Goal: Task Accomplishment & Management: Use online tool/utility

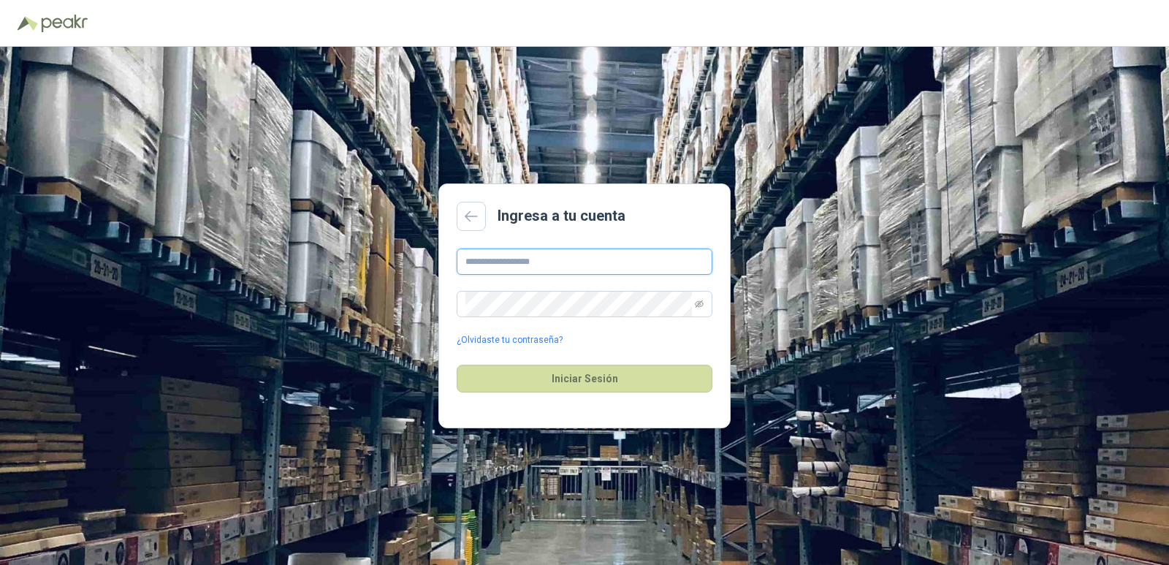
click at [520, 271] on input "text" at bounding box center [585, 261] width 256 height 26
click at [562, 270] on input "text" at bounding box center [585, 261] width 256 height 26
type input "**********"
click at [577, 373] on button "Iniciar Sesión" at bounding box center [585, 379] width 256 height 28
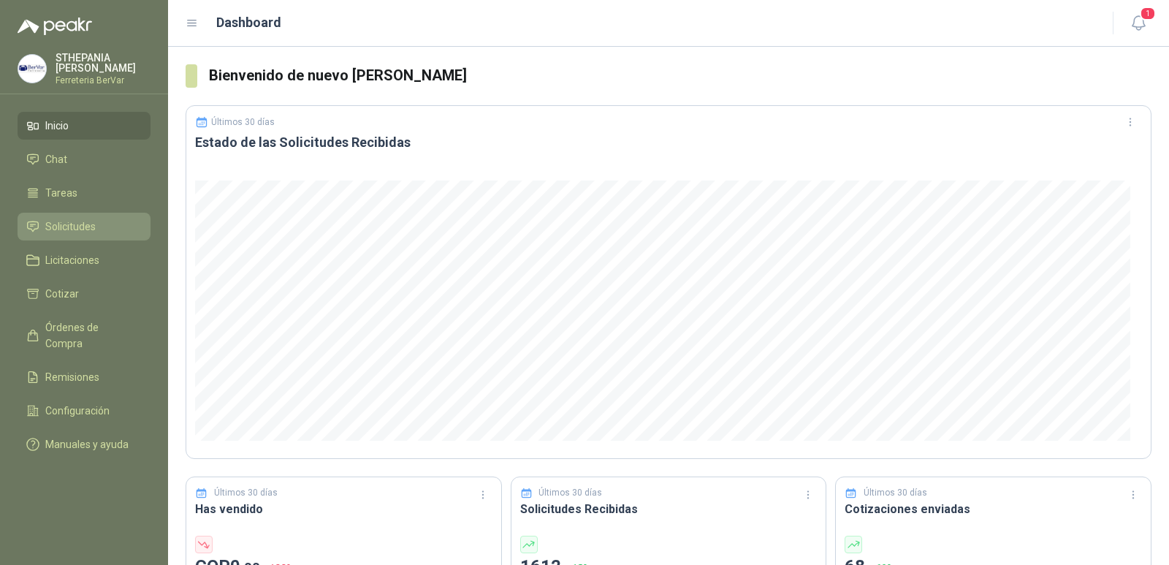
click at [91, 219] on span "Solicitudes" at bounding box center [70, 227] width 50 height 16
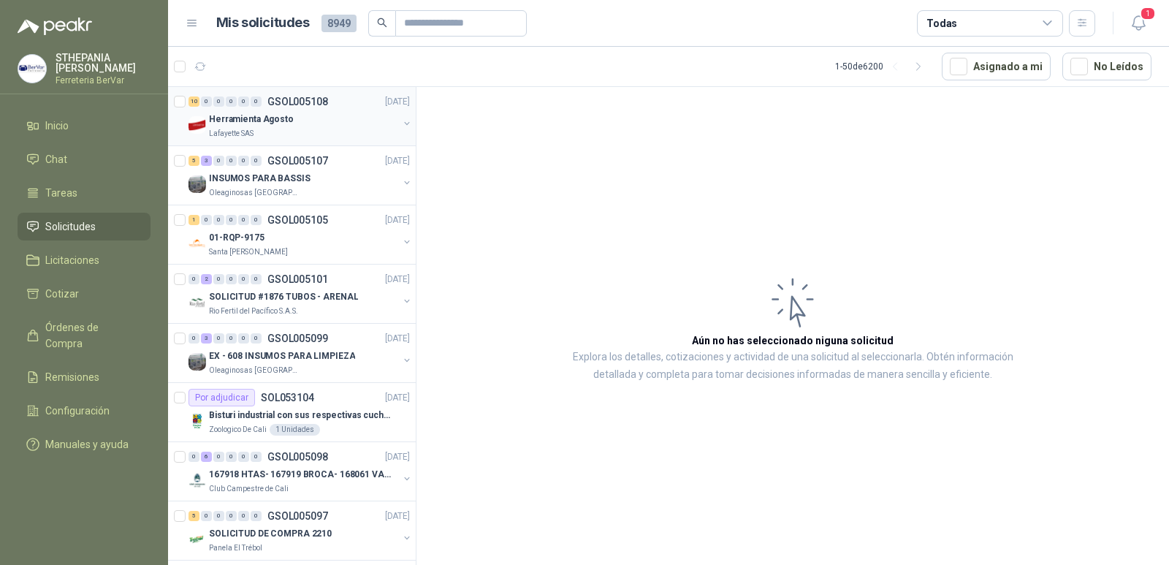
click at [326, 129] on div "Lafayette SAS" at bounding box center [303, 134] width 189 height 12
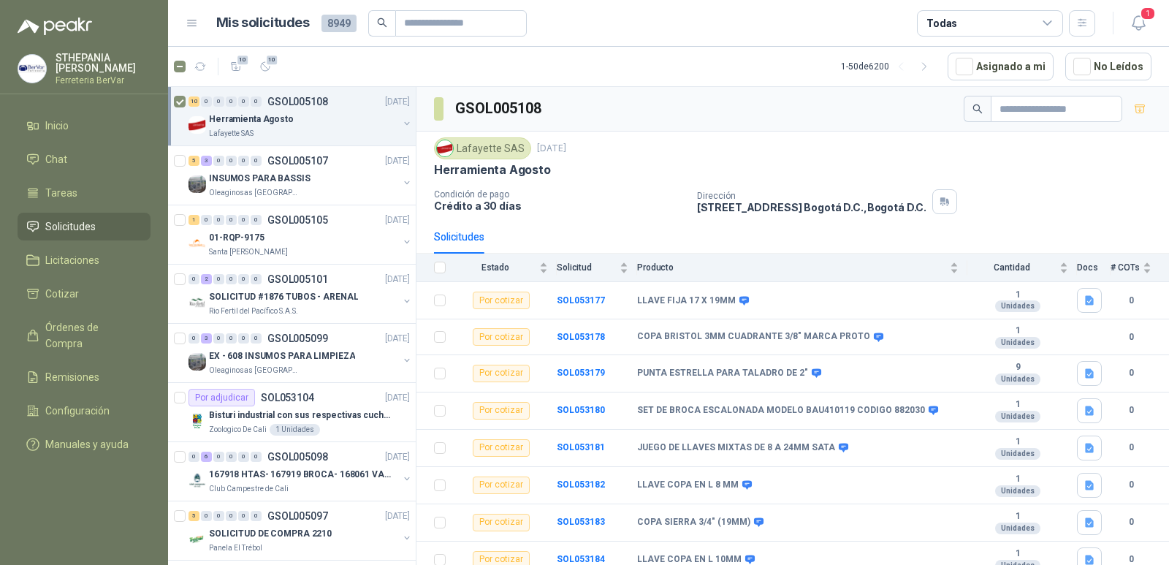
click at [349, 116] on div "Herramienta Agosto" at bounding box center [303, 119] width 189 height 18
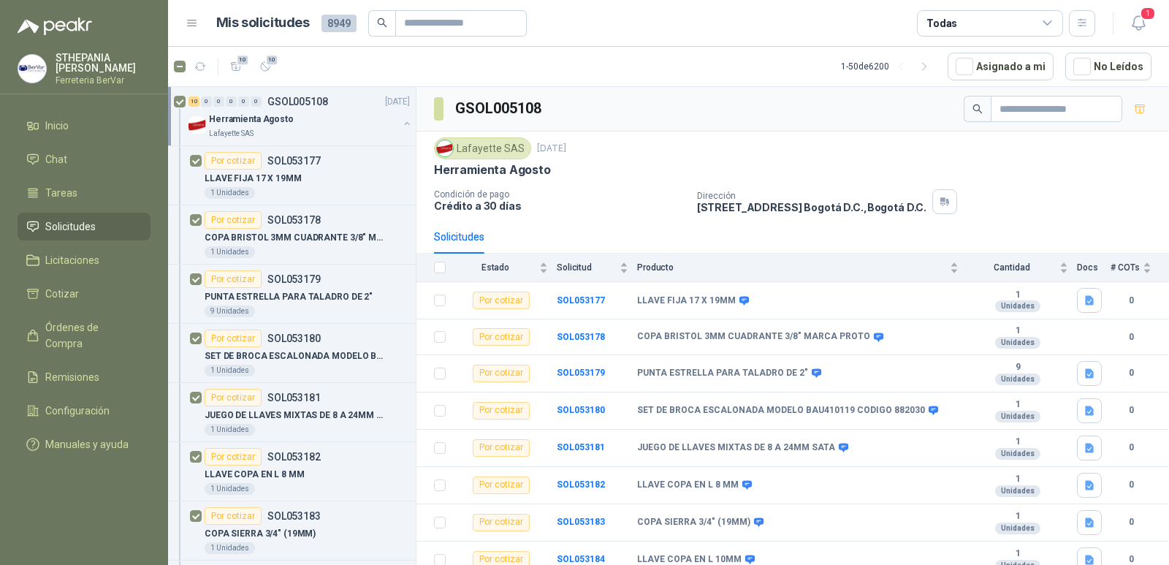
click at [349, 116] on div "Herramienta Agosto" at bounding box center [303, 119] width 189 height 18
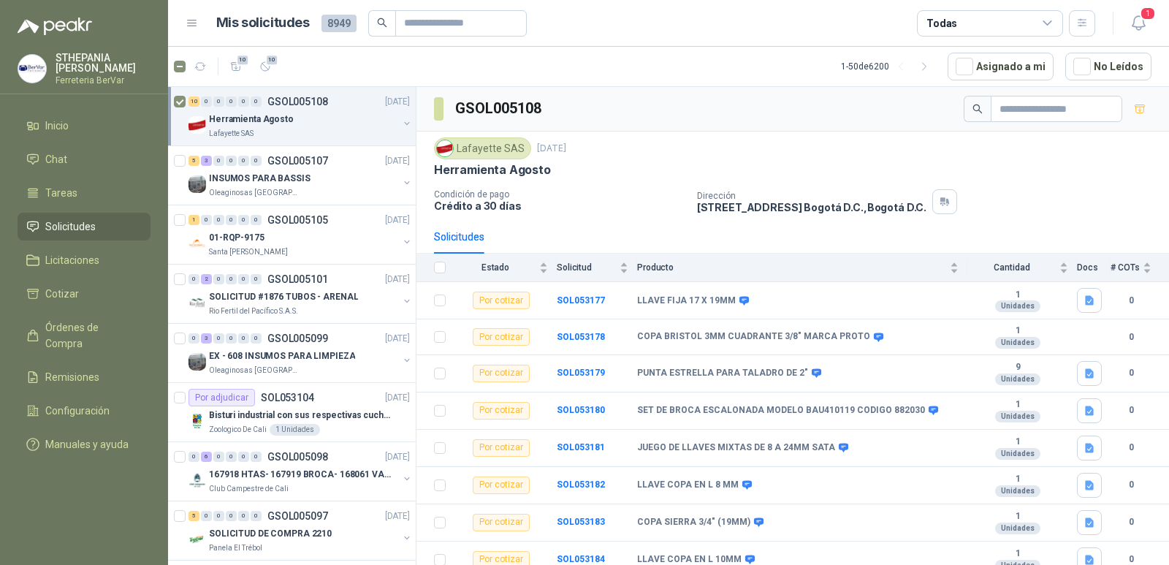
scroll to position [5, 0]
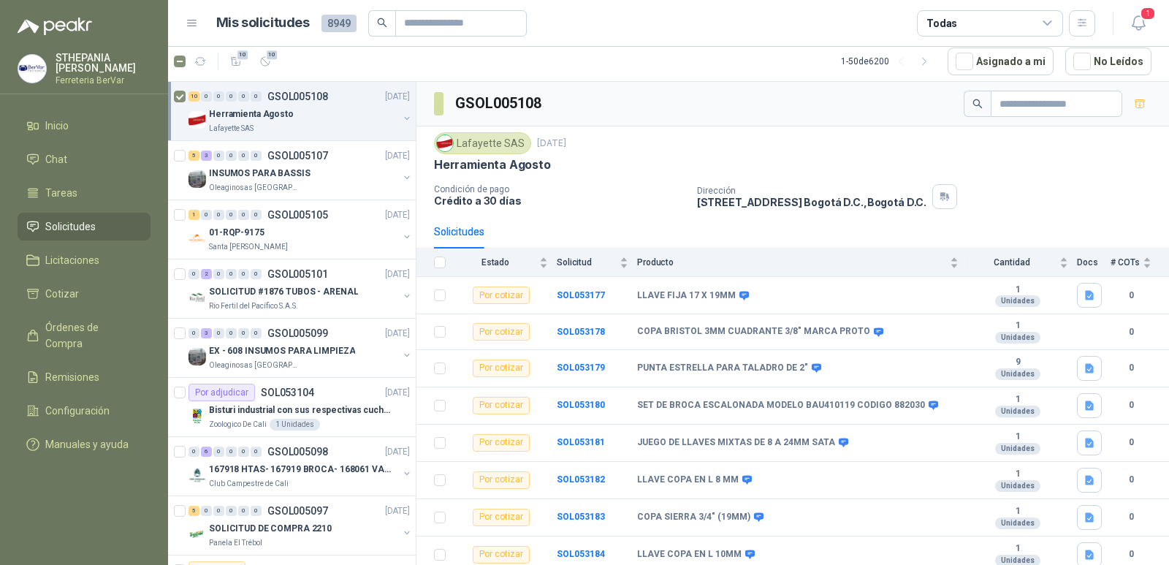
click at [387, 116] on div "Herramienta Agosto Lafayette SAS" at bounding box center [301, 119] width 224 height 29
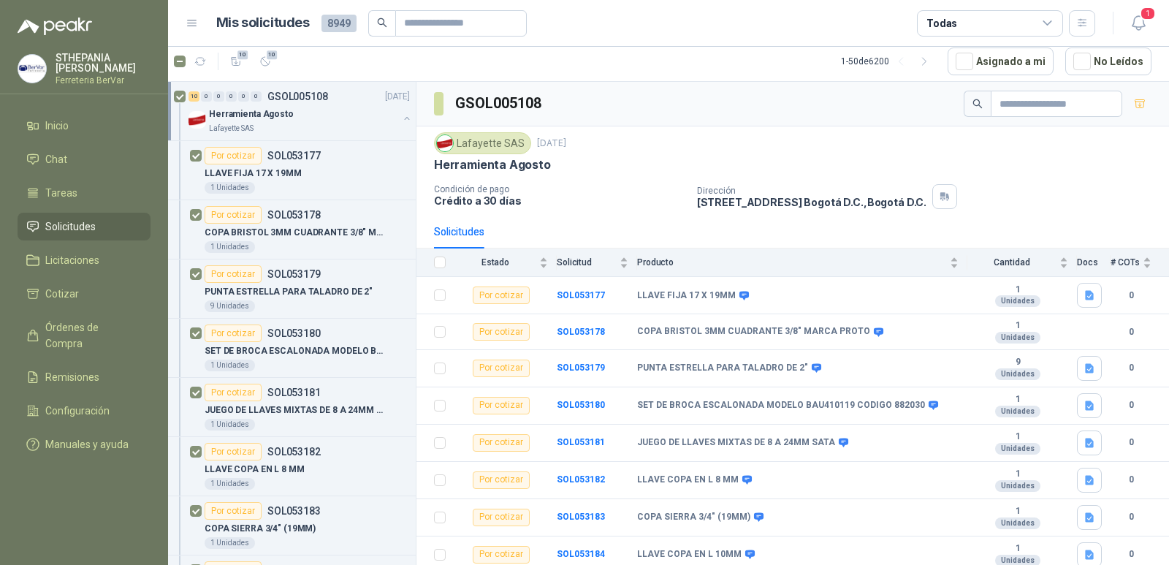
click at [387, 116] on div "Herramienta Agosto Lafayette SAS" at bounding box center [301, 119] width 224 height 29
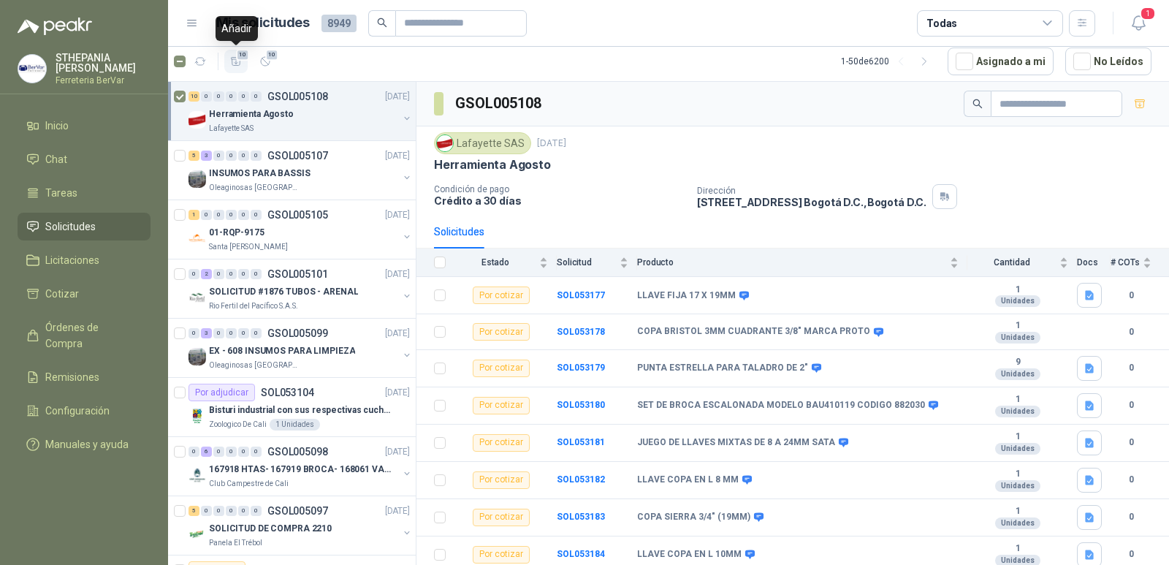
click at [230, 63] on icon "button" at bounding box center [236, 62] width 12 height 12
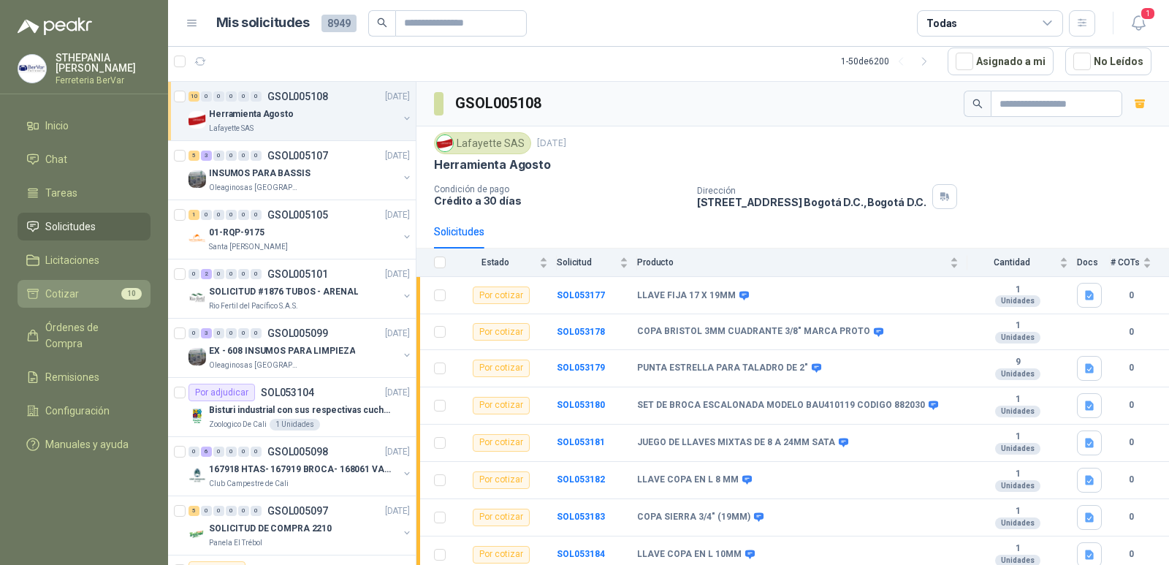
click at [124, 298] on span "10" at bounding box center [131, 294] width 20 height 12
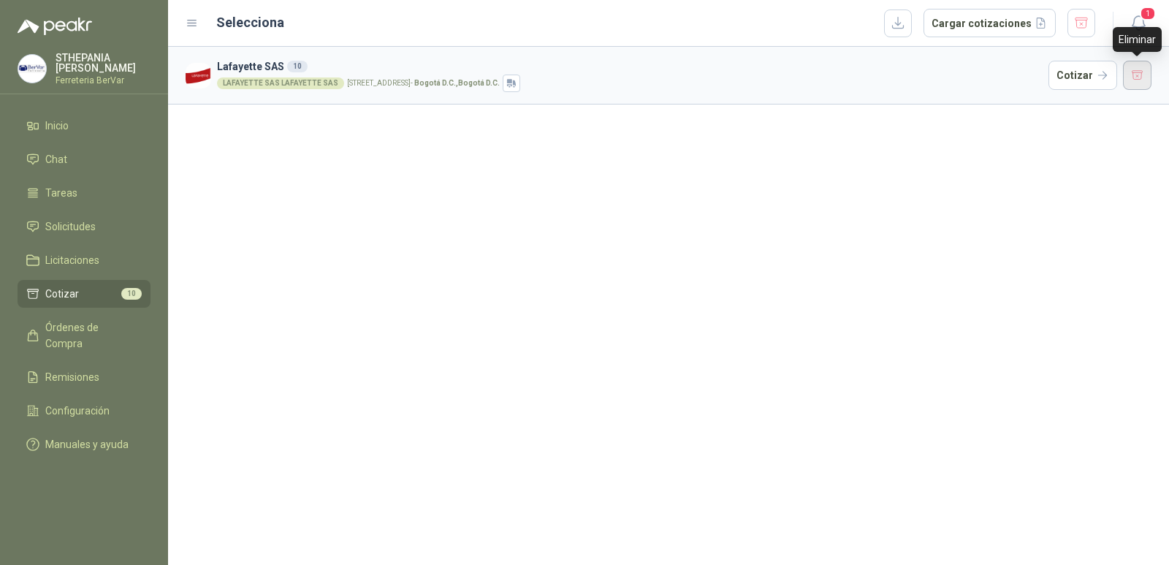
click at [1131, 74] on button "button" at bounding box center [1137, 75] width 29 height 29
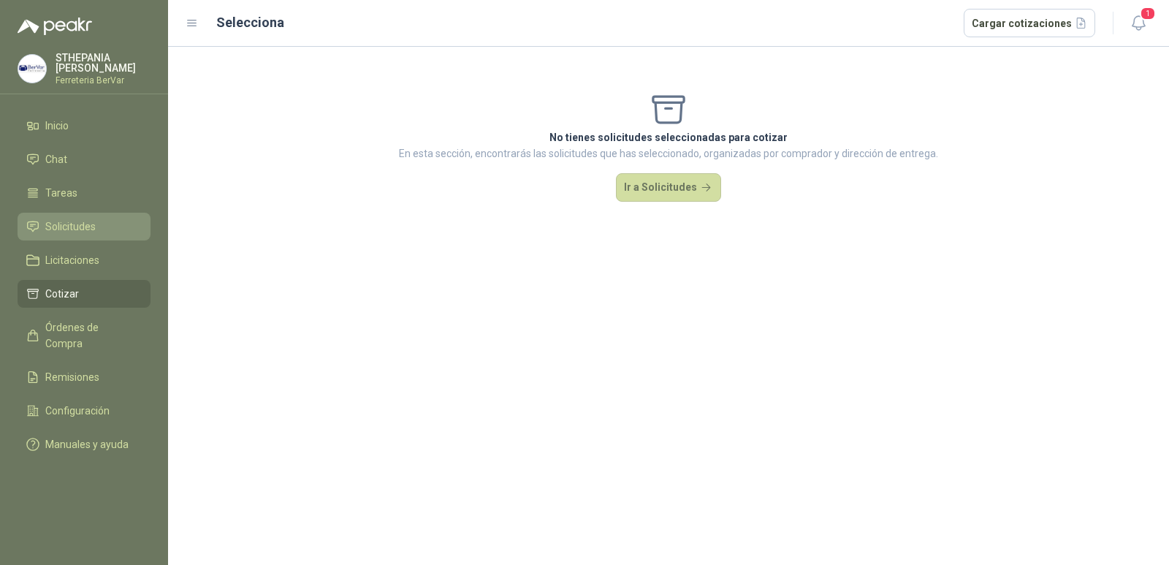
click at [117, 229] on li "Solicitudes" at bounding box center [83, 227] width 115 height 16
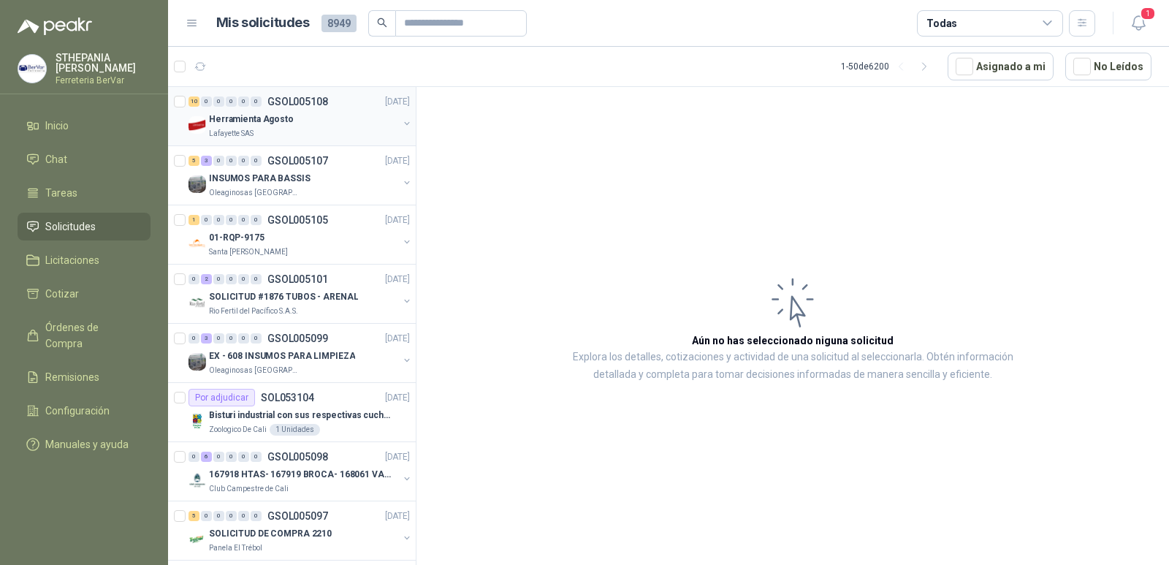
click at [330, 123] on div "Herramienta Agosto" at bounding box center [303, 119] width 189 height 18
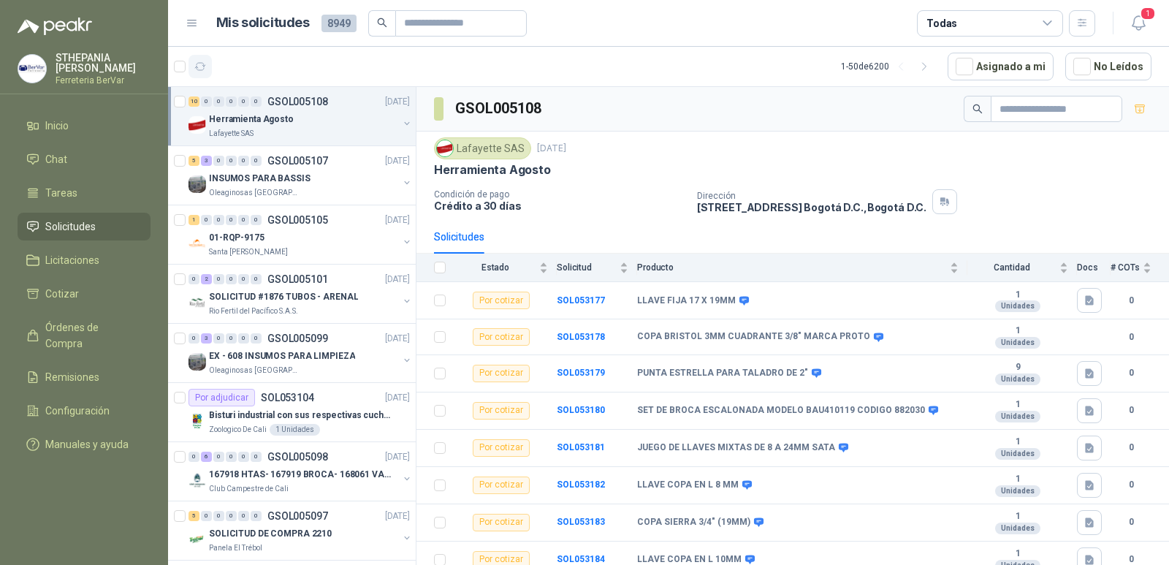
click at [203, 67] on icon "button" at bounding box center [200, 67] width 12 height 12
click at [341, 305] on div "SOLICITUD #1876 TUBOS - ARENAL" at bounding box center [303, 297] width 189 height 18
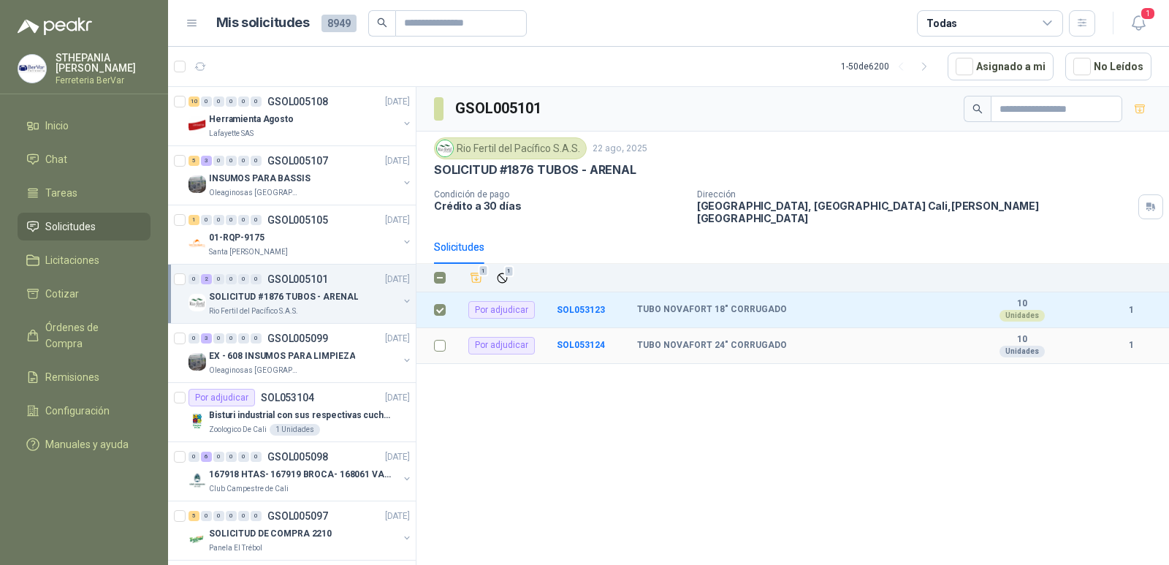
click at [438, 343] on label at bounding box center [440, 346] width 12 height 16
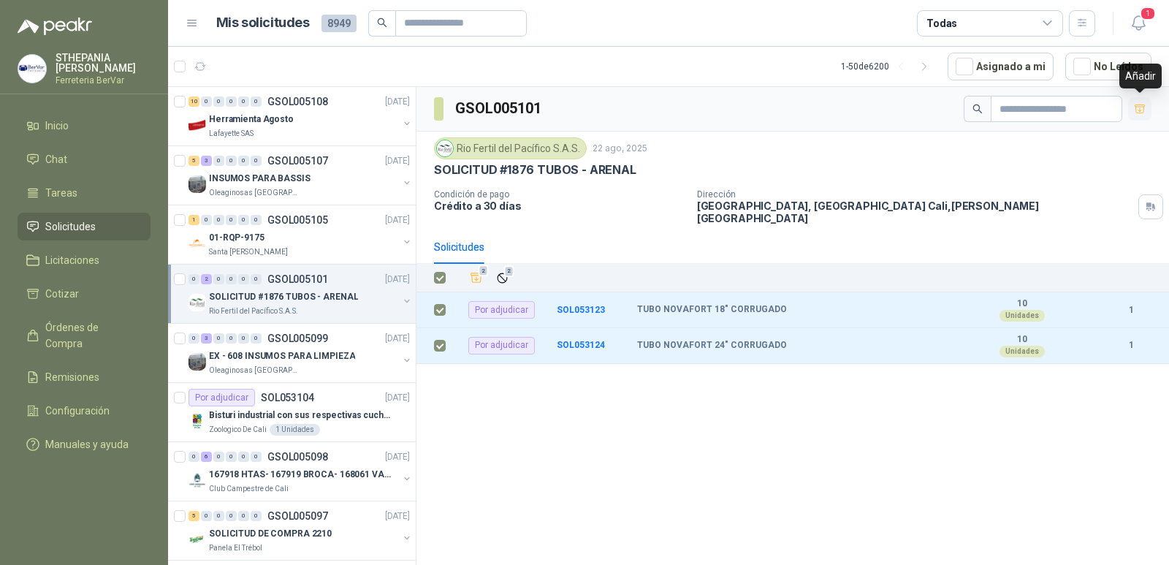
click at [1131, 112] on button "button" at bounding box center [1139, 108] width 23 height 23
click at [128, 287] on li "Cotizar 2" at bounding box center [83, 294] width 115 height 16
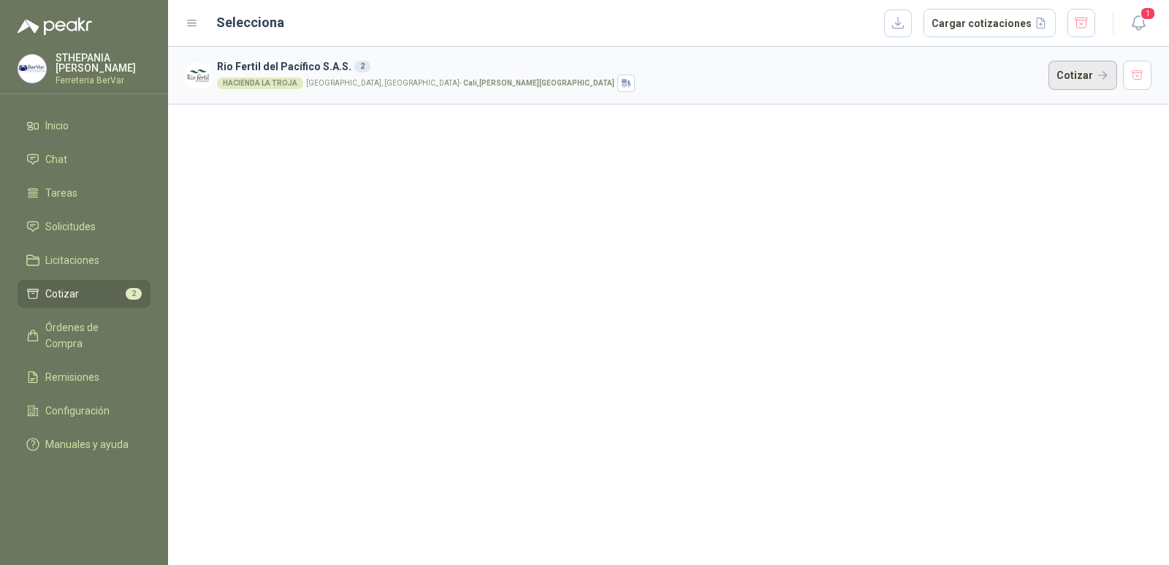
click at [1075, 87] on button "Cotizar" at bounding box center [1083, 75] width 69 height 29
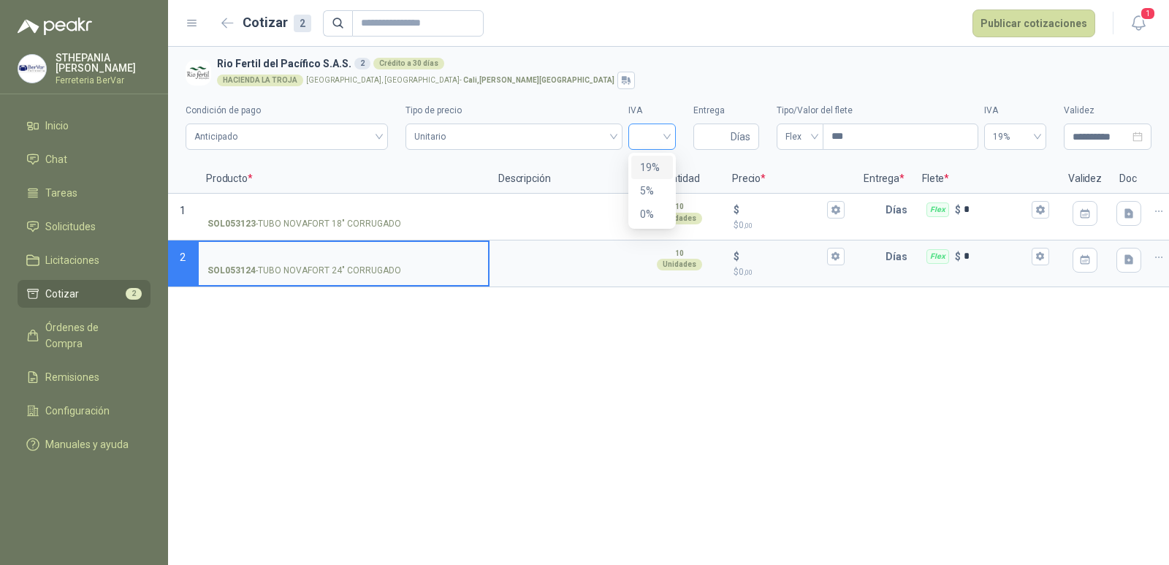
click at [634, 135] on div at bounding box center [652, 137] width 48 height 26
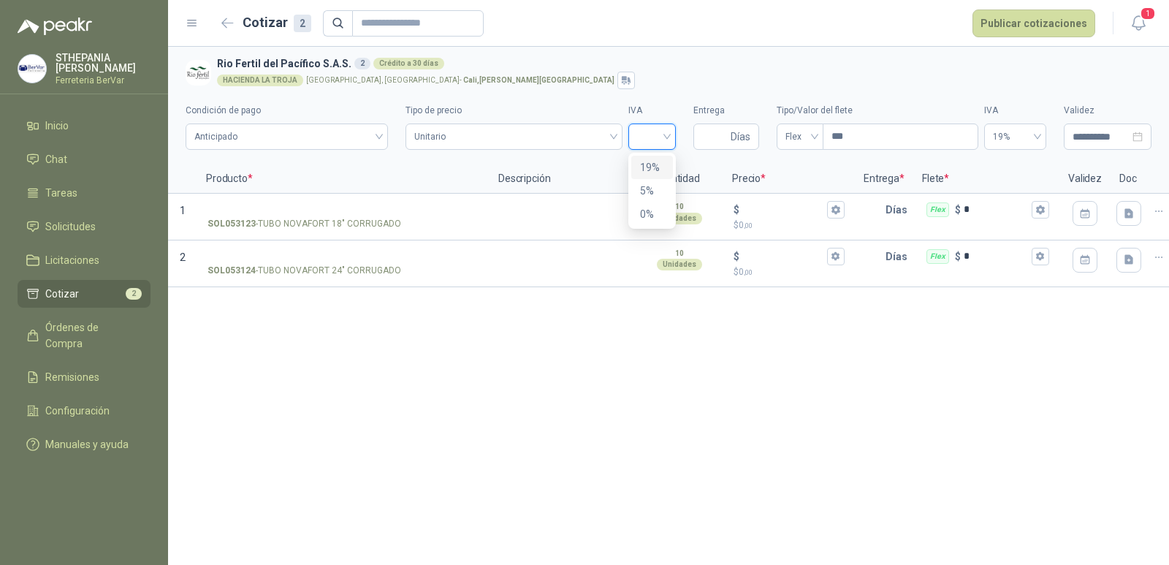
click at [643, 163] on div "19%" at bounding box center [652, 167] width 24 height 16
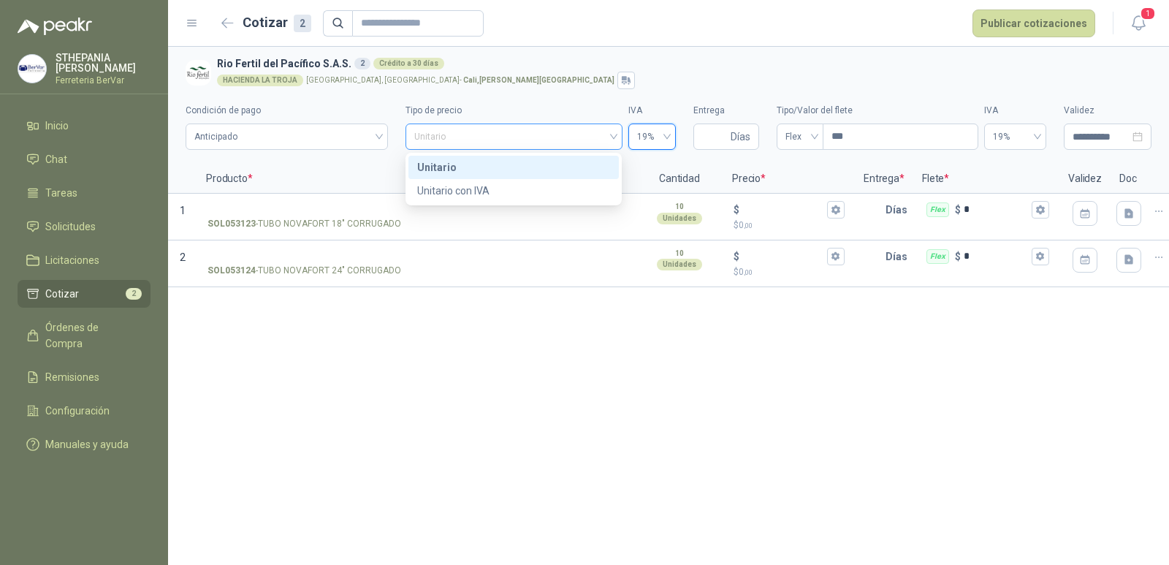
click at [583, 143] on span "Unitario" at bounding box center [513, 137] width 199 height 22
click at [582, 186] on div "Unitario con IVA" at bounding box center [513, 191] width 193 height 16
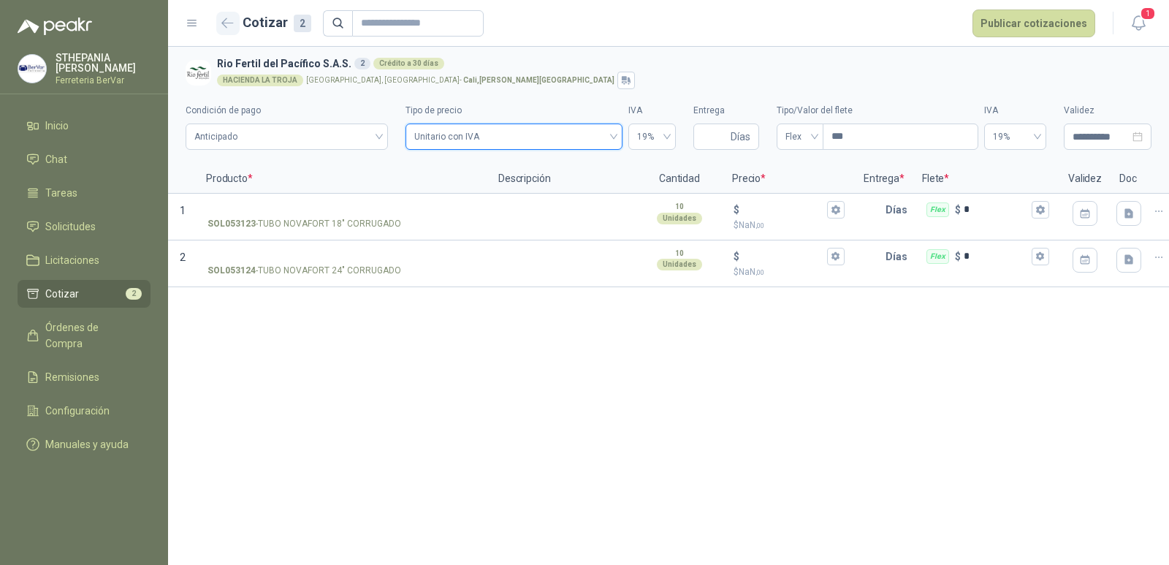
click at [224, 18] on icon "button" at bounding box center [227, 23] width 12 height 11
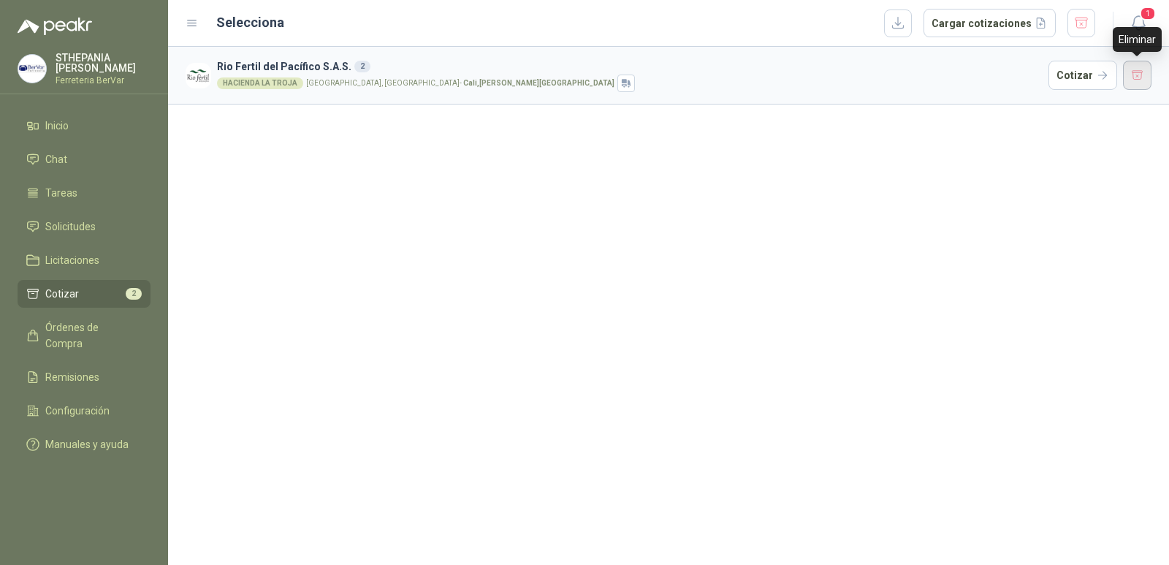
click at [1143, 71] on button "button" at bounding box center [1137, 75] width 29 height 29
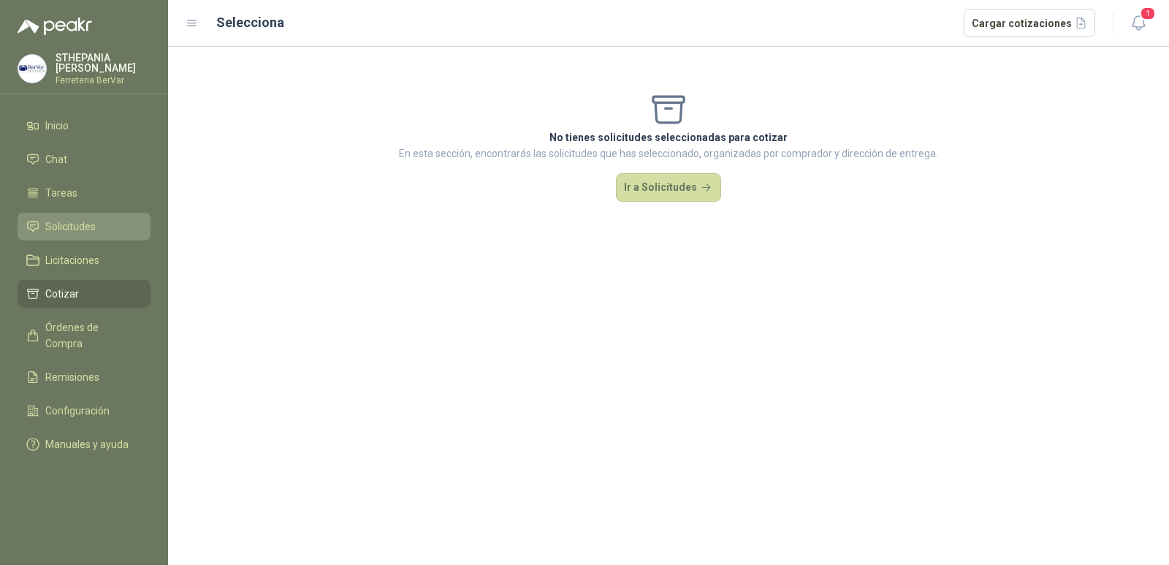
click at [91, 222] on span "Solicitudes" at bounding box center [70, 227] width 50 height 16
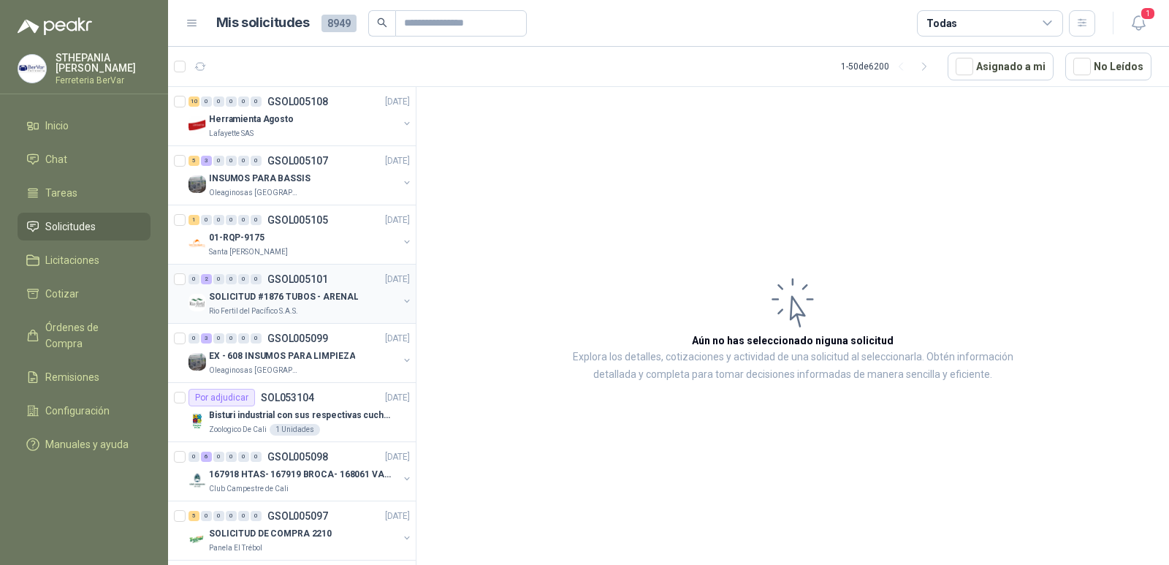
click at [401, 301] on button "button" at bounding box center [407, 301] width 12 height 12
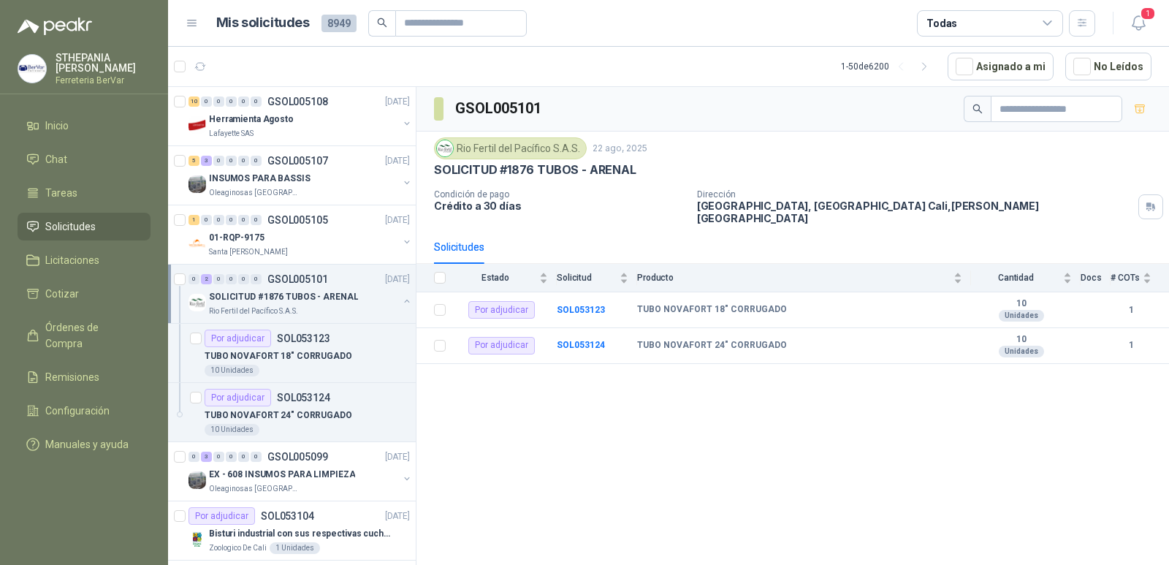
drag, startPoint x: 772, startPoint y: 437, endPoint x: 580, endPoint y: 438, distance: 192.2
click at [580, 438] on div "GSOL005101 Rio Fertil [PERSON_NAME] S.A.S. [DATE] SOLICITUD #1876 TUBOS - ARENA…" at bounding box center [793, 328] width 753 height 483
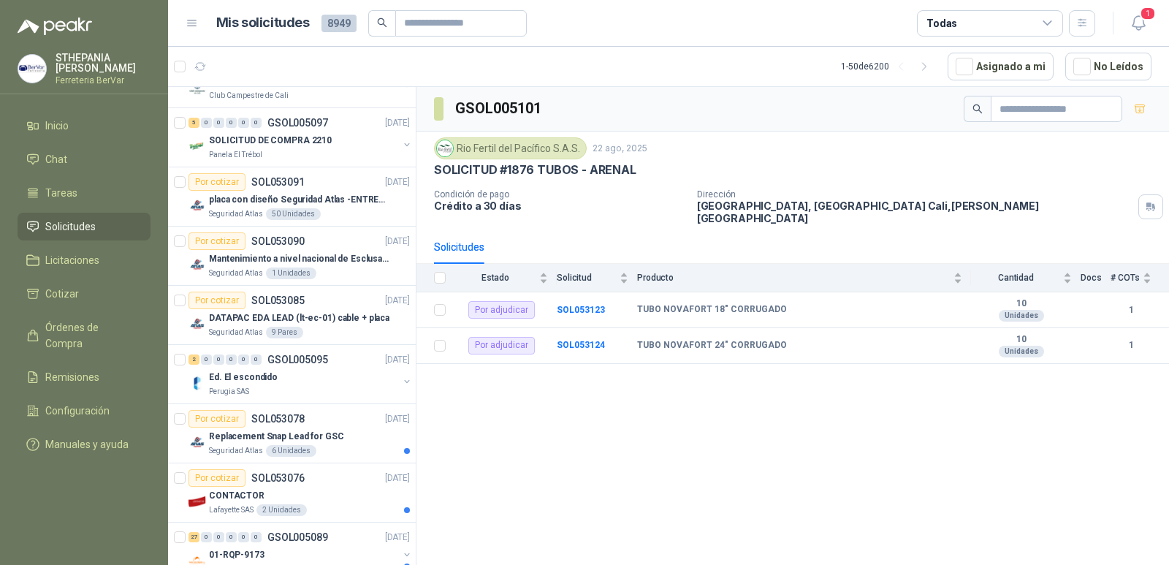
scroll to position [731, 0]
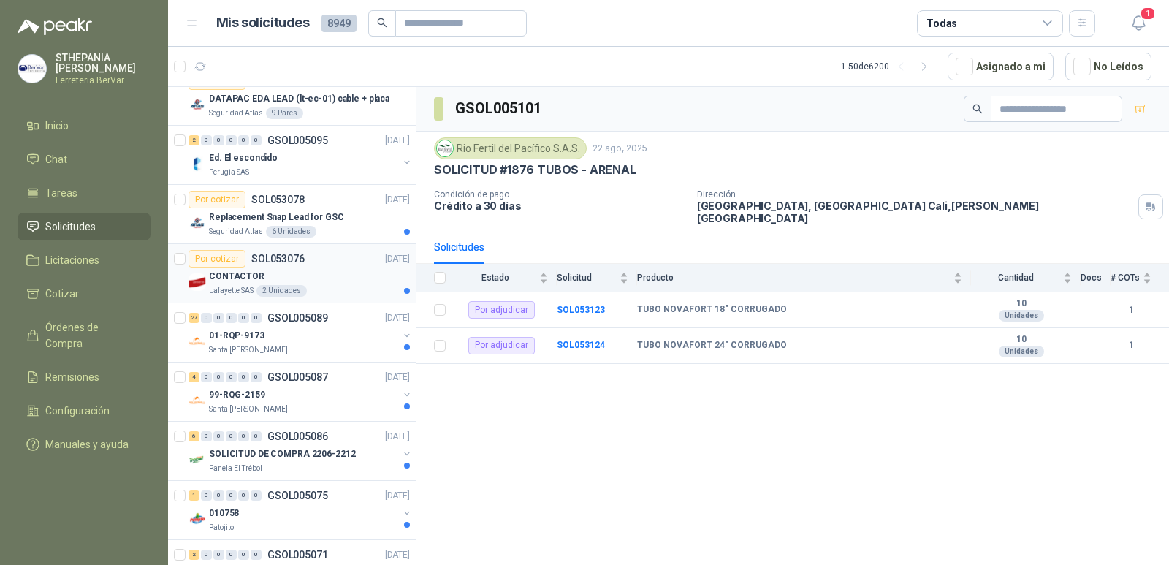
click at [381, 290] on div "Lafayette SAS 2 Unidades" at bounding box center [309, 291] width 201 height 12
click at [348, 273] on div "CONTACTOR" at bounding box center [309, 276] width 201 height 18
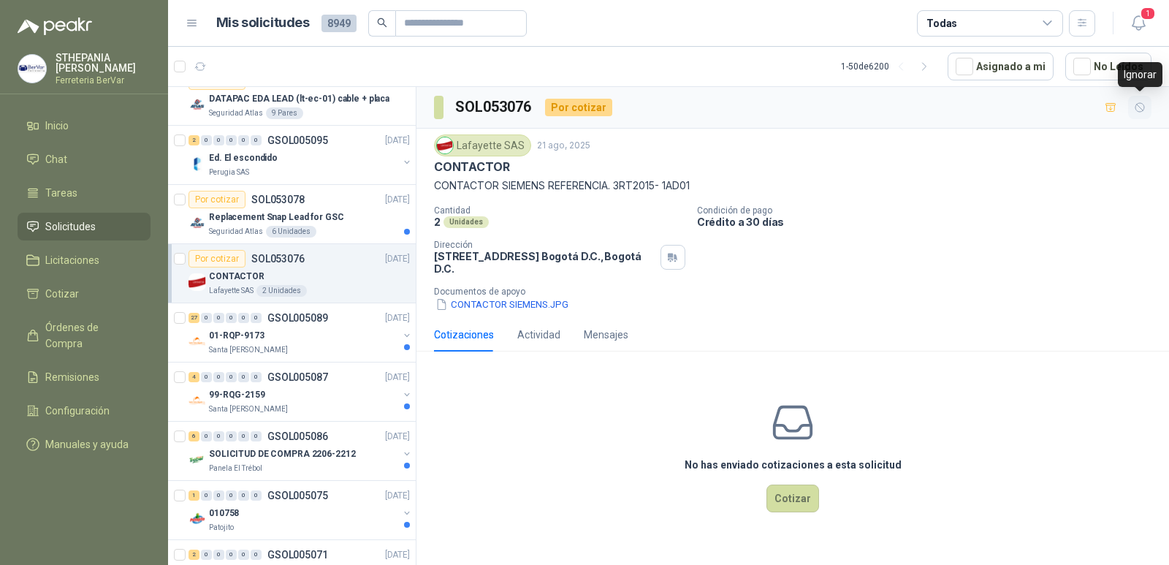
click at [1139, 113] on icon "button" at bounding box center [1140, 108] width 12 height 12
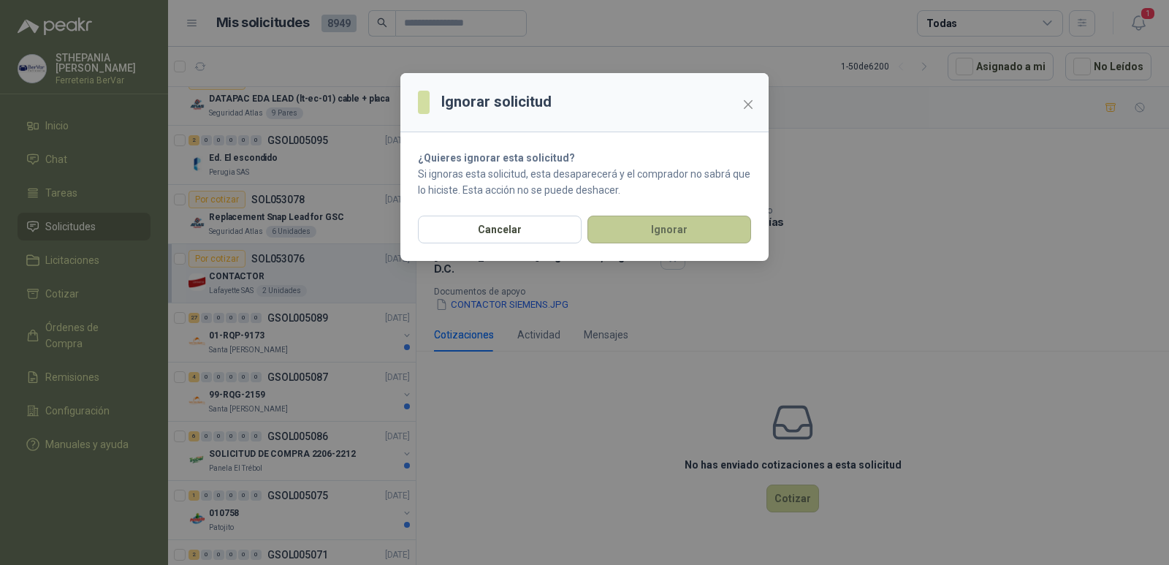
click at [662, 221] on button "Ignorar" at bounding box center [670, 230] width 164 height 28
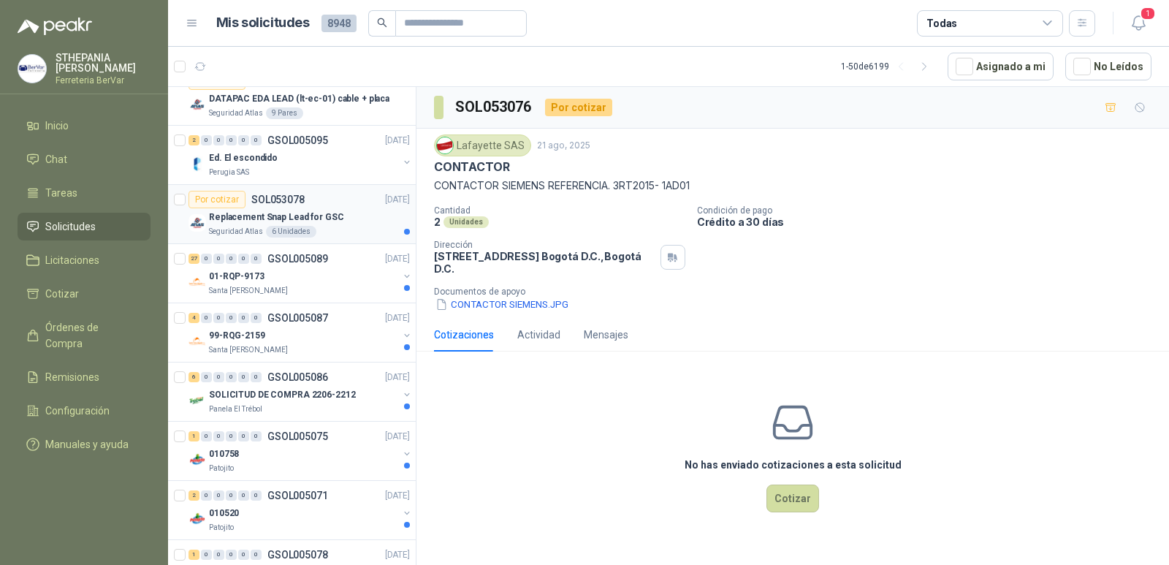
click at [352, 237] on div "Seguridad Atlas 6 Unidades" at bounding box center [309, 232] width 201 height 12
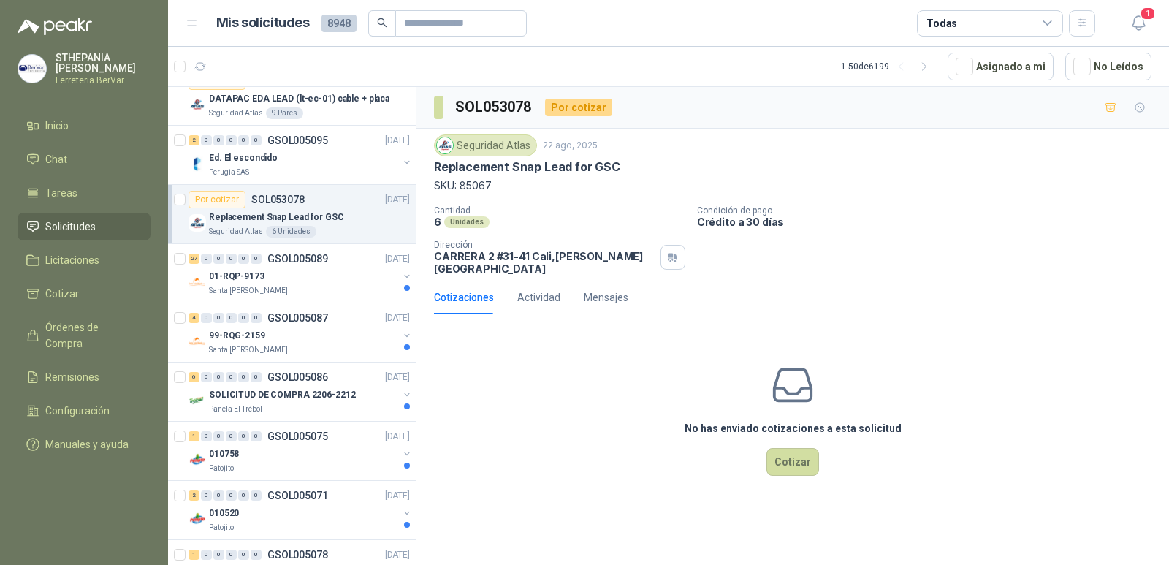
click at [200, 222] on img at bounding box center [198, 223] width 18 height 18
click at [303, 210] on p "Replacement Snap Lead for GSC" at bounding box center [276, 217] width 135 height 14
click at [1111, 111] on icon "button" at bounding box center [1111, 108] width 12 height 12
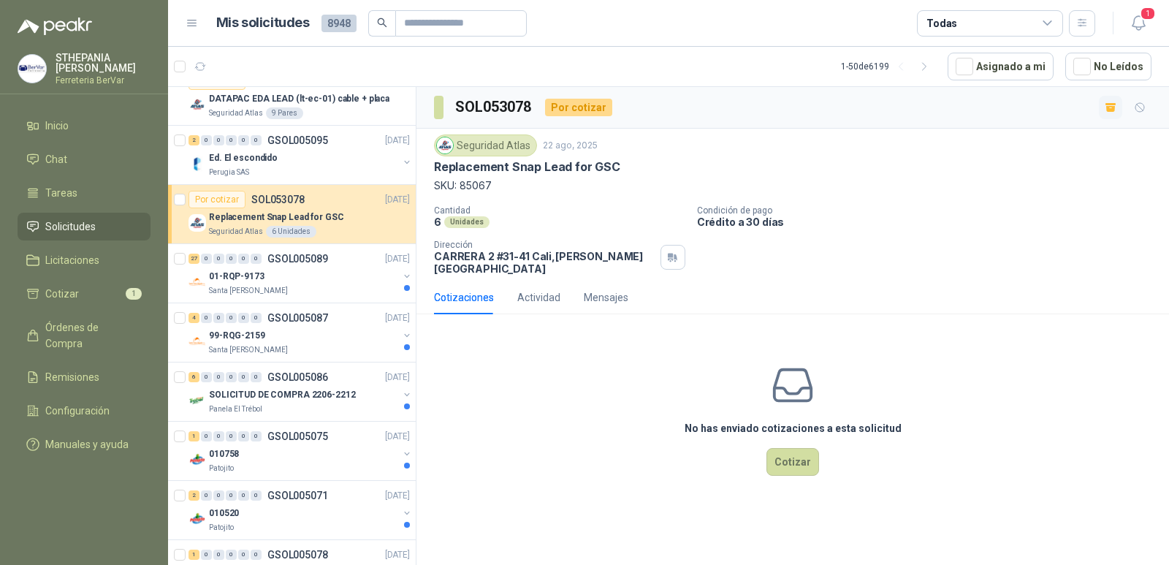
click at [1105, 107] on icon "button" at bounding box center [1111, 108] width 12 height 12
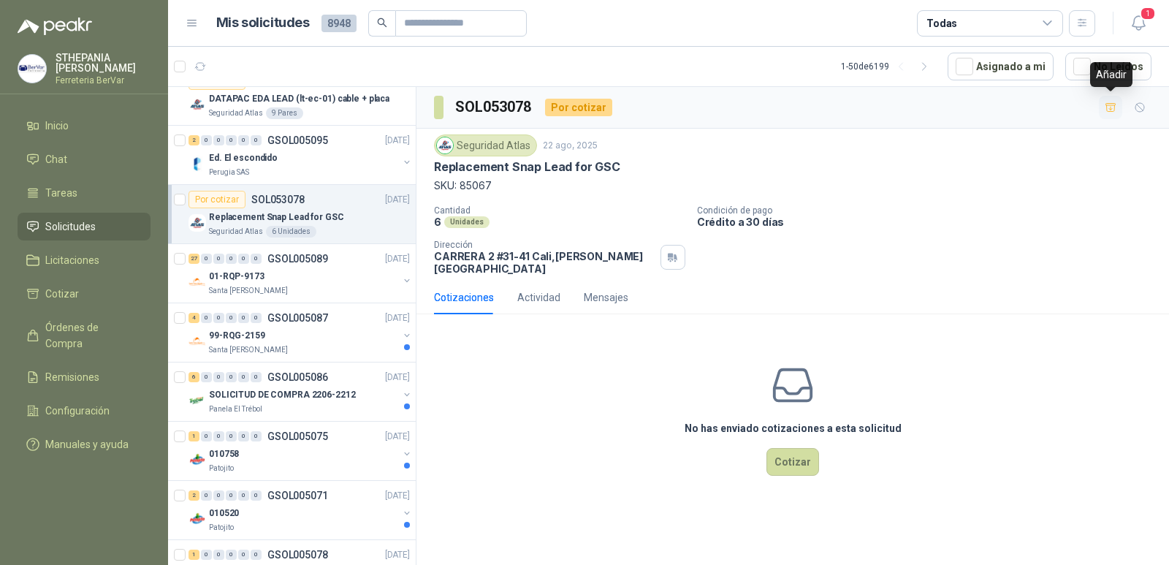
click at [1109, 105] on icon "button" at bounding box center [1111, 107] width 10 height 8
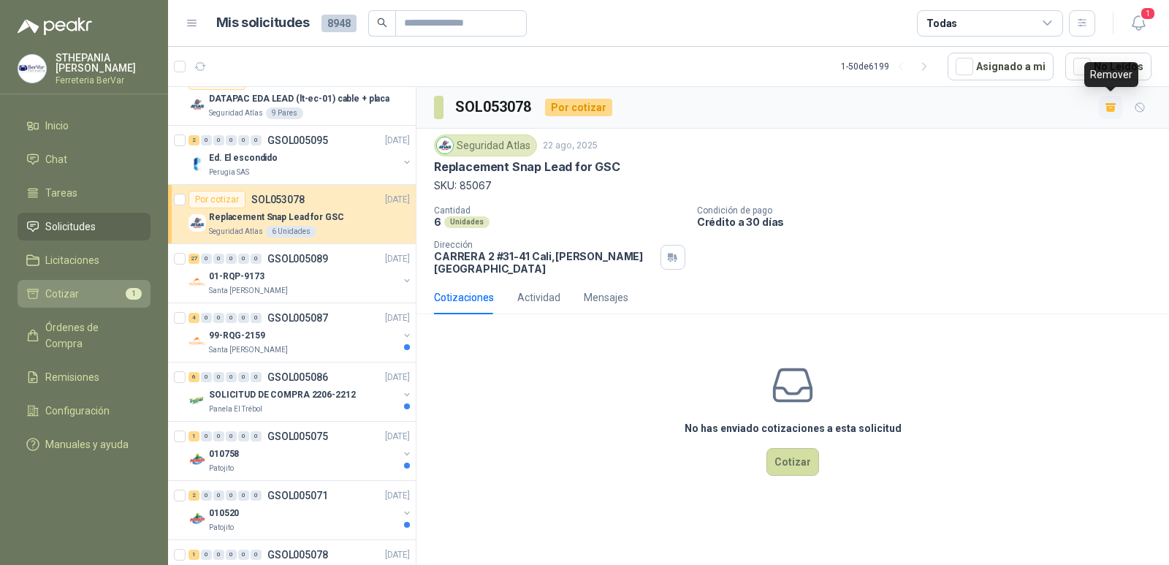
click at [82, 299] on li "Cotizar 1" at bounding box center [83, 294] width 115 height 16
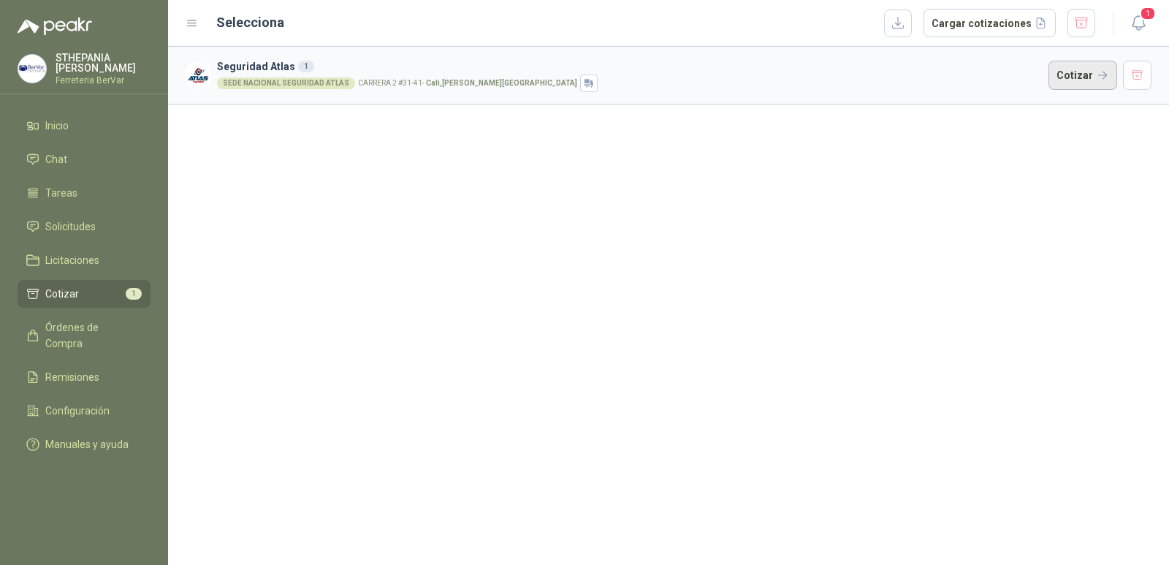
click at [1059, 77] on button "Cotizar" at bounding box center [1083, 75] width 69 height 29
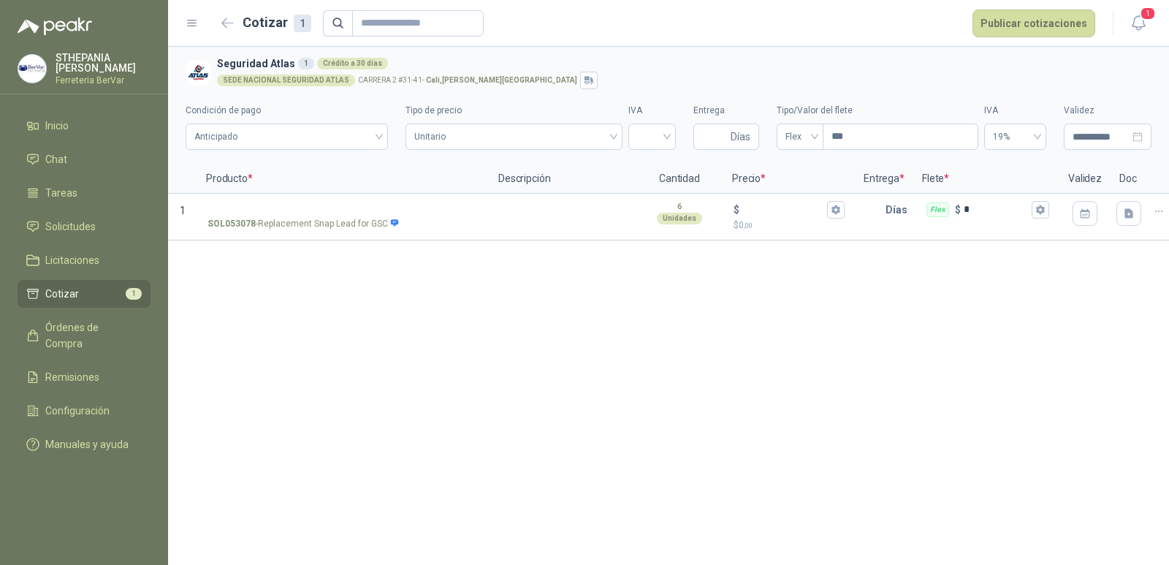
click at [532, 321] on div "**********" at bounding box center [668, 306] width 1001 height 518
drag, startPoint x: 257, startPoint y: 221, endPoint x: 390, endPoint y: 237, distance: 133.2
click at [390, 237] on div "SOL053078 - Replacement Snap Lead for GSC" at bounding box center [343, 217] width 292 height 47
copy div "Replacement Snap Lead for GSC"
click at [219, 26] on button "button" at bounding box center [227, 23] width 23 height 23
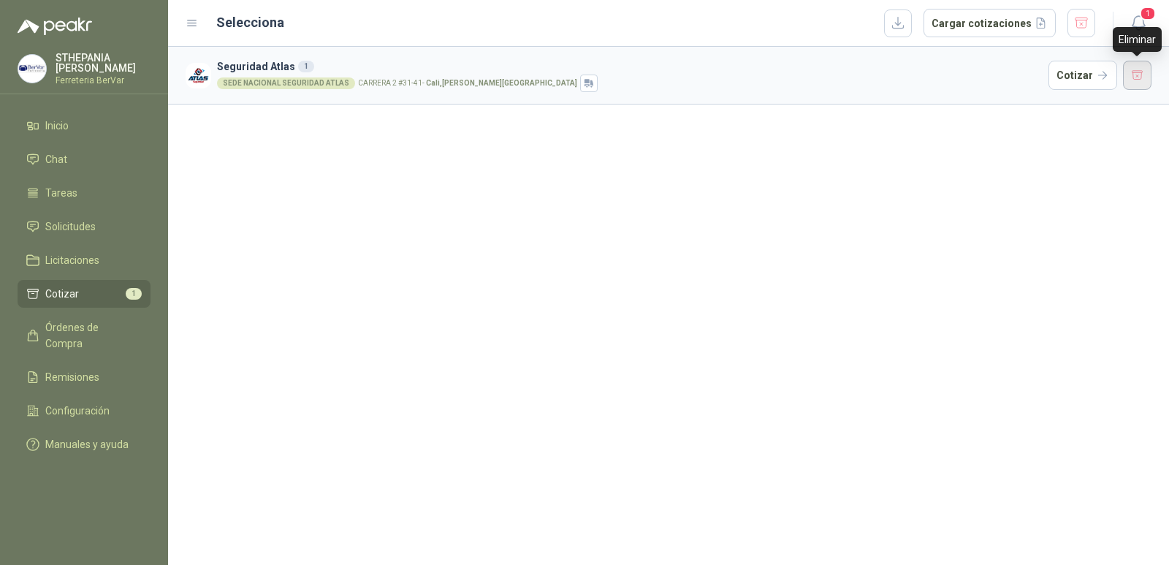
click at [1131, 69] on button "button" at bounding box center [1137, 75] width 29 height 29
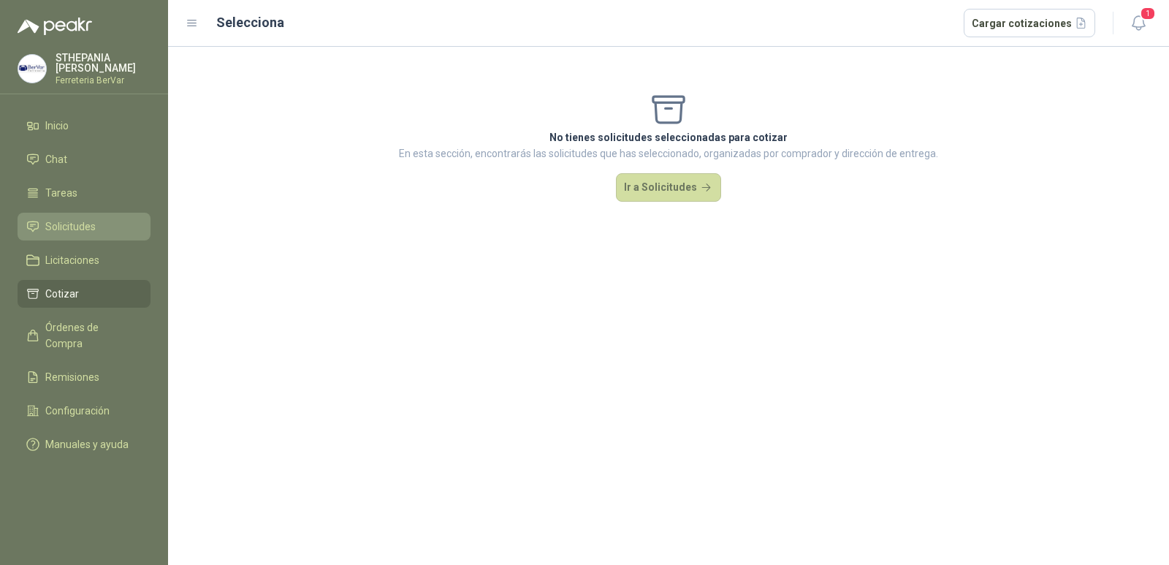
click at [73, 223] on span "Solicitudes" at bounding box center [70, 227] width 50 height 16
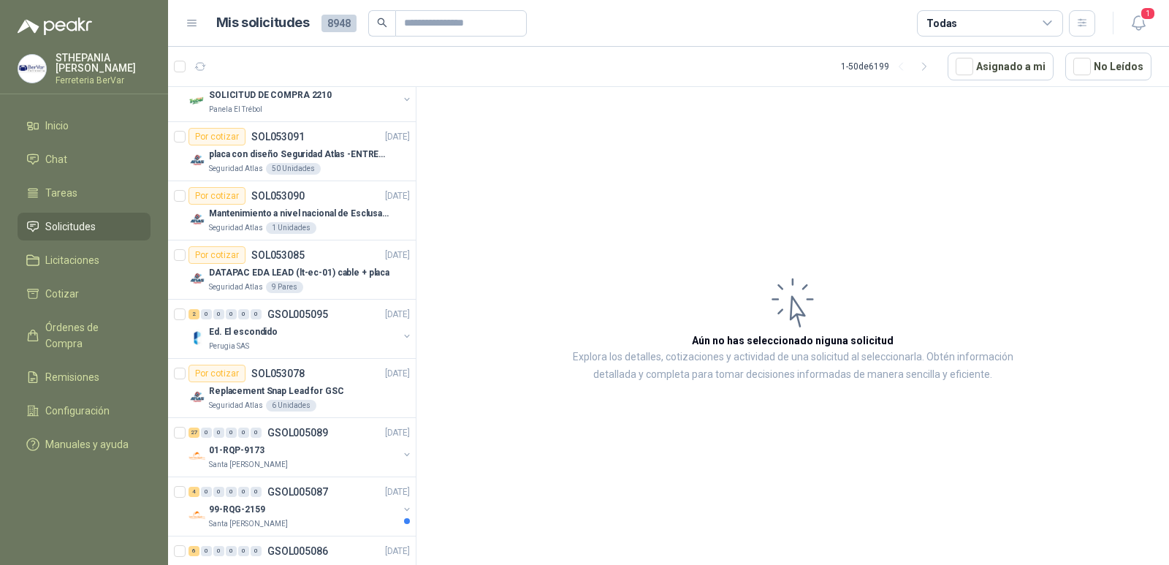
scroll to position [585, 0]
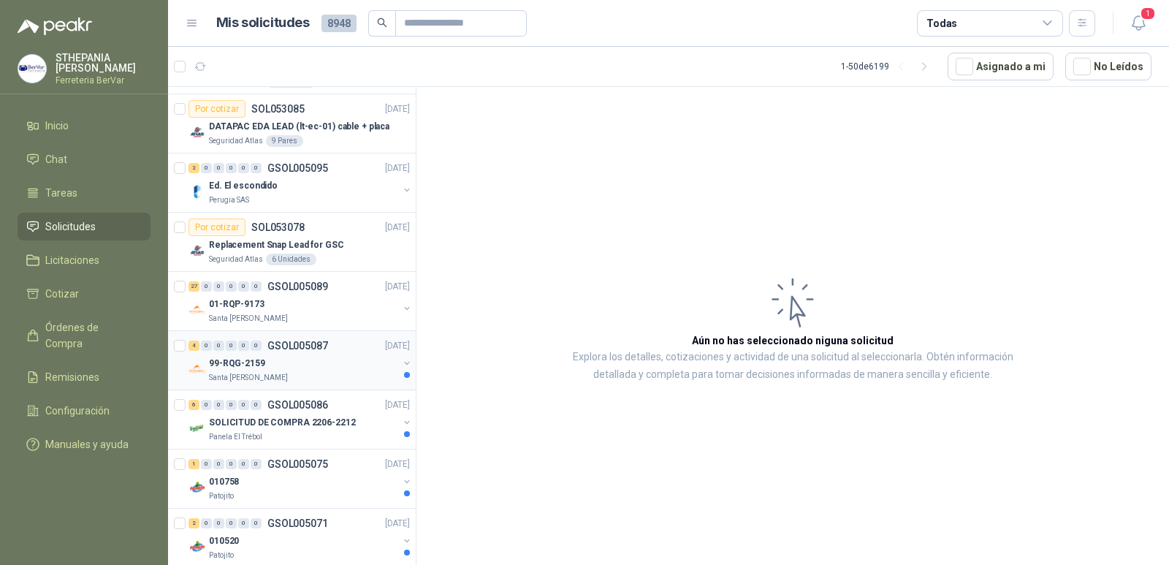
click at [320, 360] on div "99-RQG-2159" at bounding box center [303, 363] width 189 height 18
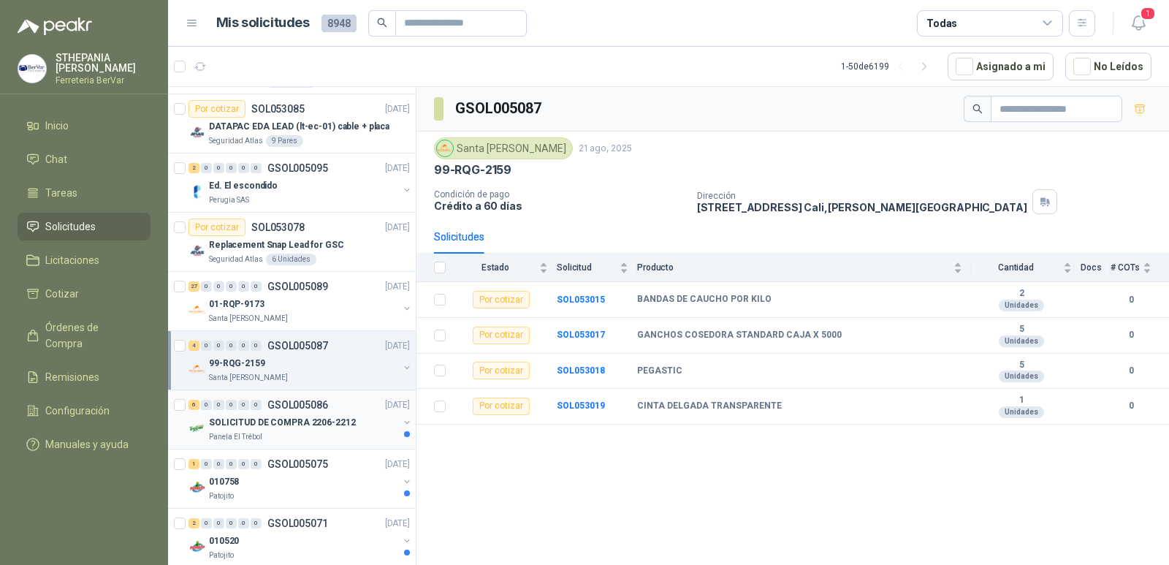
click at [324, 424] on p "SOLICITUD DE COMPRA 2206-2212" at bounding box center [282, 423] width 147 height 14
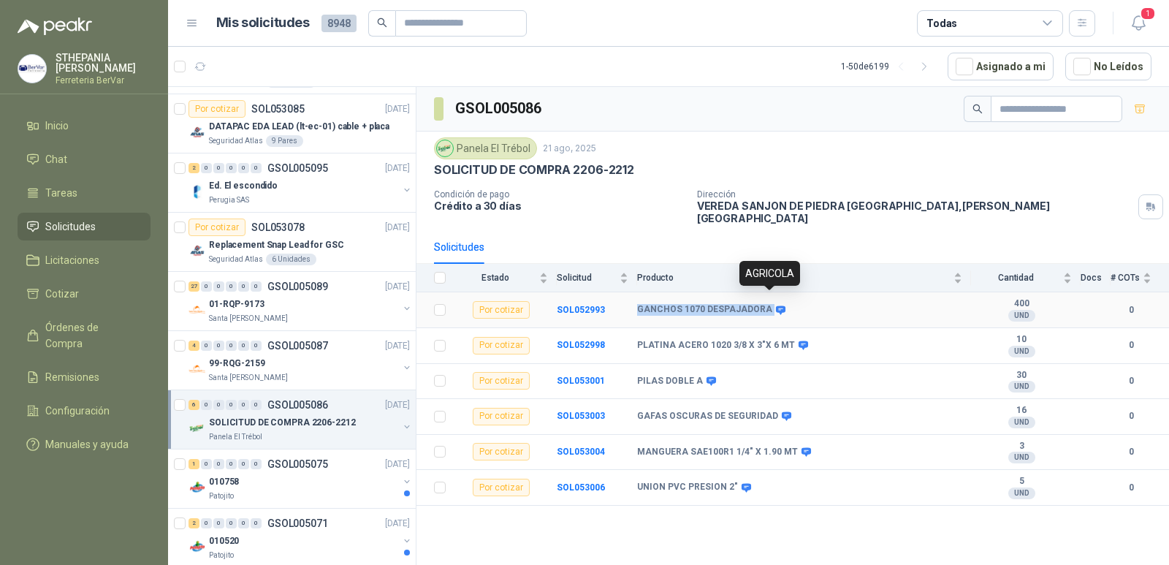
drag, startPoint x: 637, startPoint y: 295, endPoint x: 772, endPoint y: 295, distance: 134.5
click at [772, 304] on div "GANCHOS 1070 DESPAJADORA" at bounding box center [710, 310] width 146 height 12
copy div "GANCHOS 1070 DESPAJADORA"
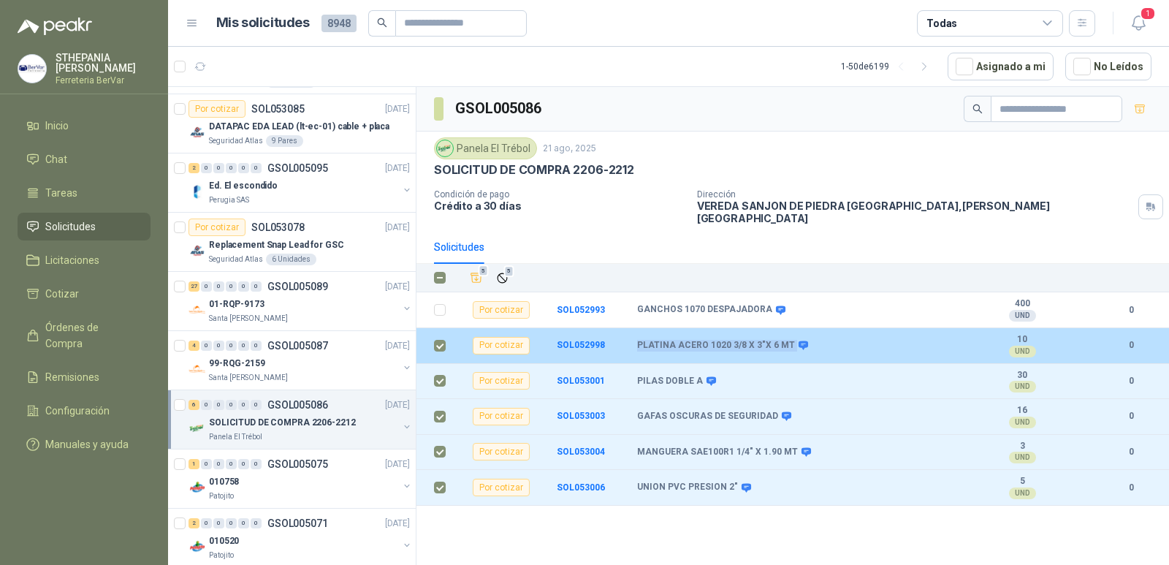
drag, startPoint x: 637, startPoint y: 335, endPoint x: 787, endPoint y: 335, distance: 149.8
click at [787, 340] on div "PLATINA ACERO 1020 3/8 X 3"X 6 MT" at bounding box center [721, 346] width 169 height 12
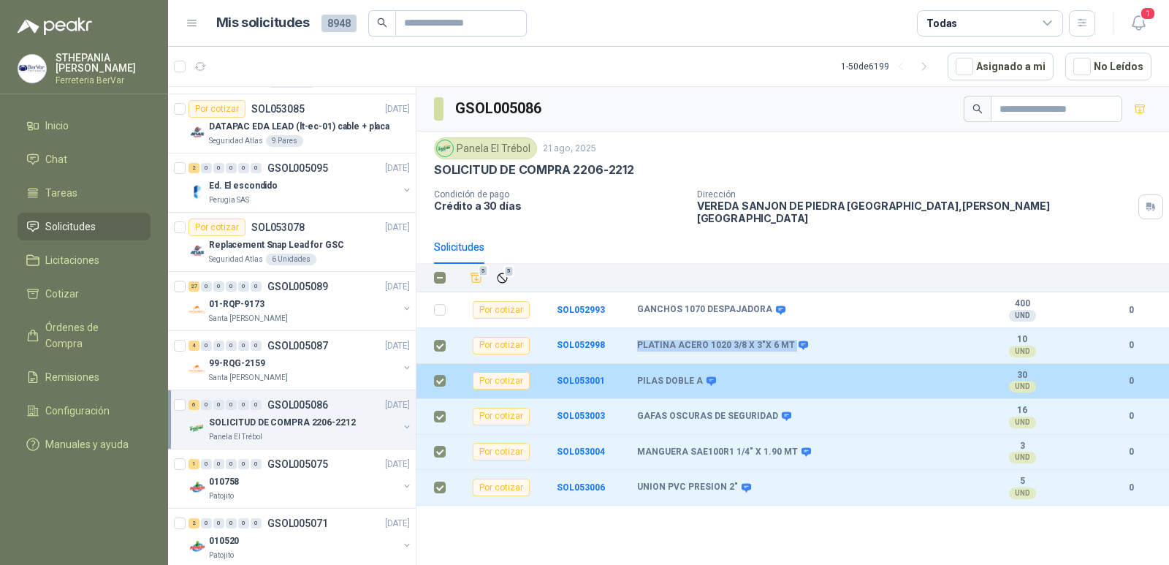
copy div "PLATINA ACERO 1020 3/8 X 3"X 6 MT"
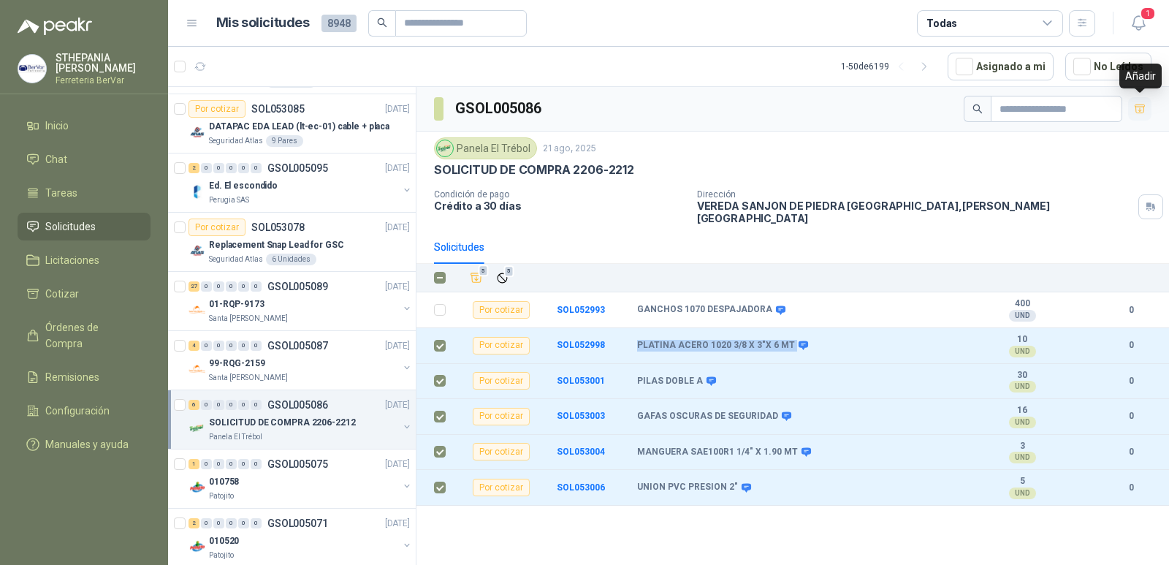
click at [1133, 108] on button "button" at bounding box center [1139, 108] width 23 height 23
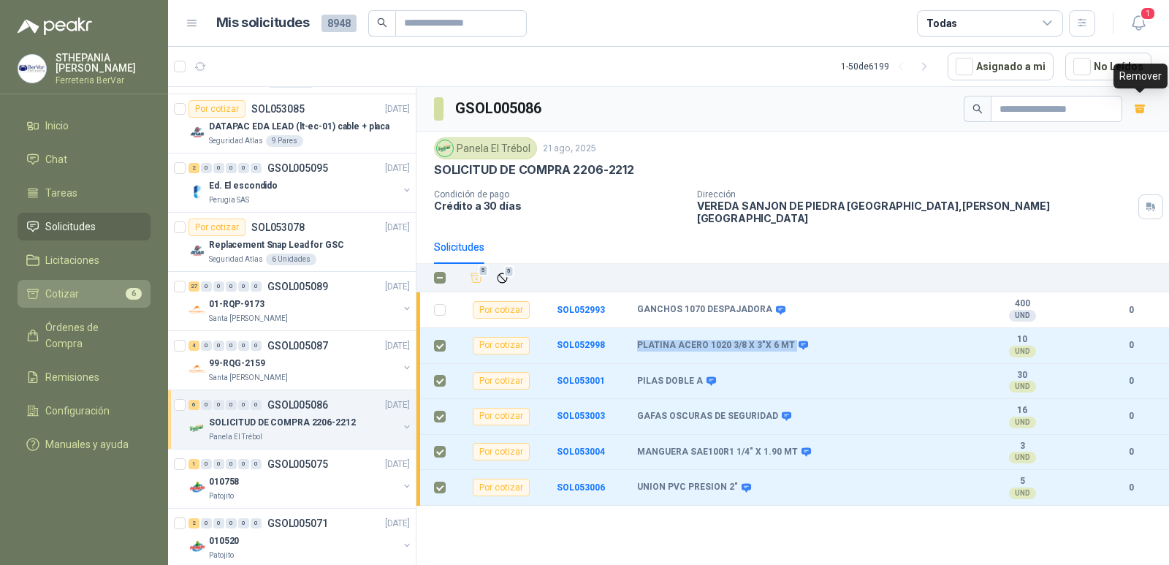
click at [136, 295] on span "6" at bounding box center [134, 294] width 16 height 12
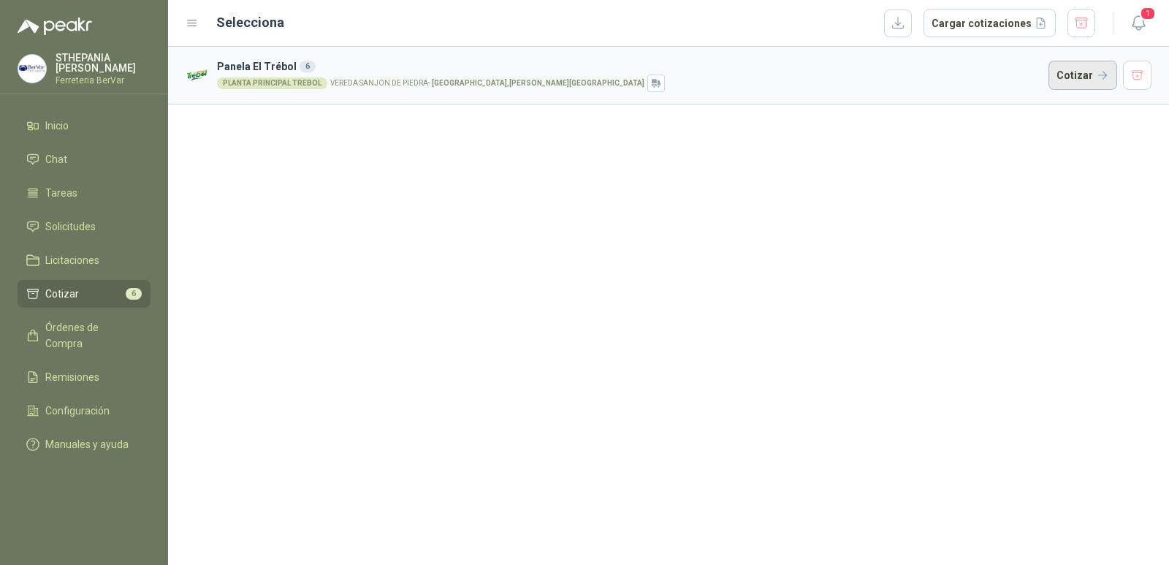
click at [1059, 77] on button "Cotizar" at bounding box center [1083, 75] width 69 height 29
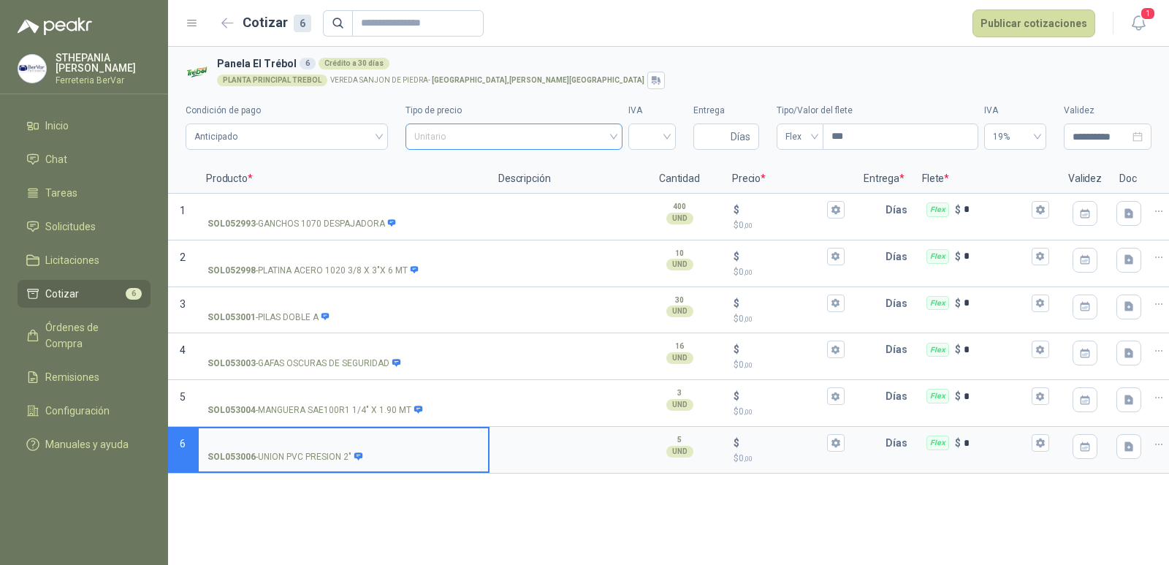
click at [528, 130] on span "Unitario" at bounding box center [513, 137] width 199 height 22
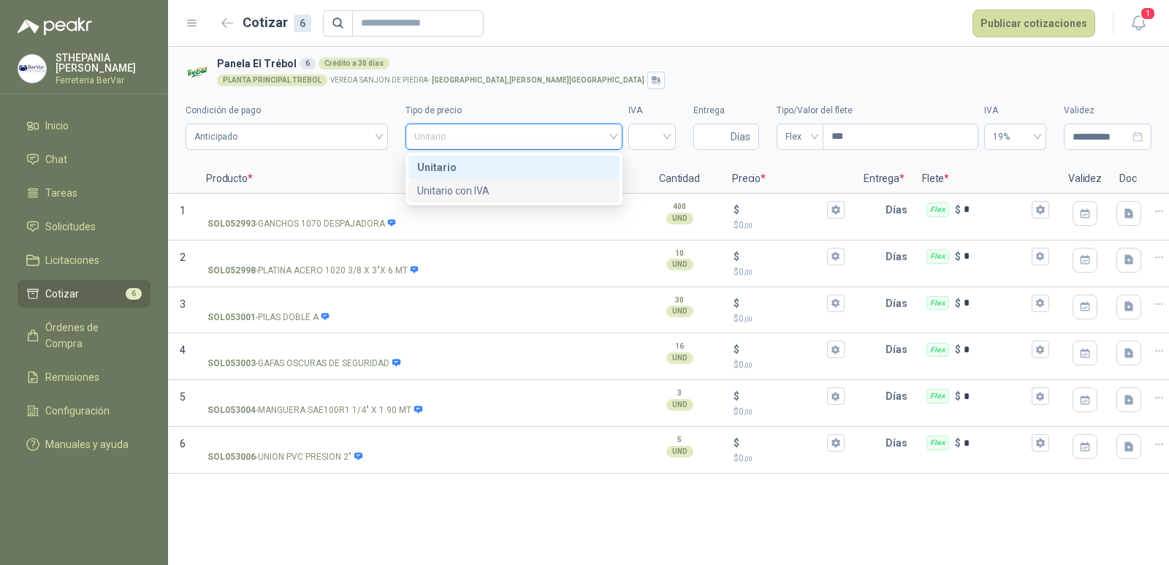
click at [531, 188] on div "Unitario con IVA" at bounding box center [513, 191] width 193 height 16
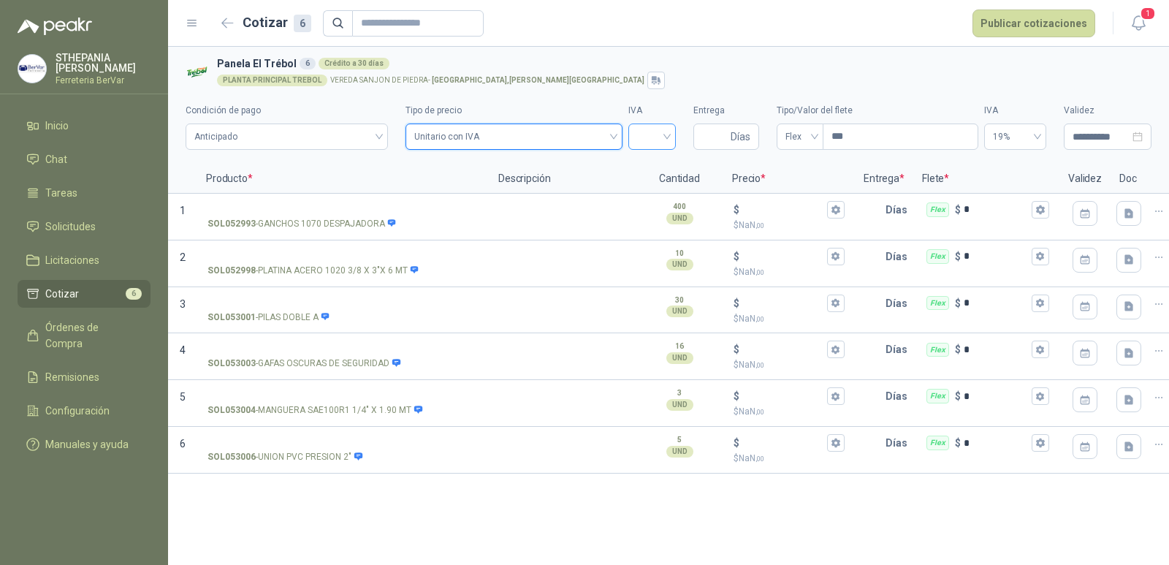
click at [648, 134] on input "search" at bounding box center [652, 135] width 30 height 22
click at [645, 174] on div "19%" at bounding box center [652, 167] width 24 height 16
click at [1158, 214] on icon "button" at bounding box center [1159, 211] width 12 height 12
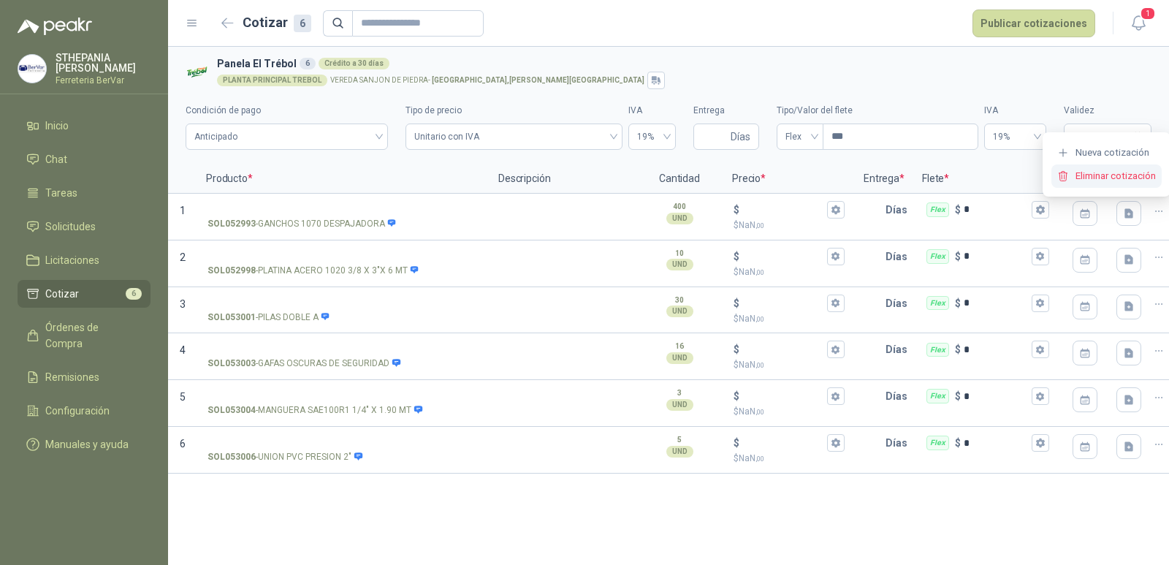
click at [1101, 183] on button "Eliminar cotización" at bounding box center [1107, 175] width 110 height 23
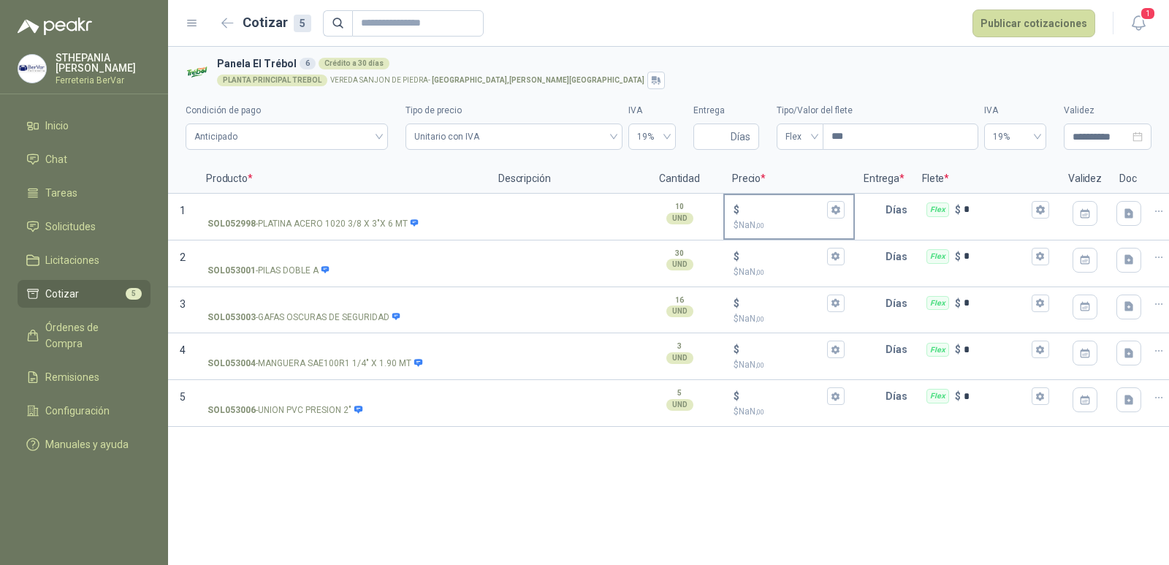
click at [773, 209] on input "$ $ NaN ,00" at bounding box center [784, 209] width 82 height 11
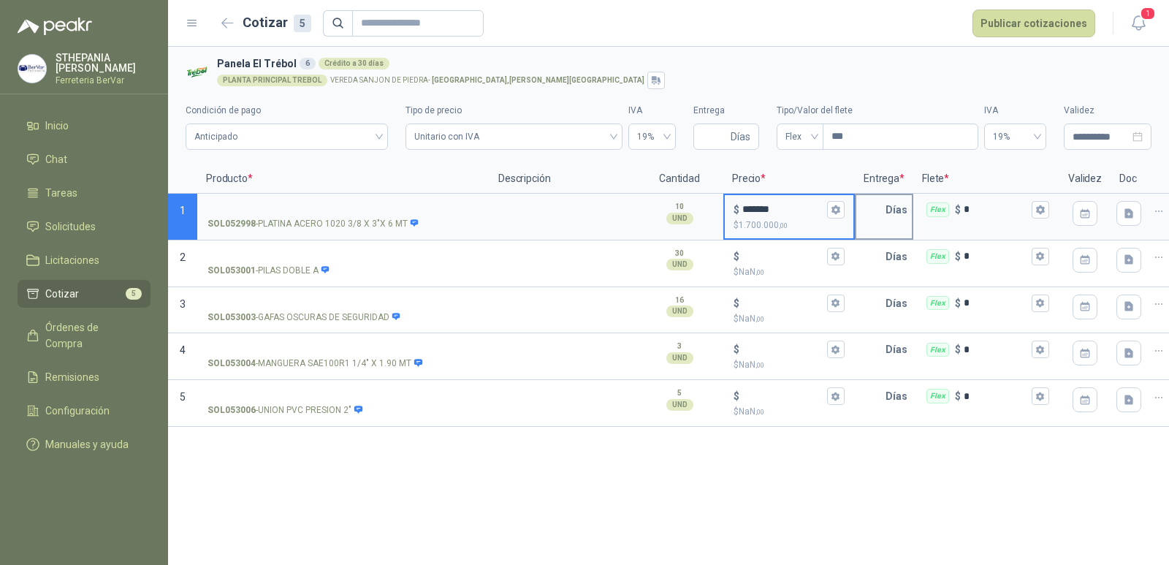
type input "*******"
click at [902, 215] on p "Días" at bounding box center [900, 209] width 28 height 29
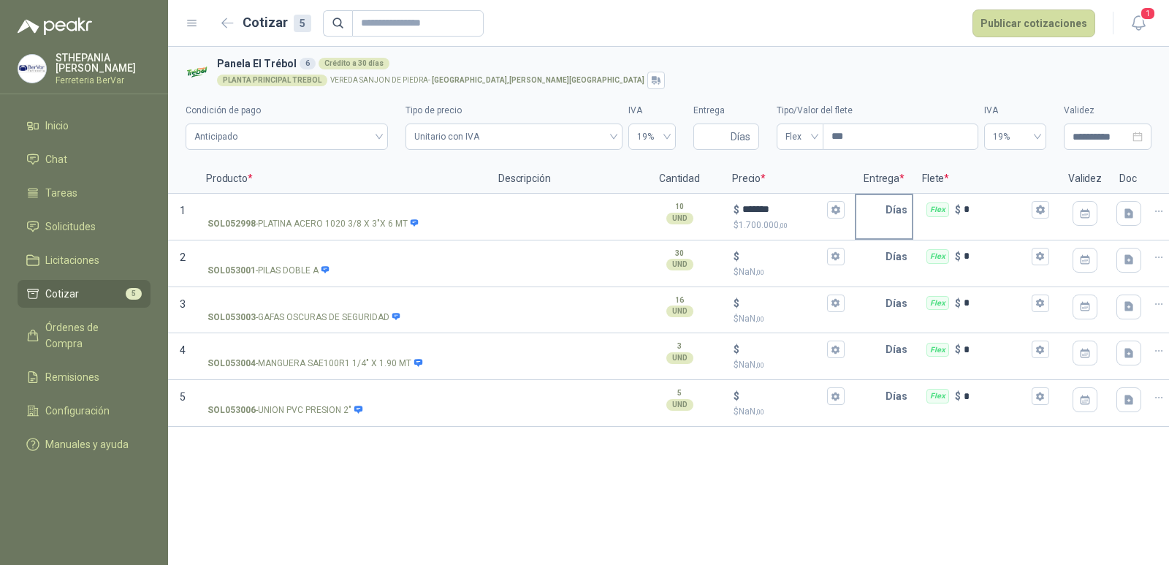
click at [881, 207] on input "text" at bounding box center [871, 209] width 29 height 29
type input "*"
click at [288, 510] on div "**********" at bounding box center [668, 306] width 1001 height 518
click at [406, 257] on input "SOL053001 - PILAS DOBLE A" at bounding box center [344, 256] width 272 height 11
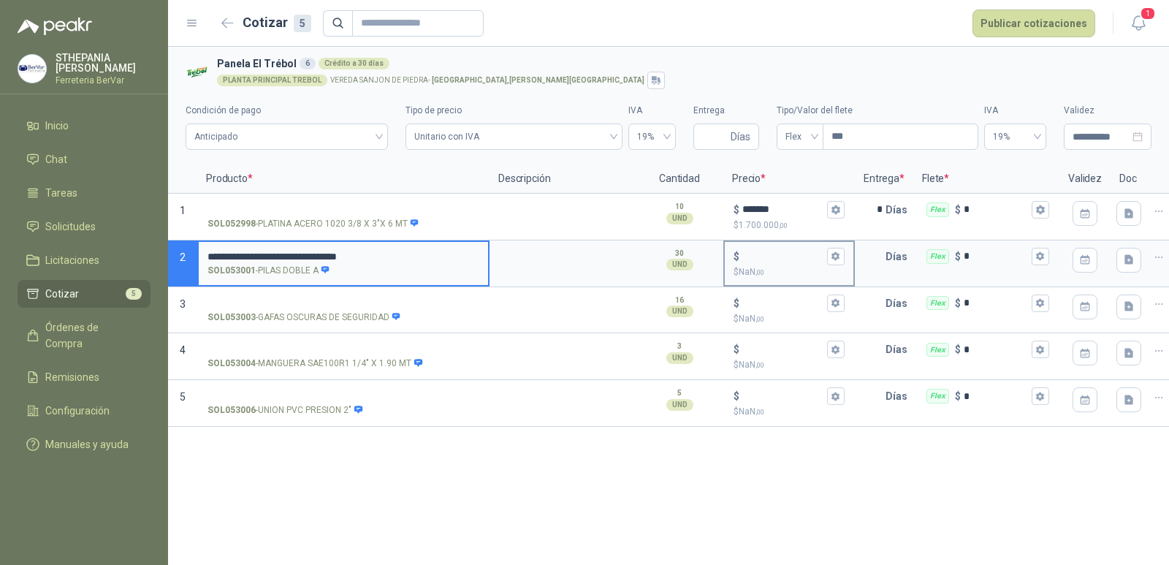
click at [762, 251] on input "$ $ NaN ,00" at bounding box center [784, 256] width 82 height 11
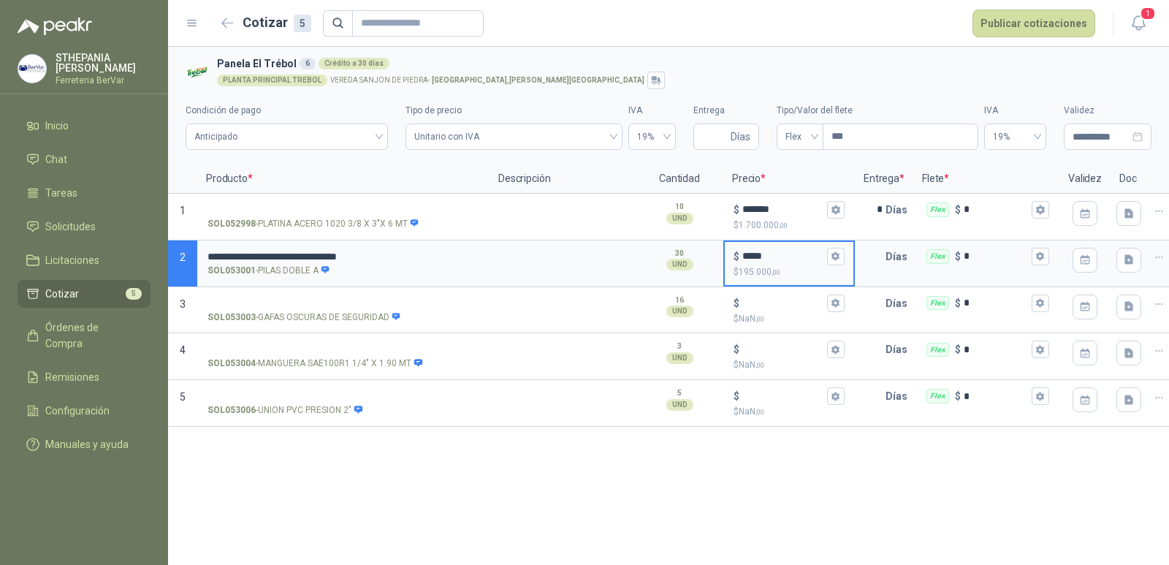
type input "*****"
click at [616, 471] on div "**********" at bounding box center [668, 306] width 1001 height 518
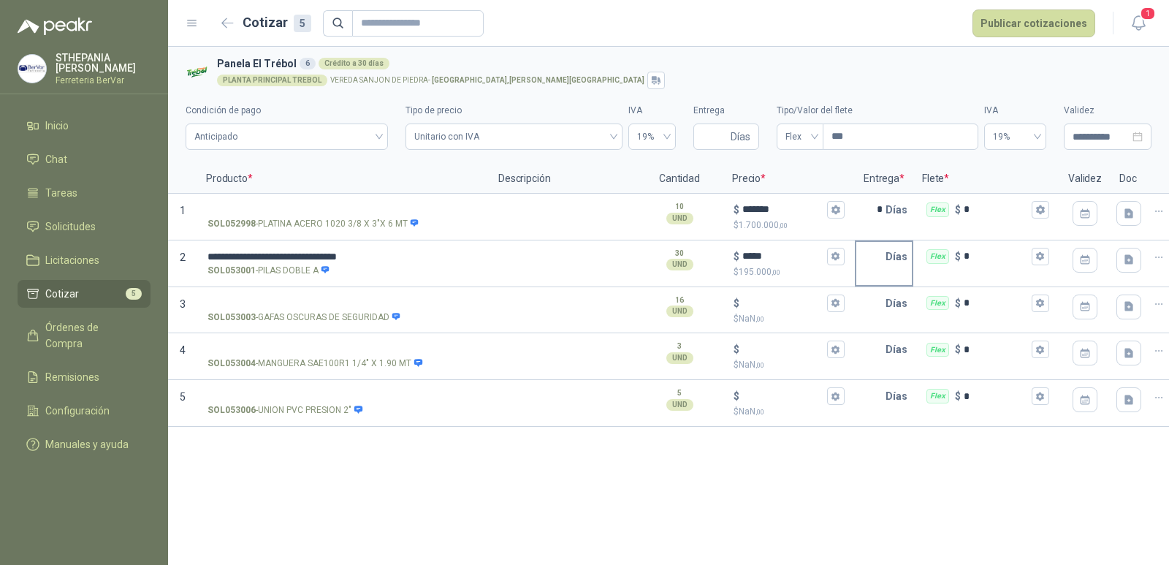
click at [875, 254] on input "text" at bounding box center [871, 256] width 29 height 29
type input "*"
click at [639, 464] on div "**********" at bounding box center [668, 306] width 1001 height 518
click at [305, 300] on input "SOL053003 - GAFAS OSCURAS DE SEGURIDAD" at bounding box center [344, 303] width 272 height 11
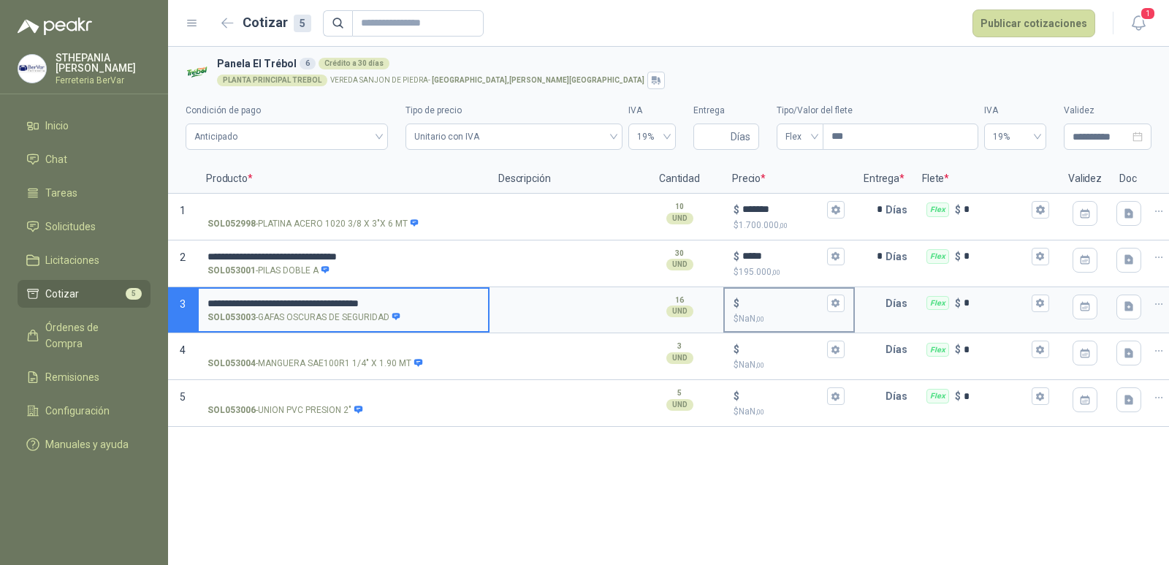
click at [782, 312] on p "$ NaN ,00" at bounding box center [789, 319] width 111 height 14
click at [782, 308] on input "$ $ NaN ,00" at bounding box center [784, 302] width 82 height 11
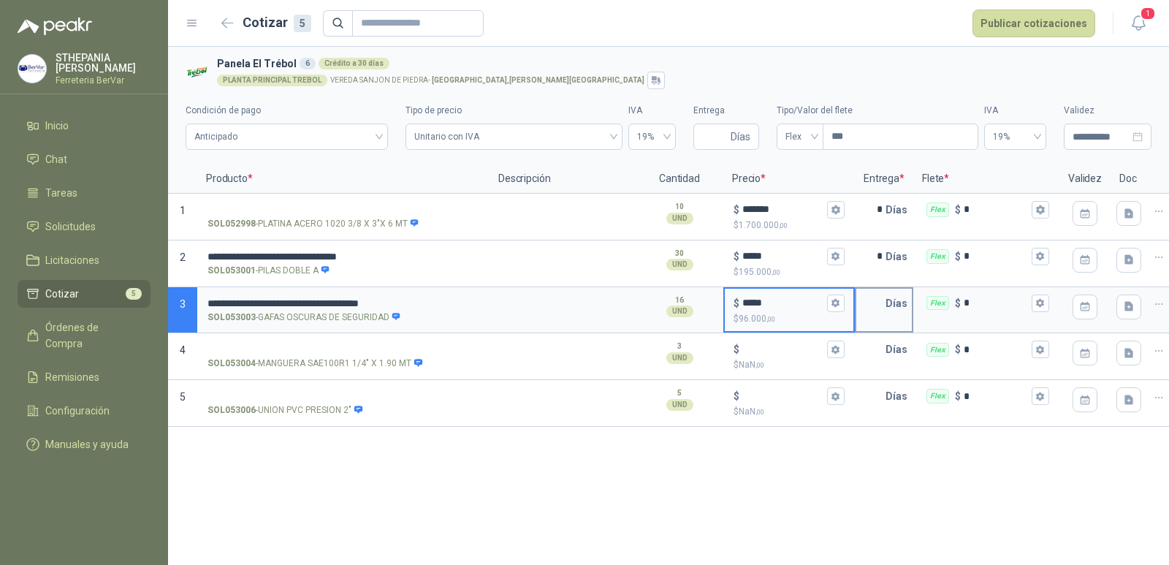
type input "*****"
click at [873, 305] on input "text" at bounding box center [871, 303] width 29 height 29
type input "*"
click at [634, 463] on div "**********" at bounding box center [668, 306] width 1001 height 518
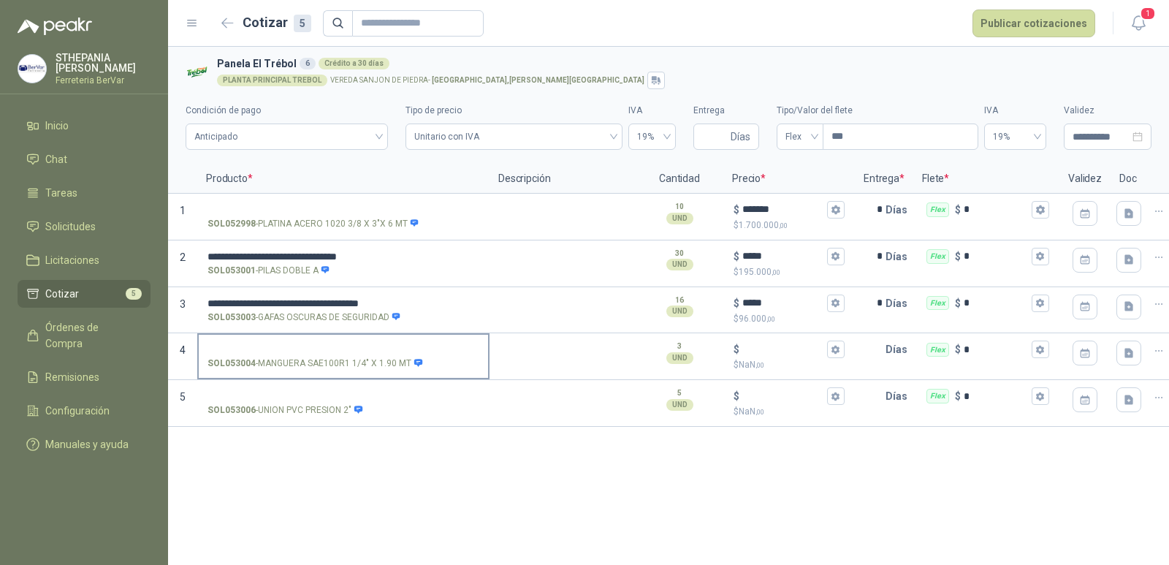
click at [383, 363] on p "SOL053004 - MANGUERA SAE100R1 1/4" X 1.90 MT" at bounding box center [316, 364] width 216 height 14
click at [383, 355] on input "SOL053004 - MANGUERA SAE100R1 1/4" X 1.90 MT" at bounding box center [344, 349] width 272 height 11
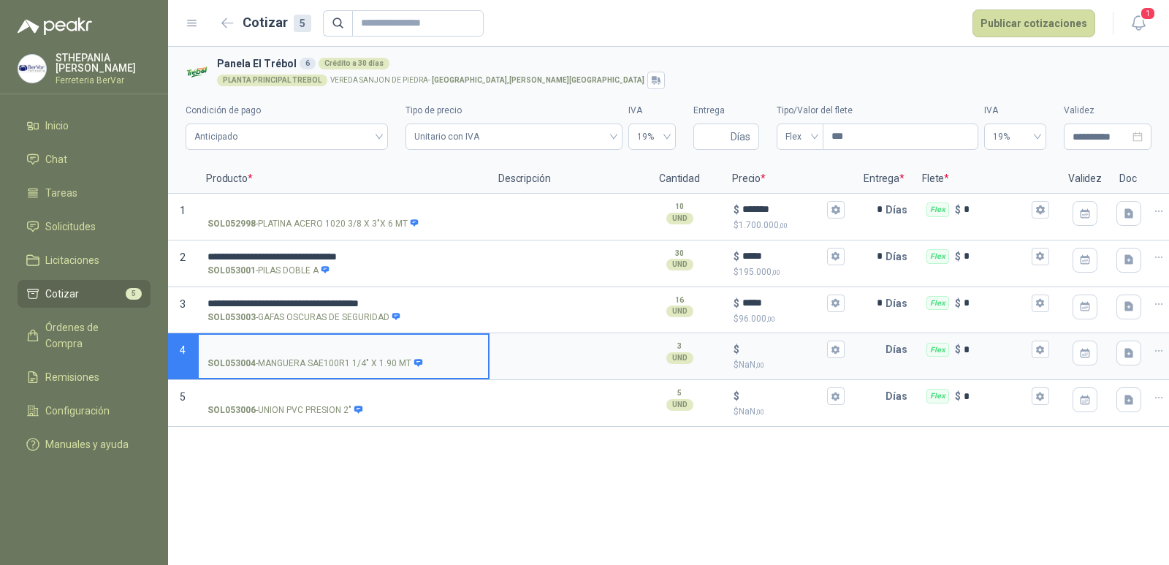
click at [384, 355] on label "SOL053004 - MANGUERA SAE100R1 1/4" X 1.90 MT" at bounding box center [343, 356] width 289 height 42
click at [384, 355] on input "SOL053004 - MANGUERA SAE100R1 1/4" X 1.90 MT" at bounding box center [344, 349] width 272 height 11
click at [384, 355] on label "SOL053004 - MANGUERA SAE100R1 1/4" X 1.90 MT" at bounding box center [343, 356] width 289 height 42
click at [384, 355] on input "SOL053004 - MANGUERA SAE100R1 1/4" X 1.90 MT" at bounding box center [344, 349] width 272 height 11
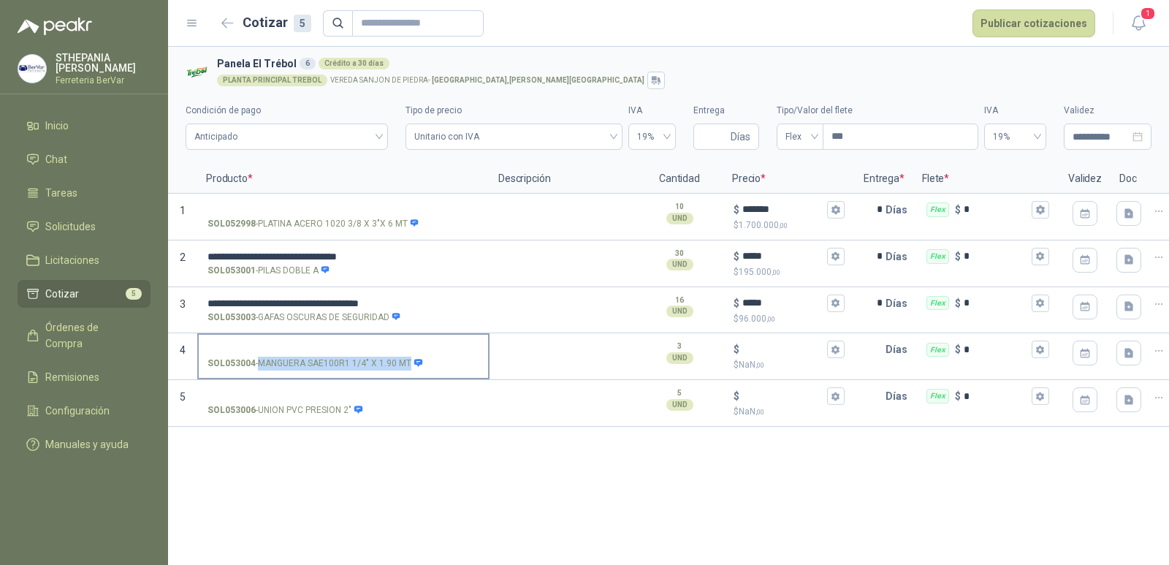
drag, startPoint x: 262, startPoint y: 361, endPoint x: 410, endPoint y: 374, distance: 148.9
click at [410, 374] on label "SOL053004 - MANGUERA SAE100R1 1/4" X 1.90 MT" at bounding box center [343, 356] width 289 height 42
copy div "MANGUERA SAE100R1 1/4" X 1.90 MT"
click at [333, 392] on input "SOL053006 - UNION PVC PRESION 2"" at bounding box center [344, 396] width 272 height 11
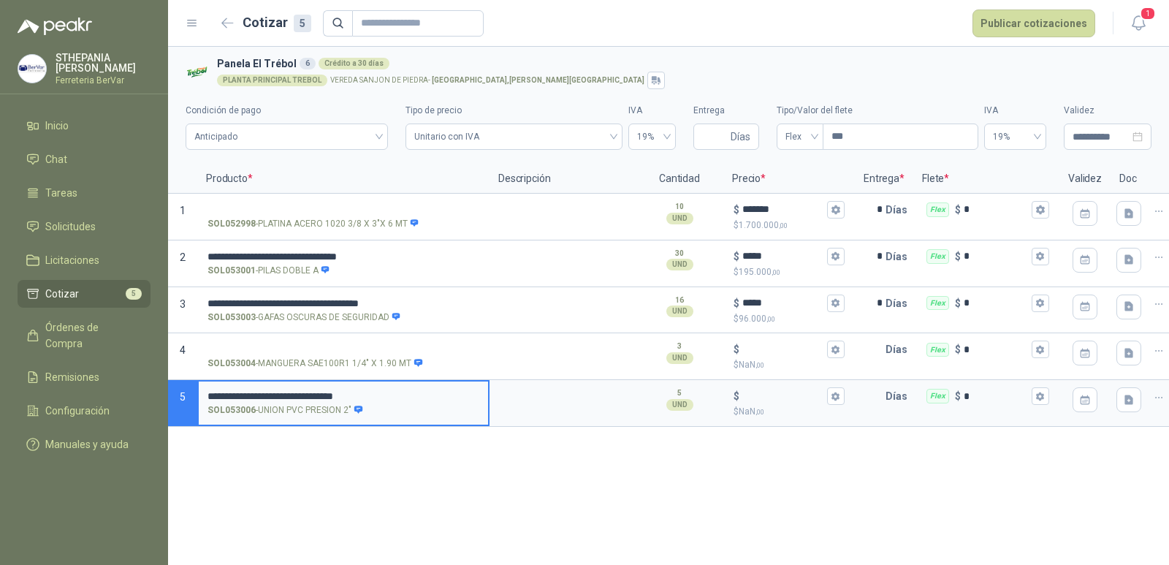
click at [596, 479] on div "**********" at bounding box center [668, 306] width 1001 height 518
click at [700, 390] on div "5 UND" at bounding box center [679, 398] width 85 height 35
click at [713, 391] on div "5 UND" at bounding box center [679, 398] width 85 height 35
click at [772, 384] on div "$ $ NaN ,00" at bounding box center [789, 402] width 129 height 43
click at [772, 391] on input "$ $ NaN ,00" at bounding box center [784, 396] width 82 height 11
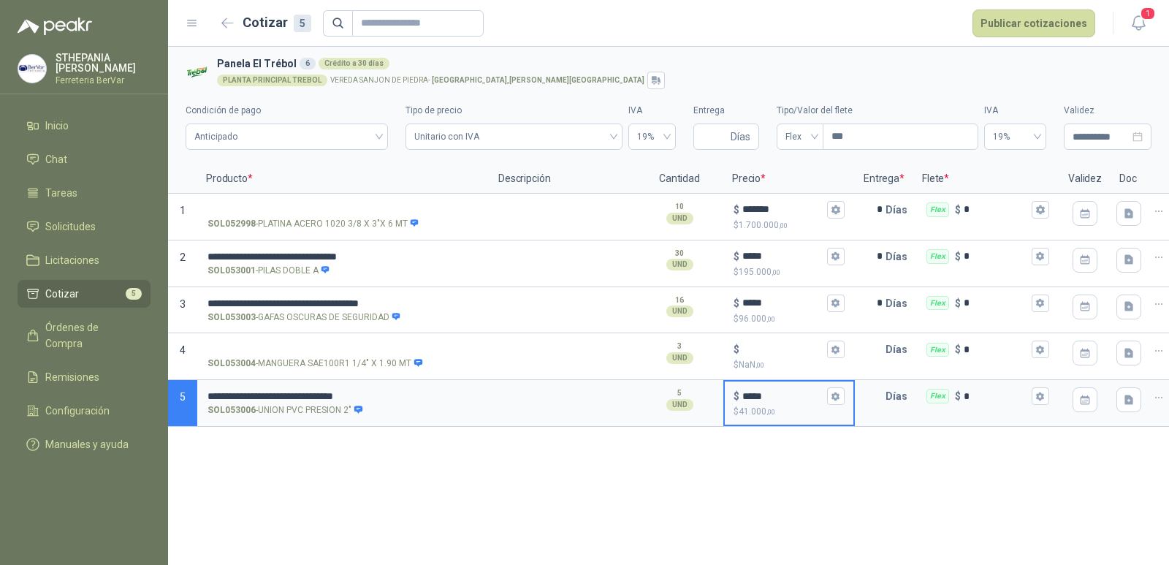
type input "*****"
click at [782, 466] on div "**********" at bounding box center [668, 306] width 1001 height 518
click at [891, 396] on p "Días" at bounding box center [900, 395] width 28 height 29
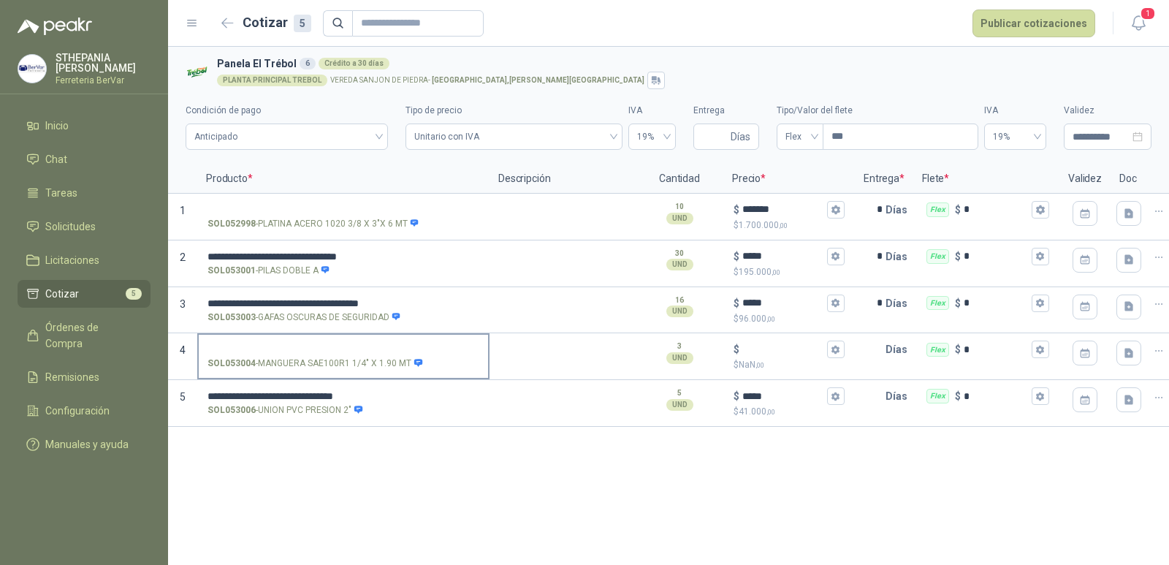
click at [300, 350] on input "SOL053004 - MANGUERA SAE100R1 1/4" X 1.90 MT" at bounding box center [344, 349] width 272 height 11
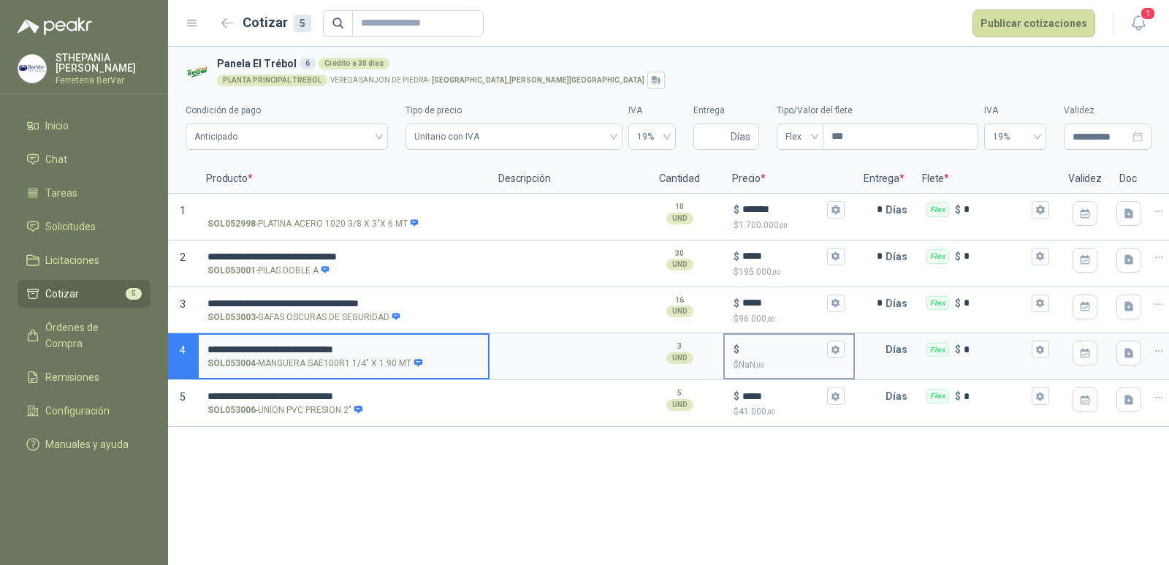
click at [764, 351] on input "$ $ NaN ,00" at bounding box center [784, 349] width 82 height 11
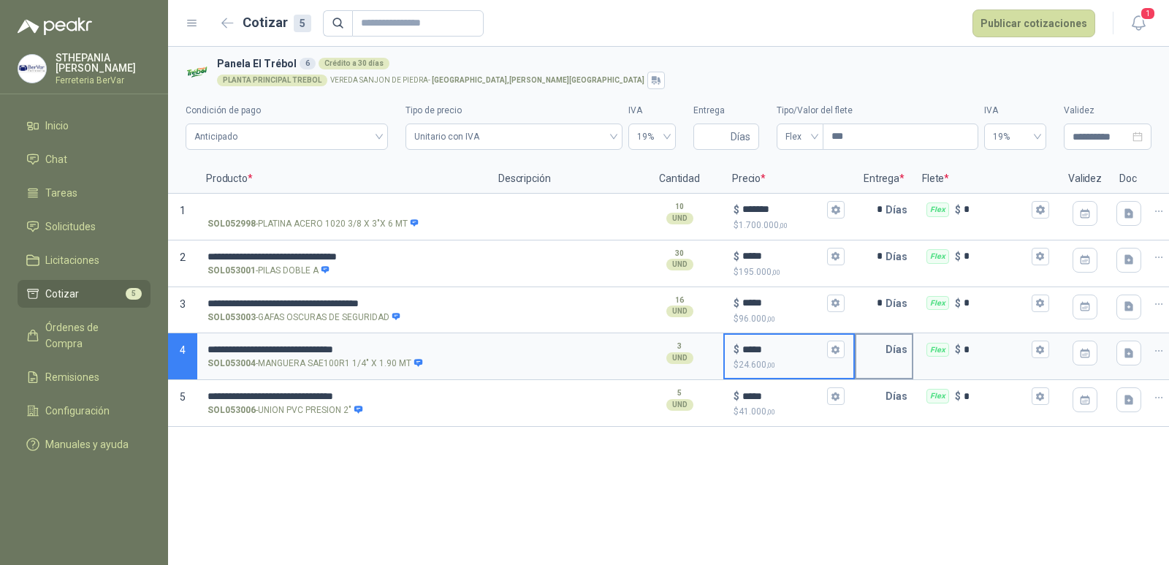
type input "*****"
click at [869, 344] on input "text" at bounding box center [871, 349] width 29 height 29
type input "*"
click at [510, 512] on div "**********" at bounding box center [668, 306] width 1001 height 518
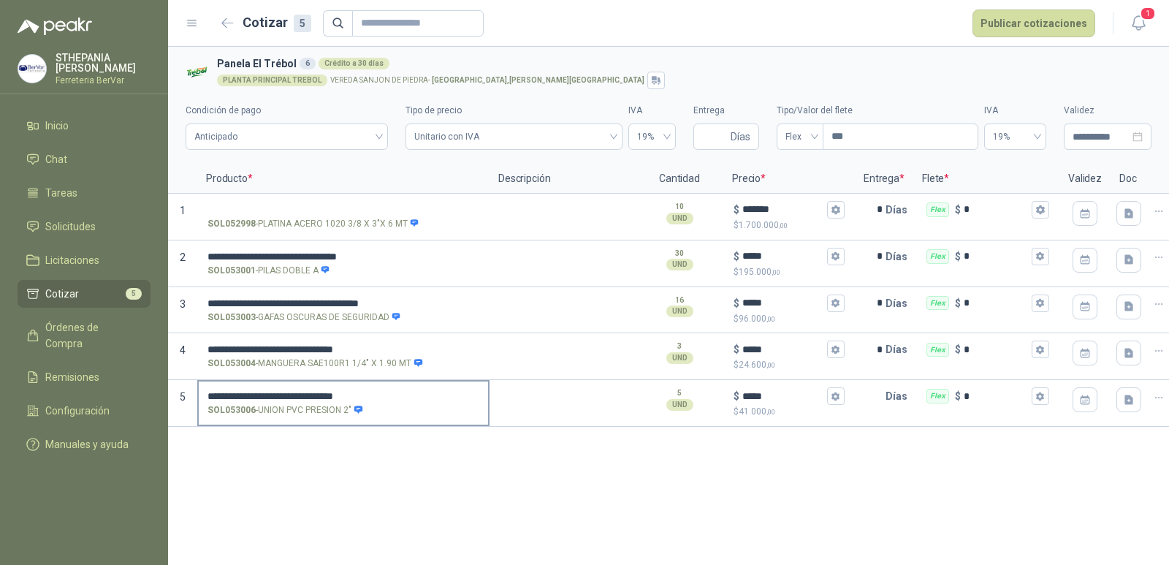
click at [373, 391] on input "**********" at bounding box center [344, 396] width 272 height 11
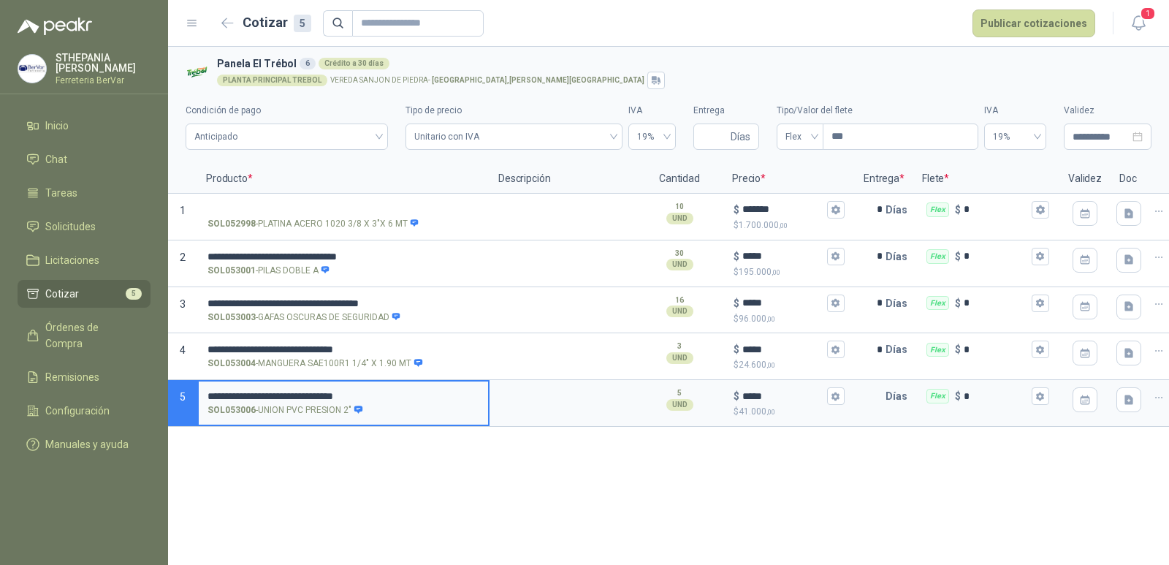
click at [388, 395] on input "**********" at bounding box center [344, 396] width 272 height 11
click at [415, 395] on input "**********" at bounding box center [344, 396] width 272 height 11
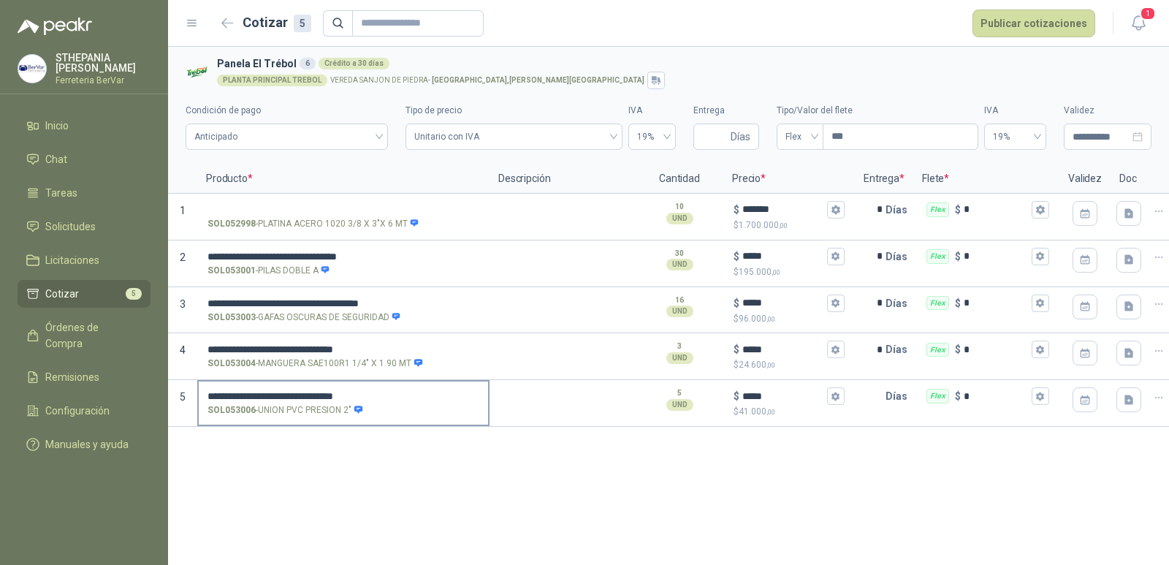
click at [405, 392] on input "**********" at bounding box center [344, 396] width 272 height 11
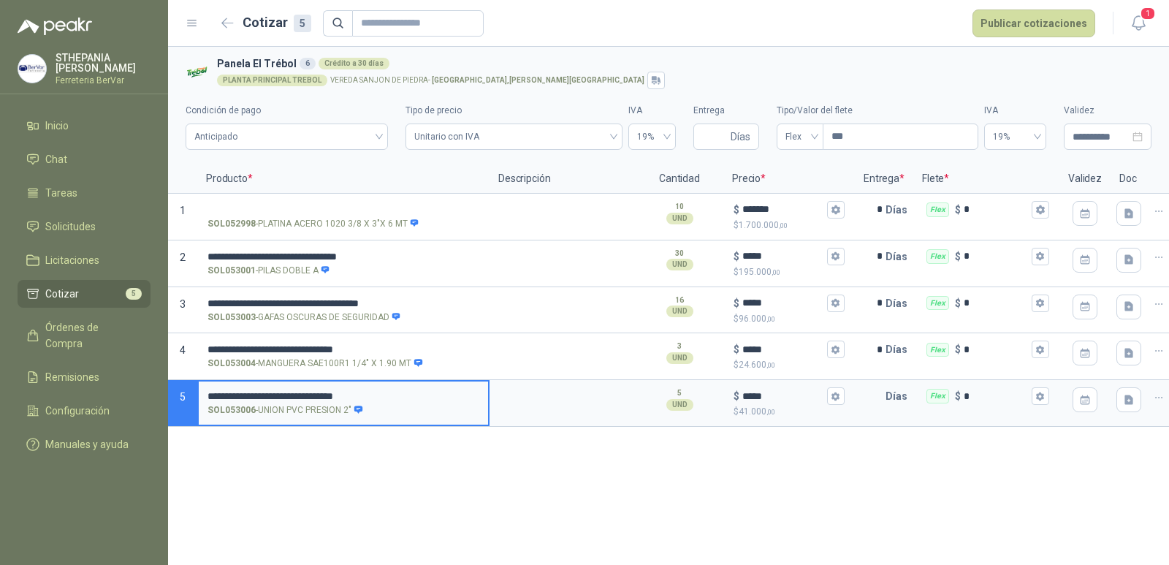
click at [405, 392] on input "**********" at bounding box center [344, 396] width 272 height 11
type input "*"
click at [743, 400] on input "*****" at bounding box center [784, 396] width 82 height 11
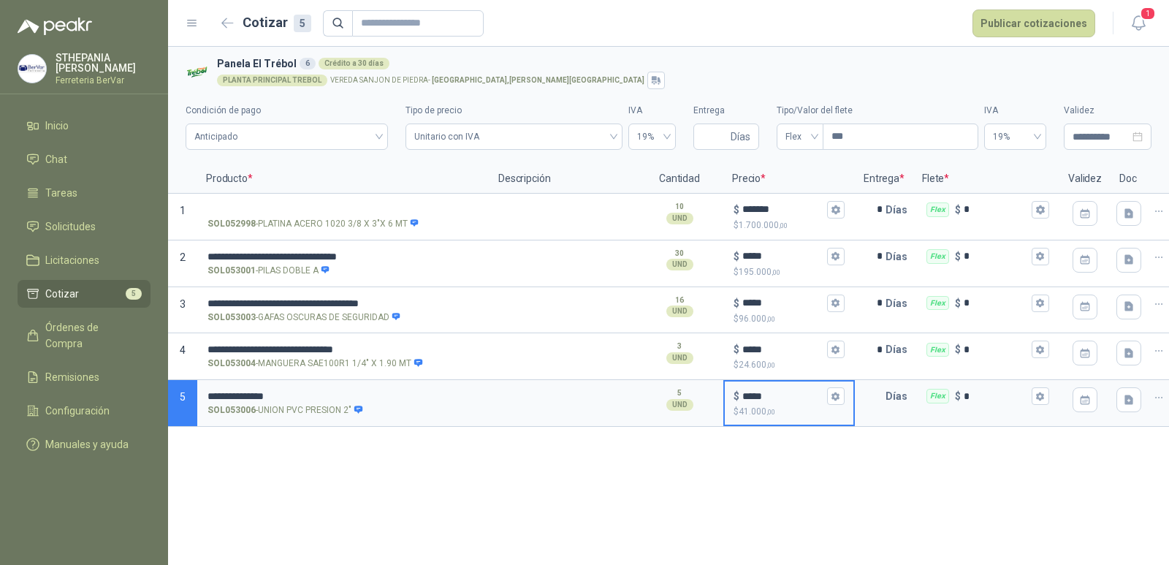
click at [768, 394] on input "*****" at bounding box center [784, 396] width 82 height 11
type input "*****"
click at [878, 397] on input "text" at bounding box center [871, 395] width 29 height 29
type input "*"
click at [878, 453] on div "**********" at bounding box center [668, 306] width 1001 height 518
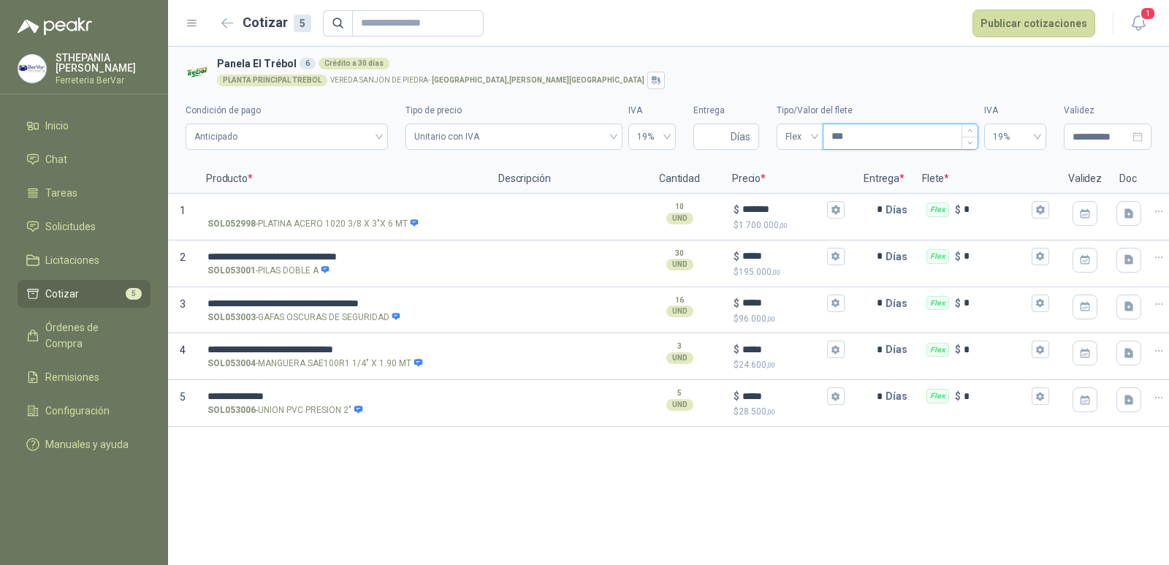
click at [886, 142] on input "***" at bounding box center [901, 136] width 154 height 25
click at [1006, 208] on input "*" at bounding box center [996, 209] width 65 height 11
type input "***"
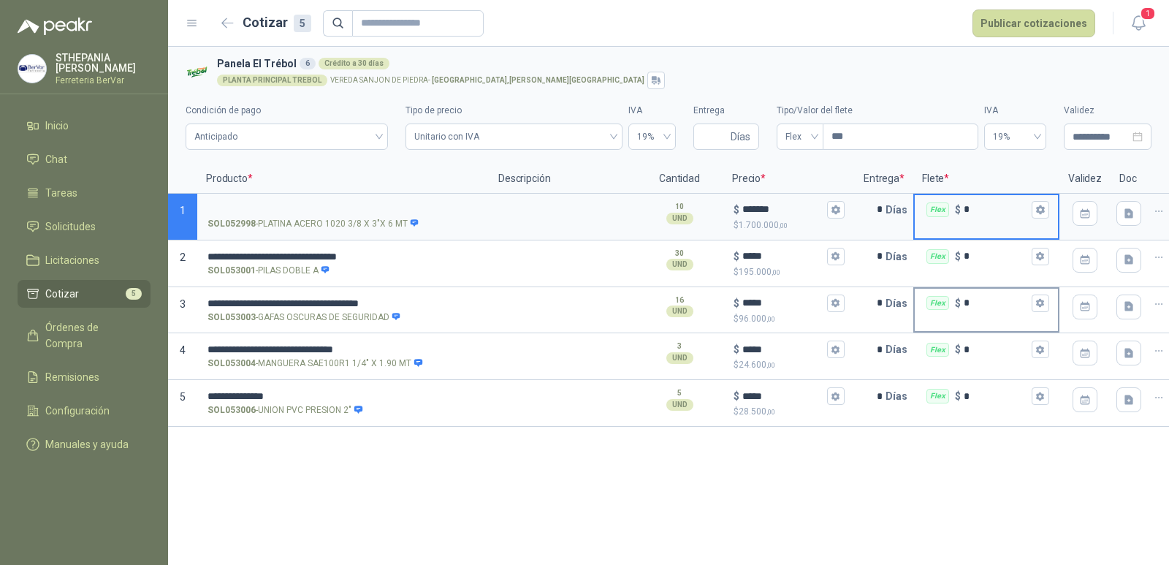
click at [974, 309] on div "Flex $ *" at bounding box center [986, 303] width 143 height 29
click at [974, 308] on input "*" at bounding box center [996, 302] width 65 height 11
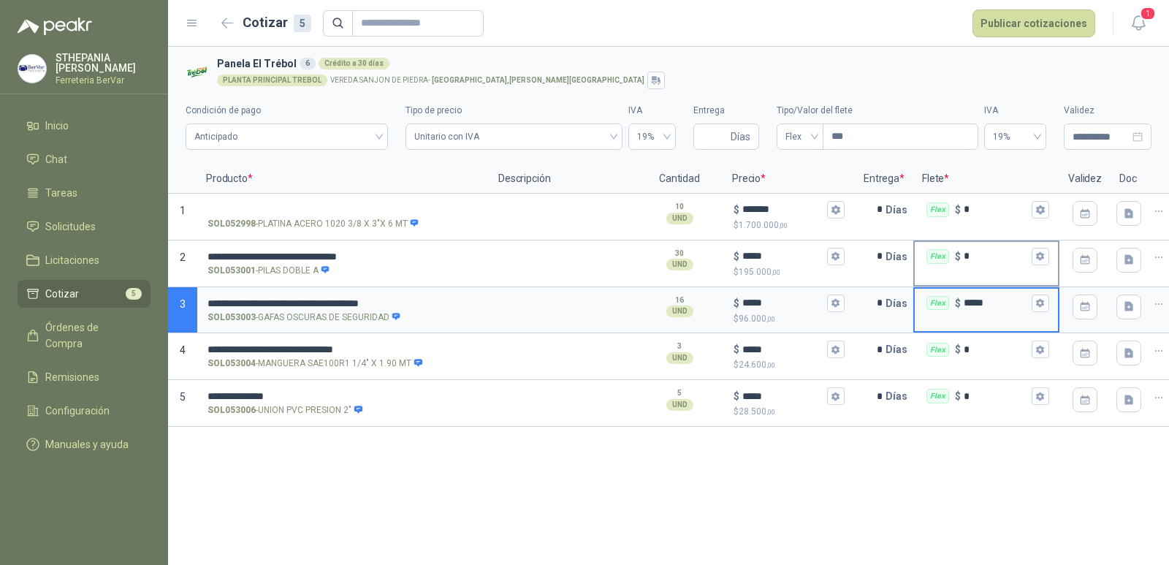
type input "*****"
click at [978, 254] on input "*" at bounding box center [996, 256] width 65 height 11
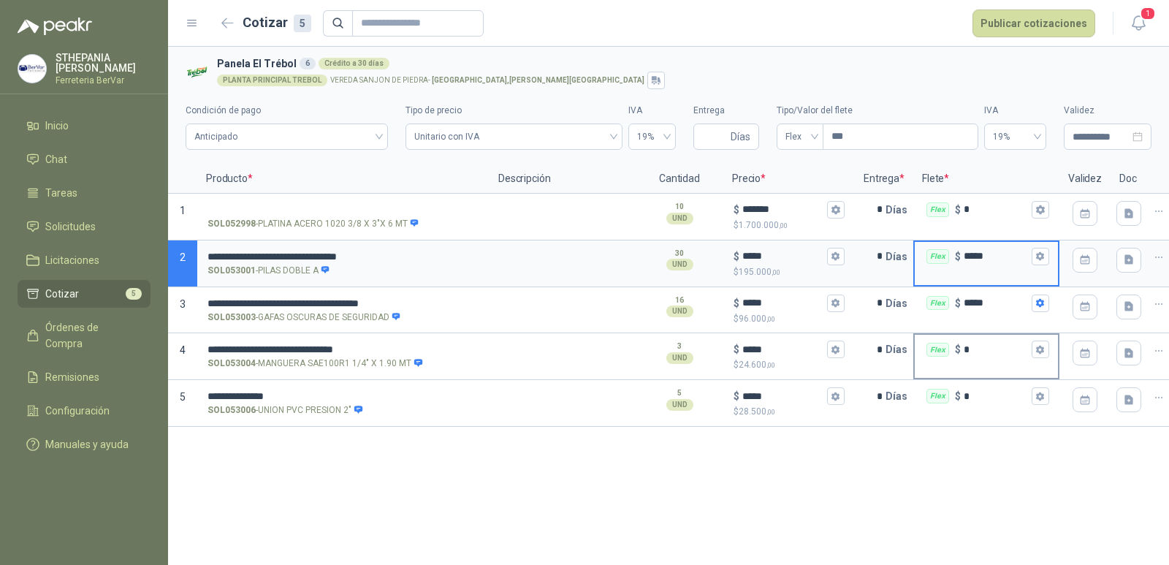
type input "*****"
click at [1000, 351] on input "*" at bounding box center [996, 349] width 65 height 11
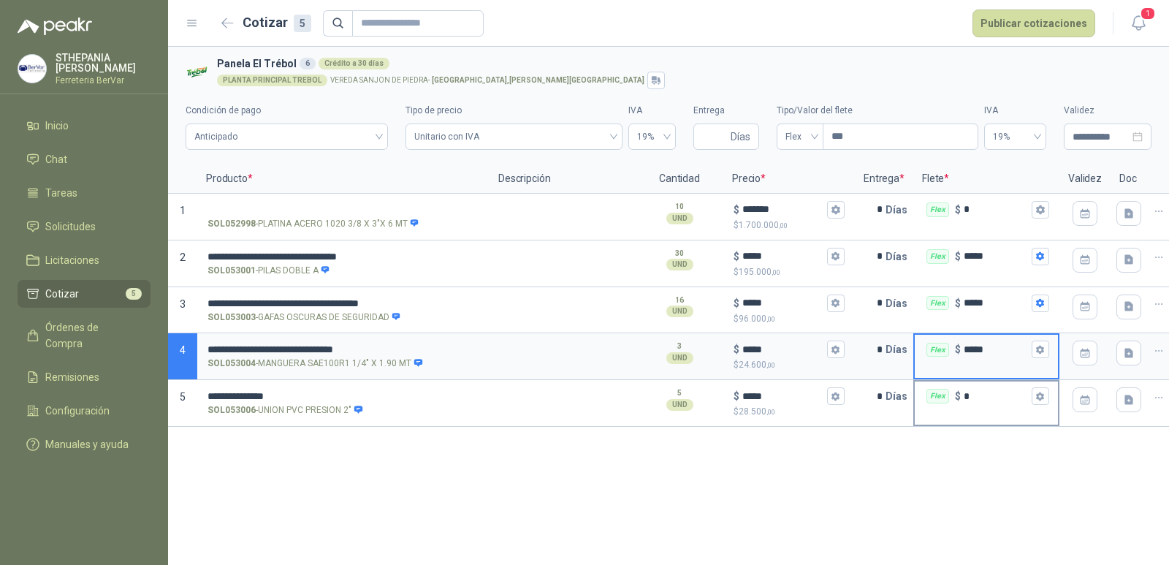
type input "*****"
click at [993, 393] on input "*" at bounding box center [996, 396] width 65 height 11
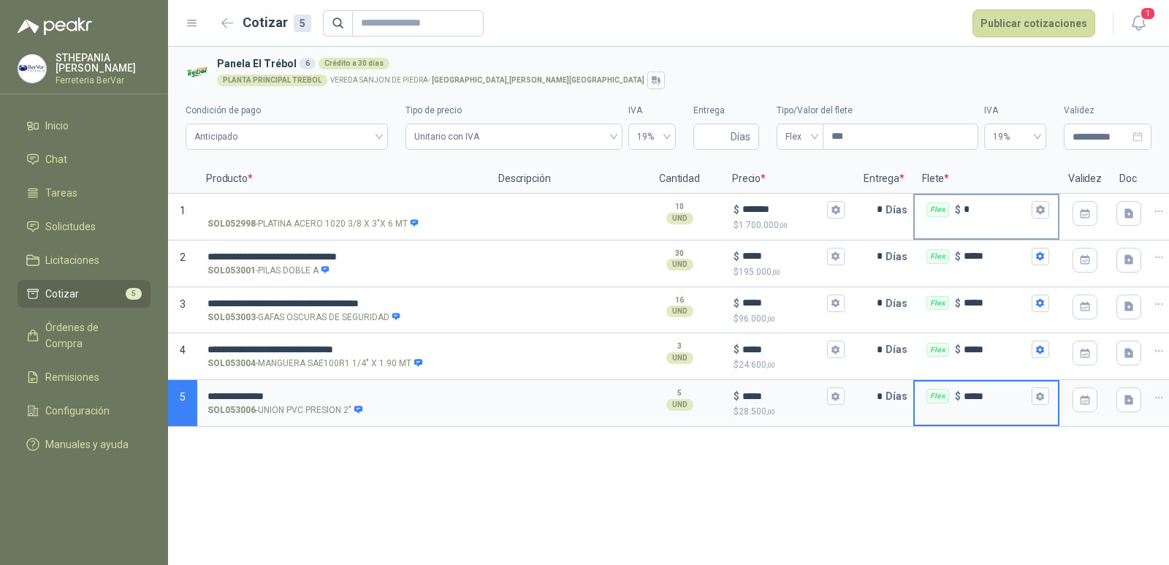
type input "*****"
click at [971, 197] on div "Flex $ *" at bounding box center [986, 209] width 143 height 29
click at [971, 204] on input "*" at bounding box center [996, 209] width 65 height 11
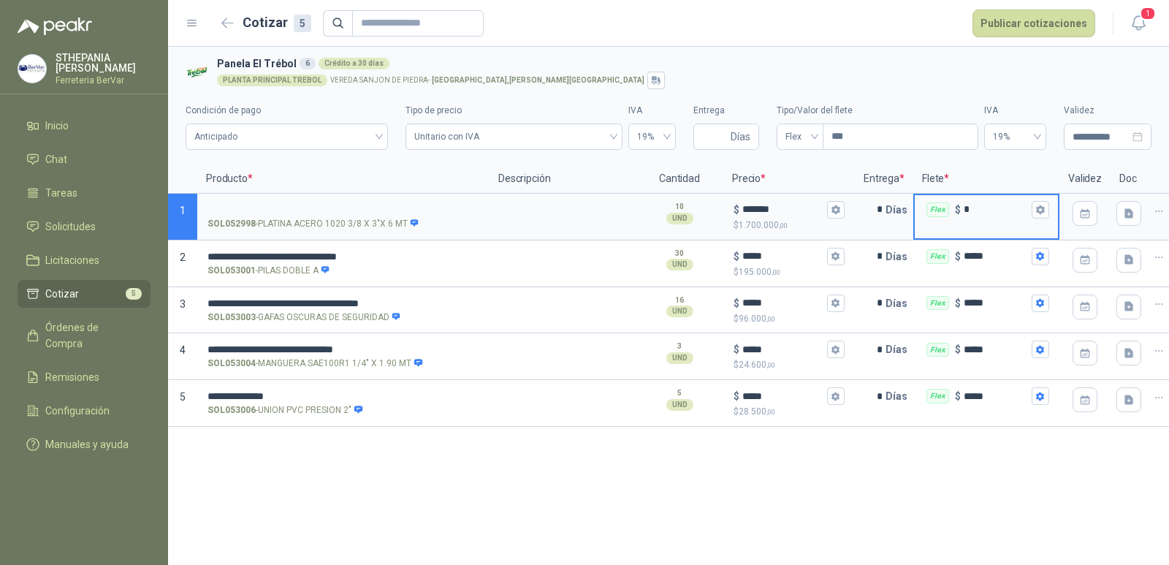
click at [980, 214] on input "*" at bounding box center [996, 209] width 65 height 11
click at [993, 204] on input "*" at bounding box center [996, 209] width 65 height 11
click at [986, 208] on input "*" at bounding box center [996, 209] width 65 height 11
click at [977, 208] on input "*" at bounding box center [996, 209] width 65 height 11
click at [973, 208] on input "*" at bounding box center [996, 209] width 65 height 11
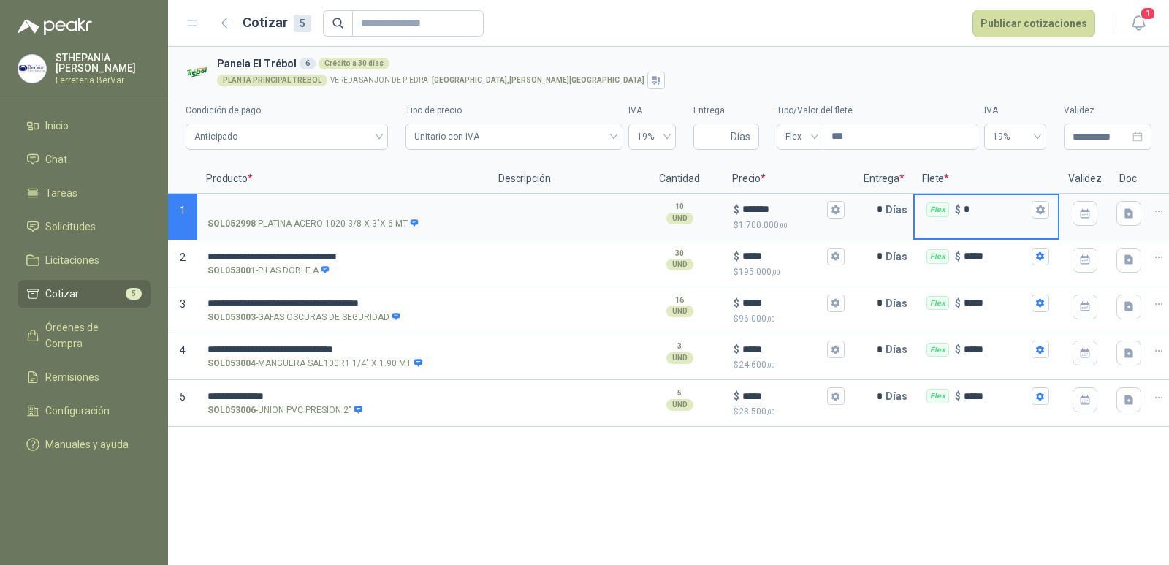
click at [971, 206] on input "*" at bounding box center [996, 209] width 65 height 11
click at [969, 205] on input "*" at bounding box center [996, 209] width 65 height 11
click at [964, 207] on input "*" at bounding box center [996, 209] width 65 height 11
click at [971, 204] on input "*" at bounding box center [996, 209] width 65 height 11
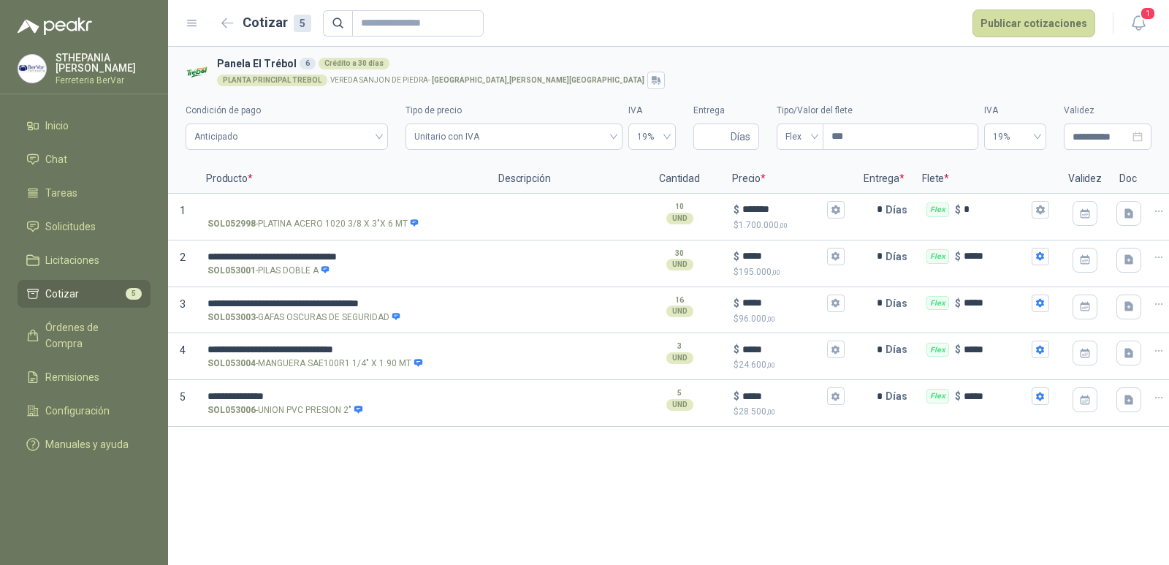
click at [400, 81] on p "VEREDA [GEOGRAPHIC_DATA][PERSON_NAME] , [PERSON_NAME][GEOGRAPHIC_DATA]" at bounding box center [487, 80] width 314 height 7
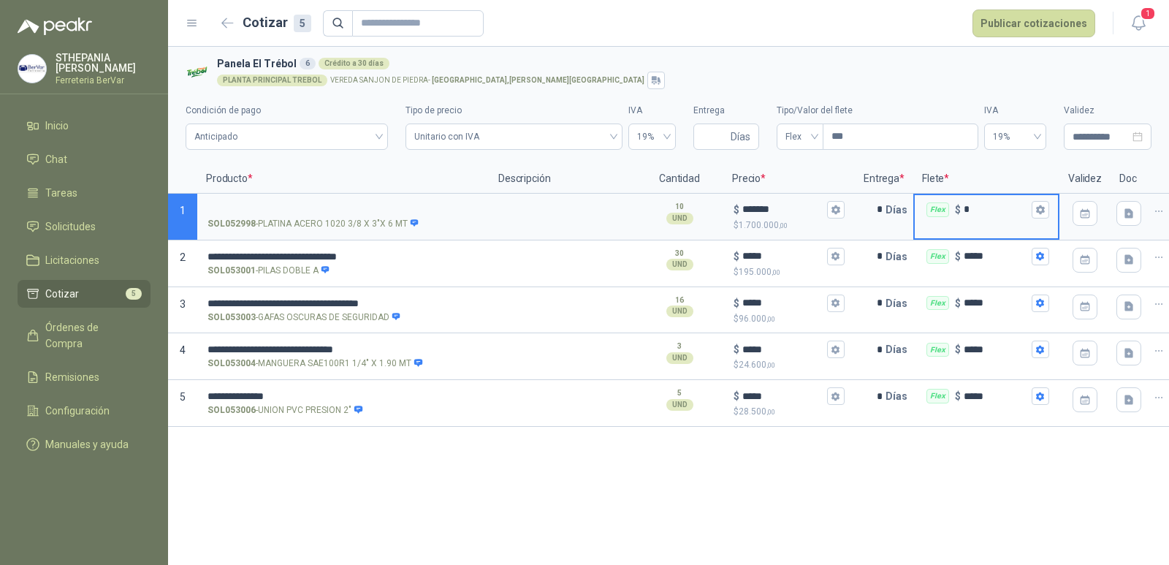
click at [986, 206] on input "*" at bounding box center [996, 209] width 65 height 11
type input "******"
click at [912, 495] on div "**********" at bounding box center [668, 306] width 1001 height 518
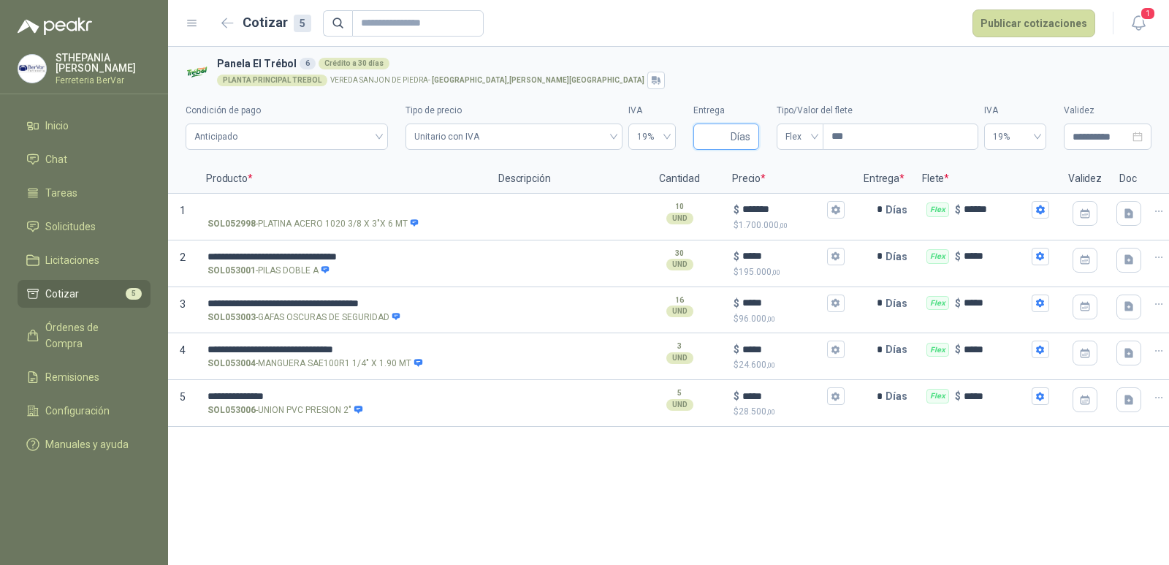
click at [720, 134] on input "Entrega" at bounding box center [715, 136] width 26 height 25
click at [882, 138] on input "***" at bounding box center [901, 136] width 154 height 25
click at [992, 84] on div "PLANTA PRINCIPAL TREBOL VEREDA SANJON DE [GEOGRAPHIC_DATA] , [PERSON_NAME][GEOG…" at bounding box center [681, 81] width 929 height 18
click at [1044, 28] on button "Publicar cotizaciones" at bounding box center [1034, 24] width 123 height 28
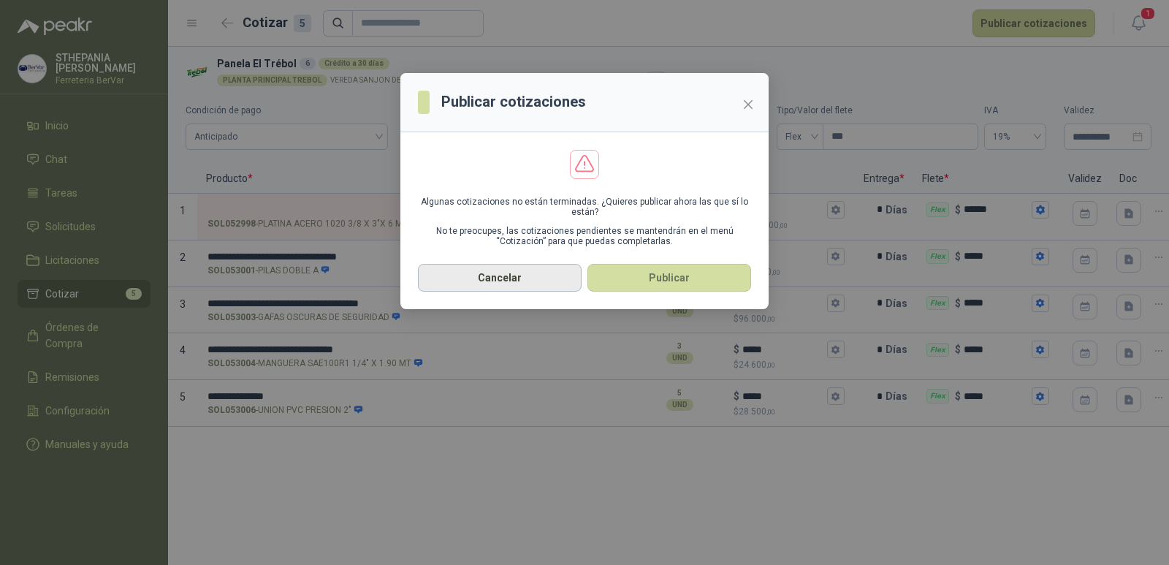
click at [522, 276] on button "Cancelar" at bounding box center [500, 278] width 164 height 28
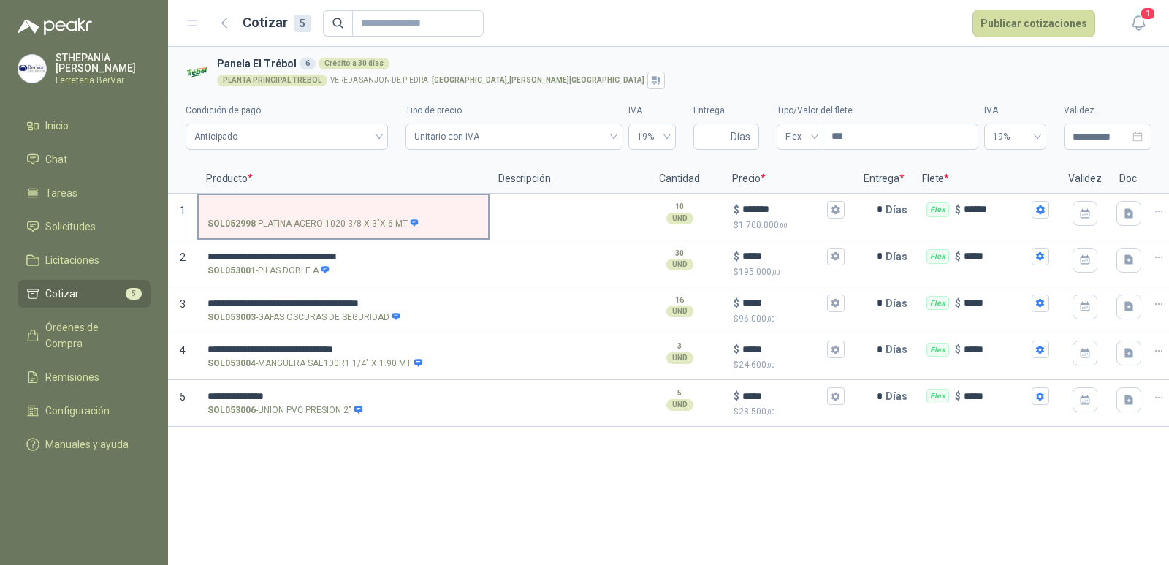
click at [310, 205] on input "SOL052998 - PLATINA ACERO 1020 3/8 X 3"X 6 MT" at bounding box center [344, 210] width 272 height 11
click at [334, 201] on label "SOL052998 - PLATINA ACERO 1020 3/8 X 3"X 6 MT" at bounding box center [343, 216] width 289 height 42
click at [334, 205] on input "SOL052998 - PLATINA ACERO 1020 3/8 X 3"X 6 MT" at bounding box center [344, 210] width 272 height 11
click at [562, 480] on div "**********" at bounding box center [668, 306] width 1001 height 518
click at [999, 26] on button "Publicar cotizaciones" at bounding box center [1034, 24] width 123 height 28
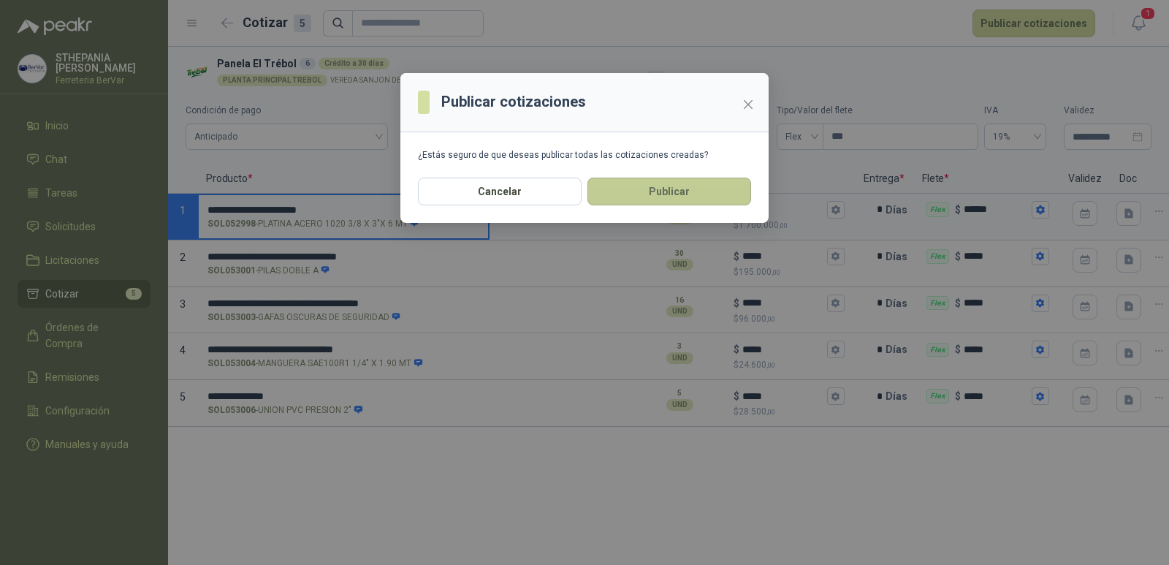
click at [658, 188] on button "Publicar" at bounding box center [670, 192] width 164 height 28
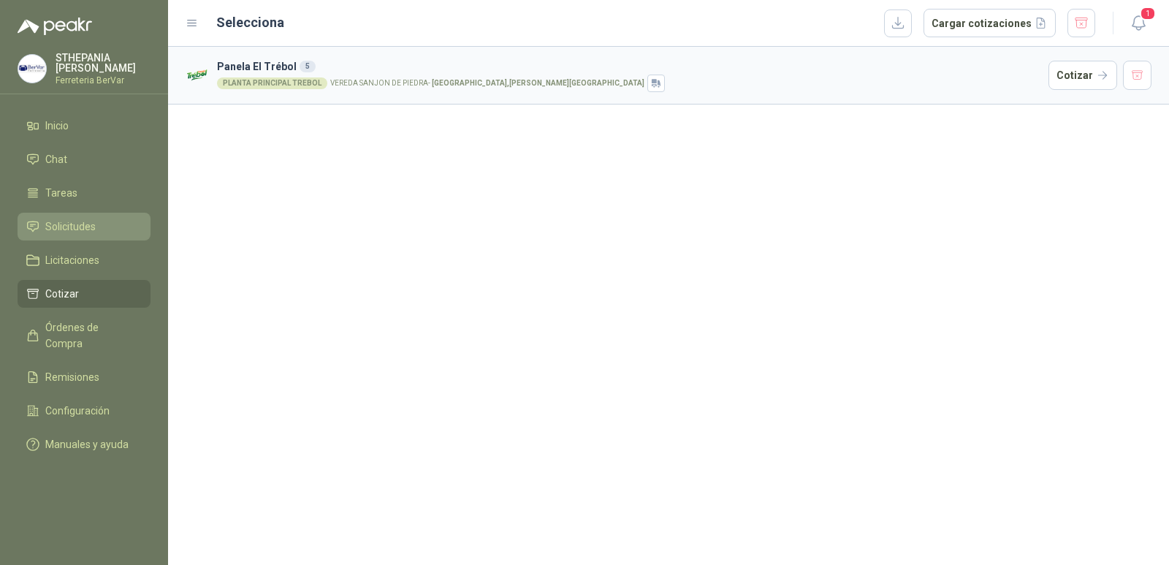
click at [86, 240] on link "Solicitudes" at bounding box center [84, 227] width 133 height 28
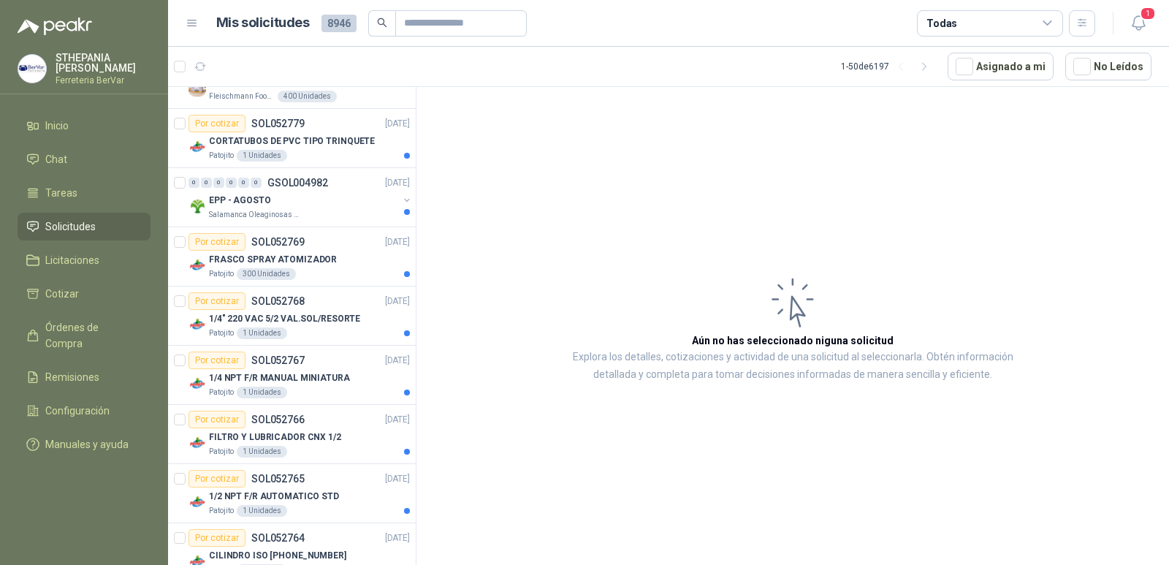
scroll to position [1681, 0]
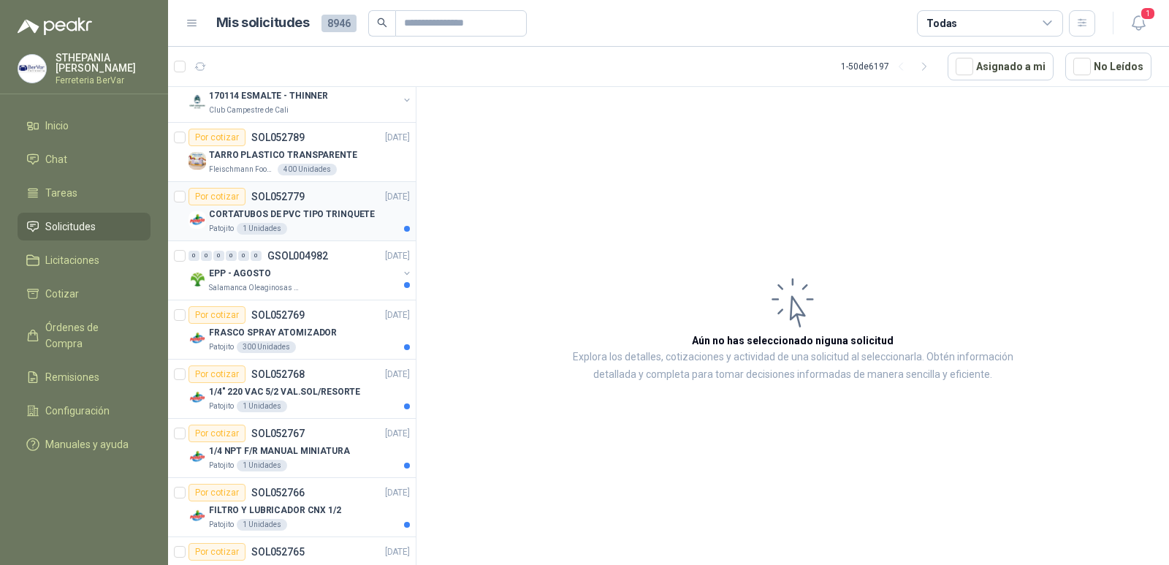
click at [349, 214] on p "CORTATUBOS DE PVC TIPO TRINQUETE" at bounding box center [292, 215] width 166 height 14
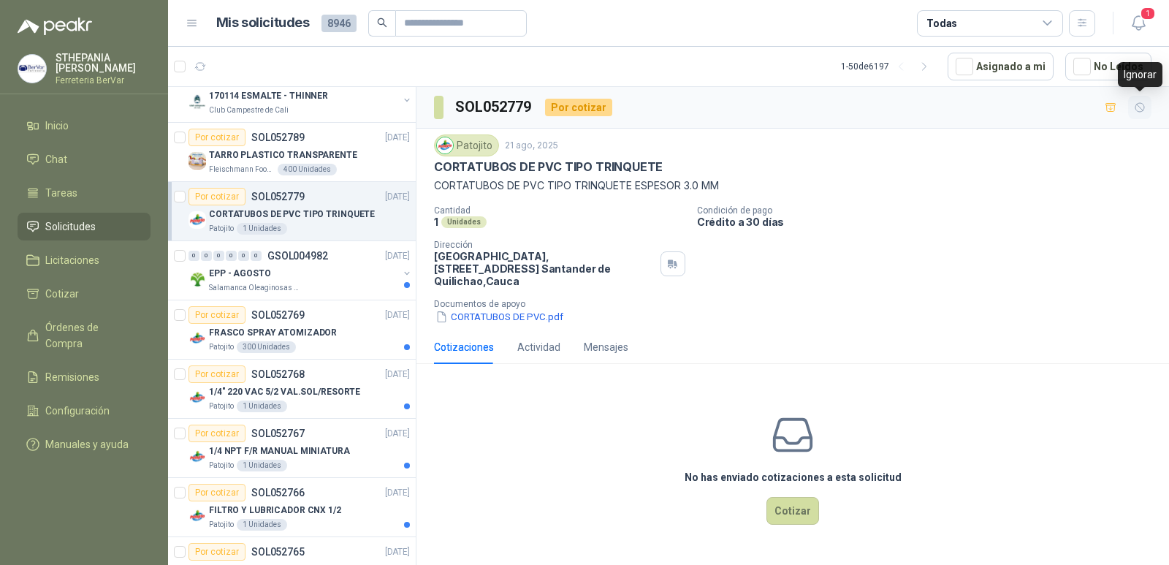
click at [1147, 105] on button "button" at bounding box center [1139, 107] width 23 height 23
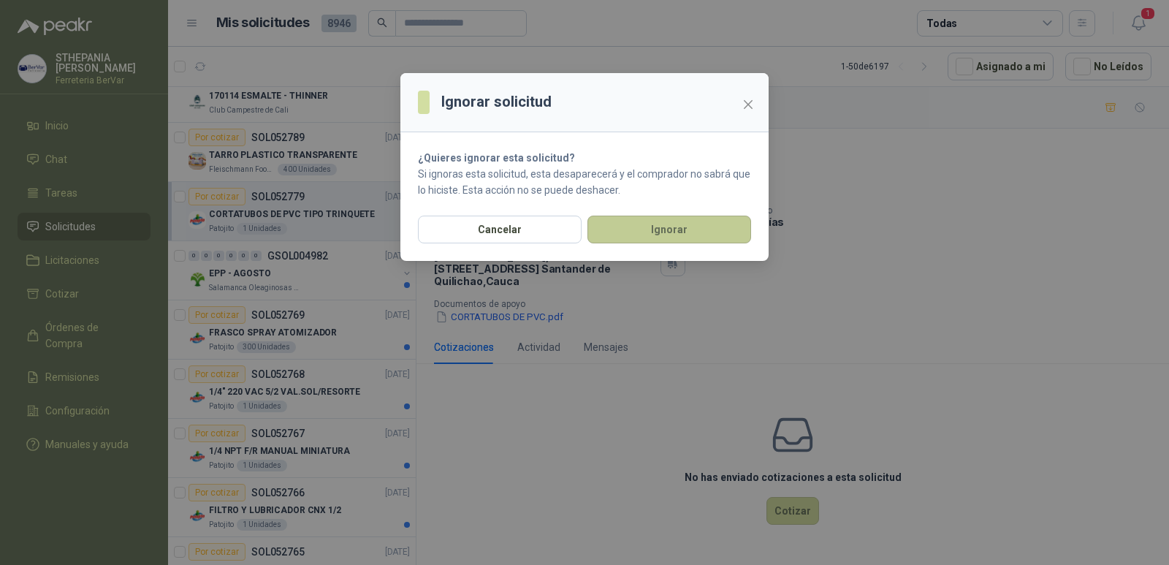
click at [723, 228] on button "Ignorar" at bounding box center [670, 230] width 164 height 28
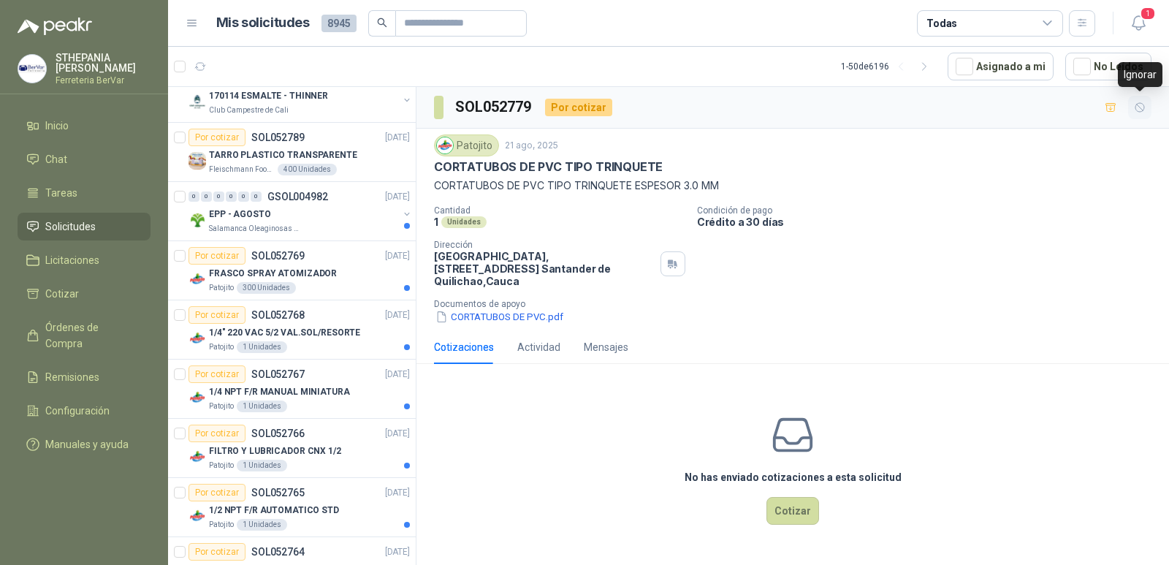
click at [1139, 107] on icon "button" at bounding box center [1140, 108] width 12 height 12
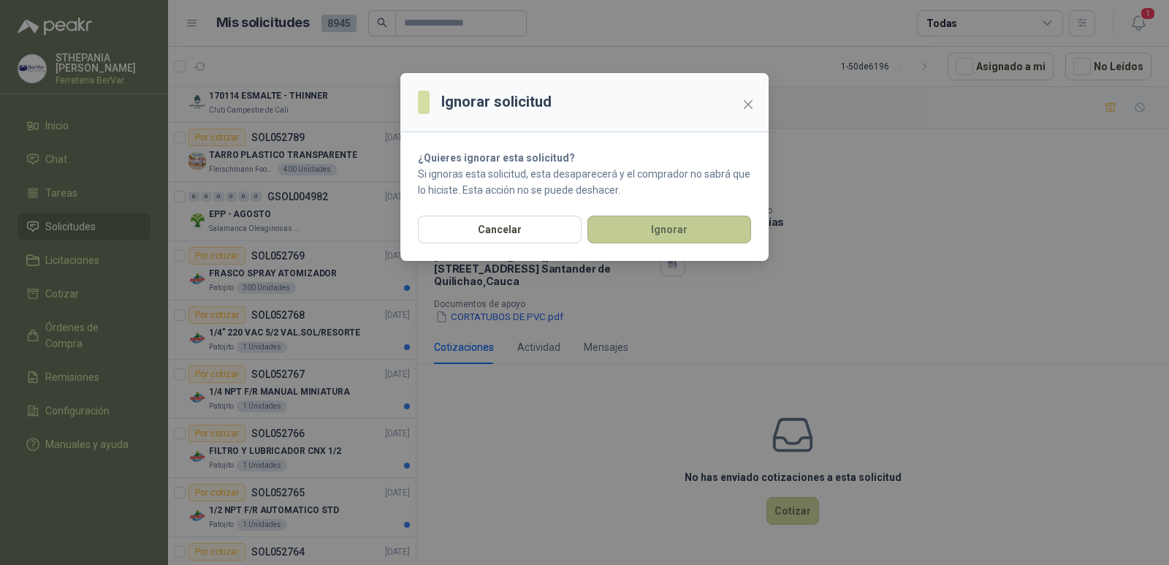
click at [661, 230] on button "Ignorar" at bounding box center [670, 230] width 164 height 28
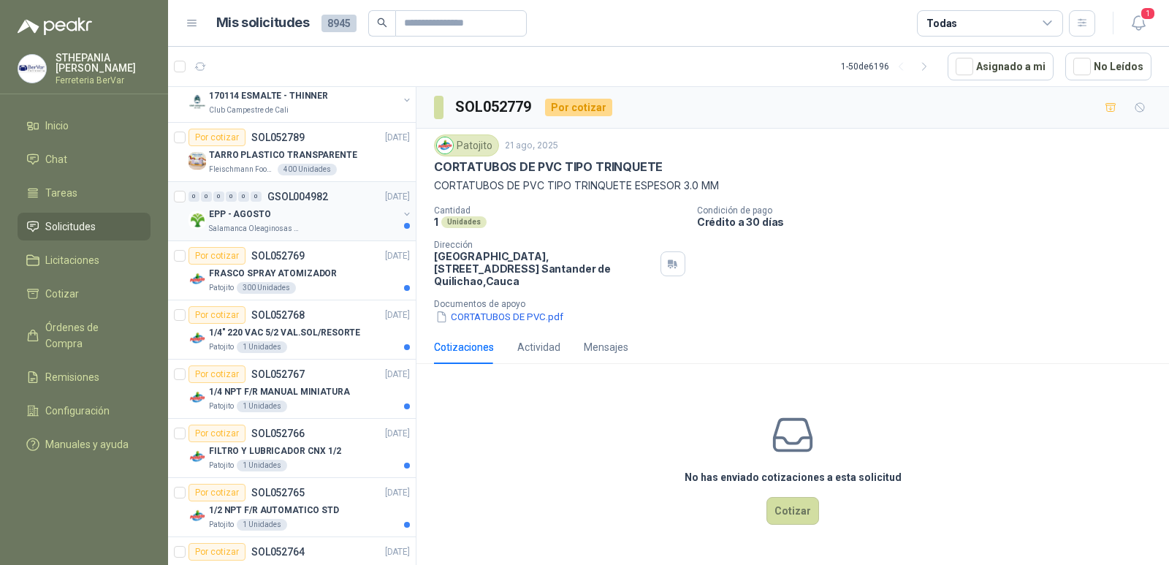
click at [340, 225] on div "Salamanca Oleaginosas SAS" at bounding box center [303, 229] width 189 height 12
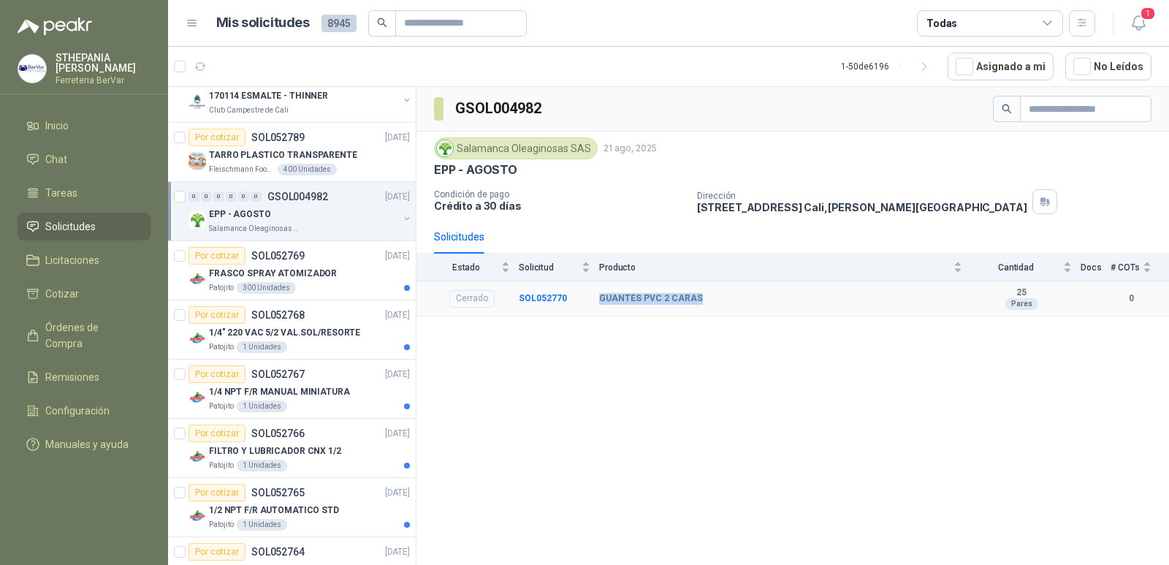
drag, startPoint x: 606, startPoint y: 294, endPoint x: 701, endPoint y: 295, distance: 95.0
click at [701, 295] on tr "Cerrado SOL052770 GUANTES PVC 2 CARAS 25 Pares 0" at bounding box center [793, 299] width 753 height 36
copy tr "GUANTES PVC 2 CARAS"
click at [683, 197] on p "Condición de pago" at bounding box center [559, 194] width 251 height 10
click at [444, 109] on section "GSOL004982" at bounding box center [489, 108] width 110 height 23
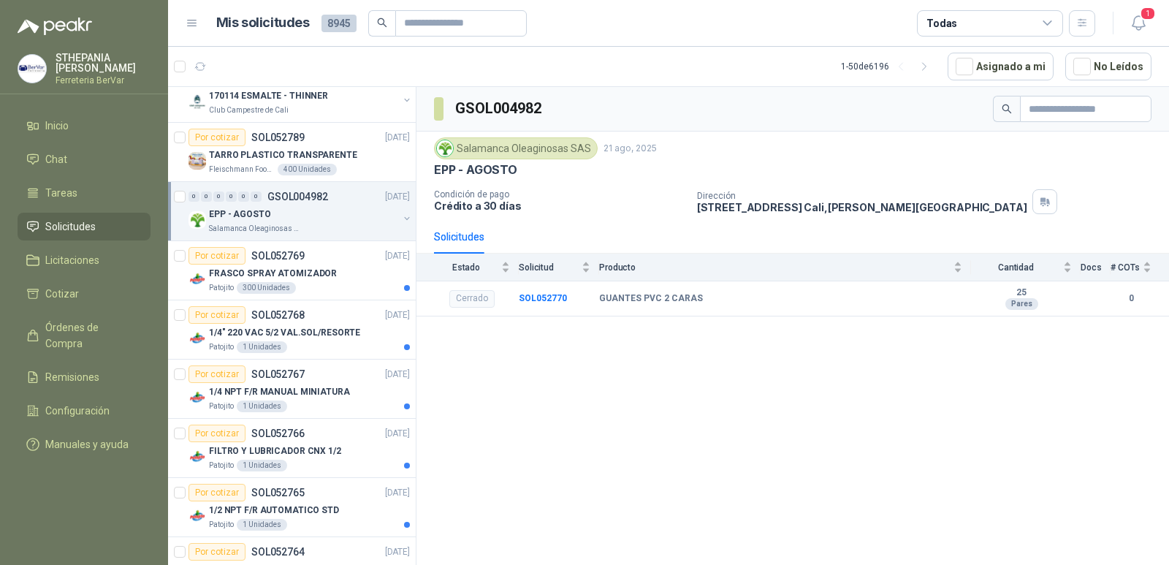
click at [441, 110] on span at bounding box center [439, 108] width 10 height 23
click at [979, 185] on div "Salamanca Oleaginosas SAS [DATE] EPP - AGOSTO Condición de pago Crédito a 30 dí…" at bounding box center [793, 175] width 718 height 77
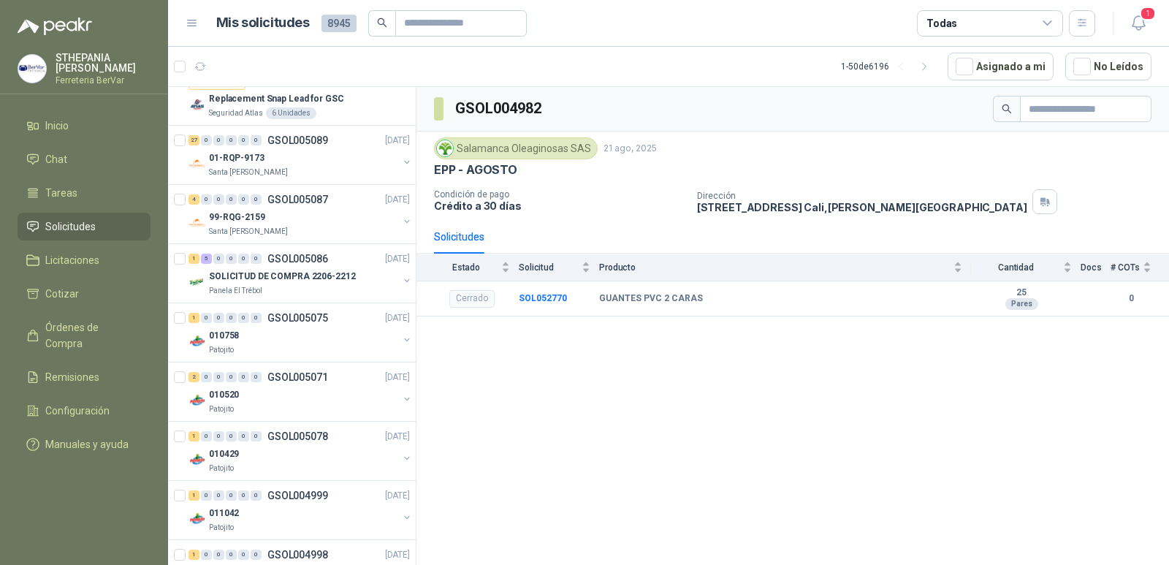
scroll to position [1023, 0]
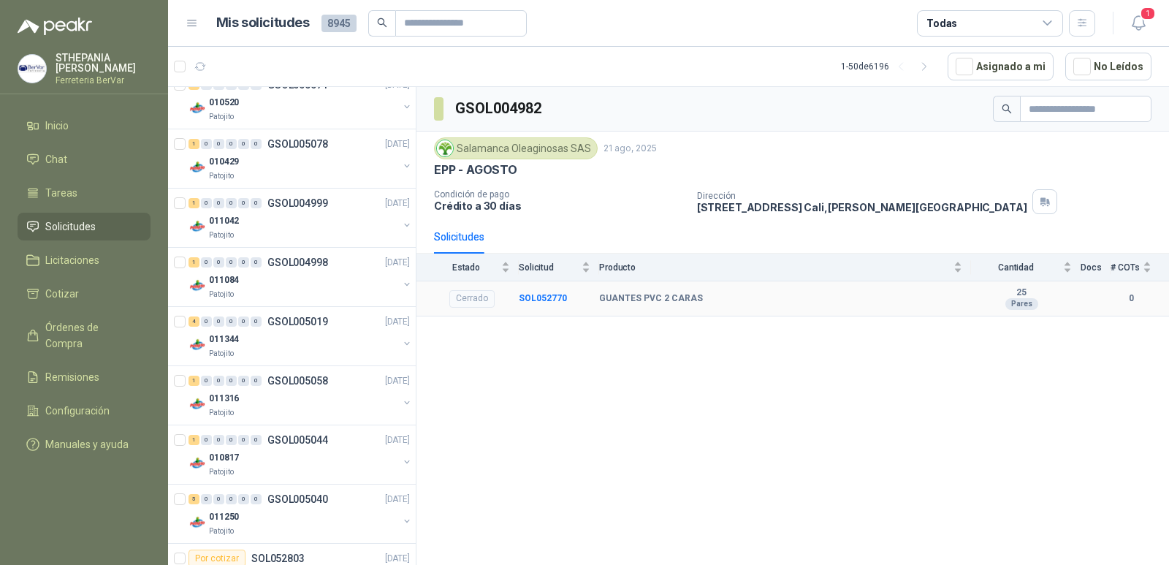
click at [683, 295] on b "GUANTES PVC 2 CARAS" at bounding box center [651, 299] width 104 height 12
click at [1140, 292] on b "0" at bounding box center [1131, 299] width 41 height 14
drag, startPoint x: 1087, startPoint y: 287, endPoint x: 981, endPoint y: 304, distance: 107.3
click at [1082, 287] on td at bounding box center [1096, 299] width 30 height 36
drag, startPoint x: 973, startPoint y: 305, endPoint x: 959, endPoint y: 307, distance: 14.7
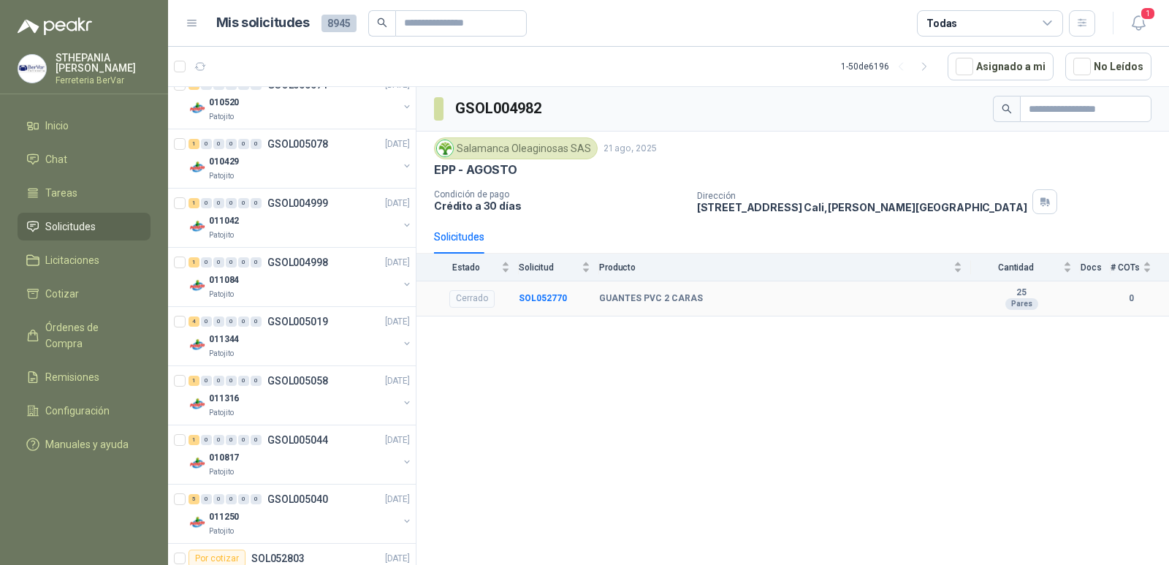
click at [962, 307] on tr "Cerrado SOL052770 GUANTES PVC 2 CARAS 25 Pares 0" at bounding box center [793, 299] width 753 height 36
click at [669, 304] on b "GUANTES PVC 2 CARAS" at bounding box center [651, 299] width 104 height 12
click at [490, 305] on div "Cerrado" at bounding box center [471, 299] width 45 height 18
click at [479, 296] on div "Cerrado" at bounding box center [471, 299] width 45 height 18
click at [708, 281] on th "Producto" at bounding box center [785, 267] width 372 height 27
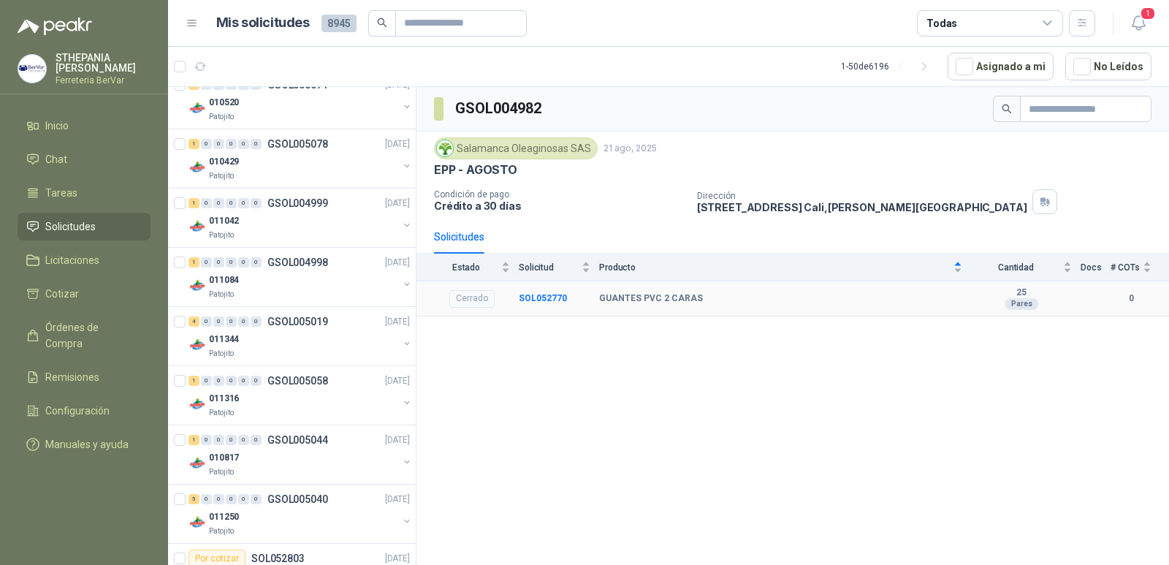
click at [718, 299] on div "GUANTES PVC 2 CARAS" at bounding box center [780, 299] width 363 height 12
click at [699, 270] on span "Producto" at bounding box center [775, 267] width 352 height 10
drag, startPoint x: 704, startPoint y: 295, endPoint x: 704, endPoint y: 322, distance: 27.8
click at [704, 303] on div "GUANTES PVC 2 CARAS" at bounding box center [780, 299] width 363 height 12
drag, startPoint x: 653, startPoint y: 373, endPoint x: 599, endPoint y: 381, distance: 55.5
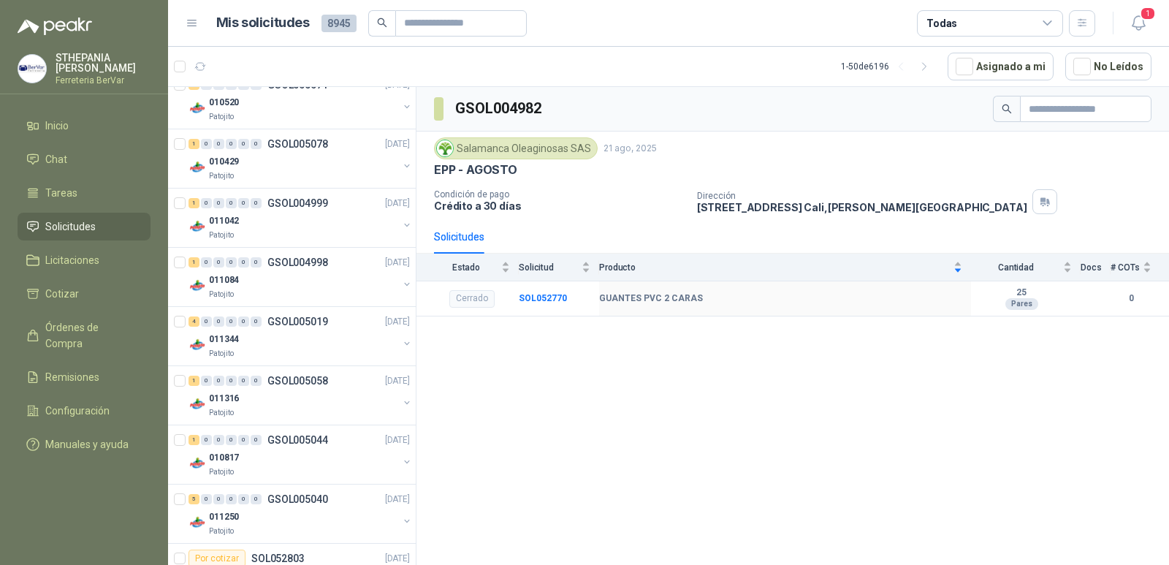
click at [649, 373] on div "GSOL004982 Salamanca Oleaginosas SAS [DATE] EPP - AGOSTO Condición de pago Créd…" at bounding box center [793, 328] width 753 height 483
click at [528, 393] on div "GSOL004982 Salamanca Oleaginosas SAS [DATE] EPP - AGOSTO Condición de pago Créd…" at bounding box center [793, 328] width 753 height 483
click at [528, 152] on div "Salamanca Oleaginosas SAS" at bounding box center [516, 148] width 164 height 22
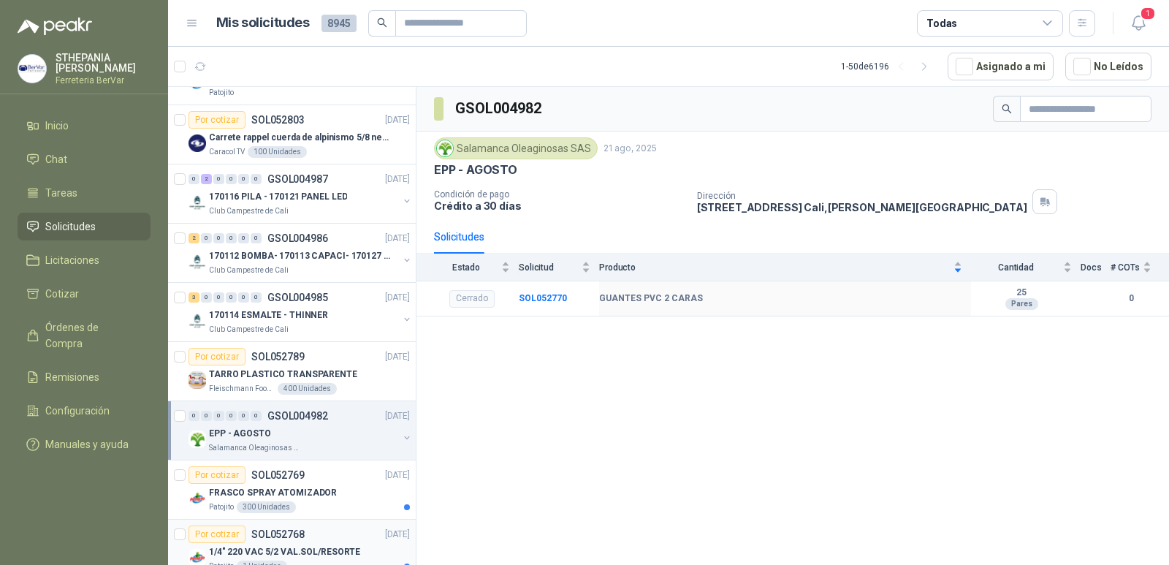
scroll to position [1681, 0]
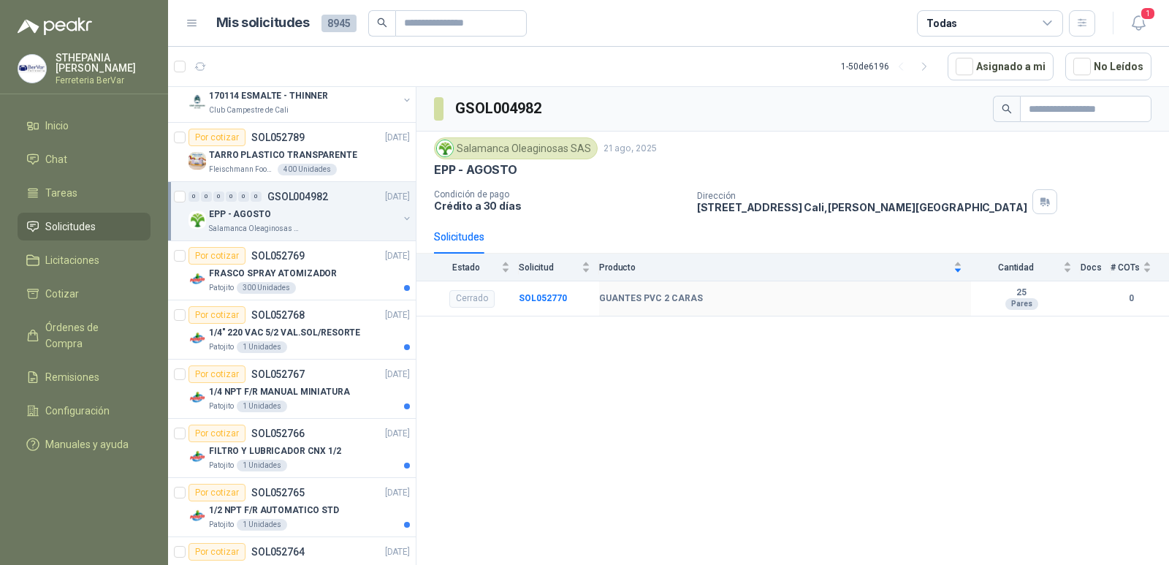
click at [401, 214] on button "button" at bounding box center [407, 219] width 12 height 12
click at [270, 260] on div "Cerrado SOL052770" at bounding box center [257, 256] width 105 height 18
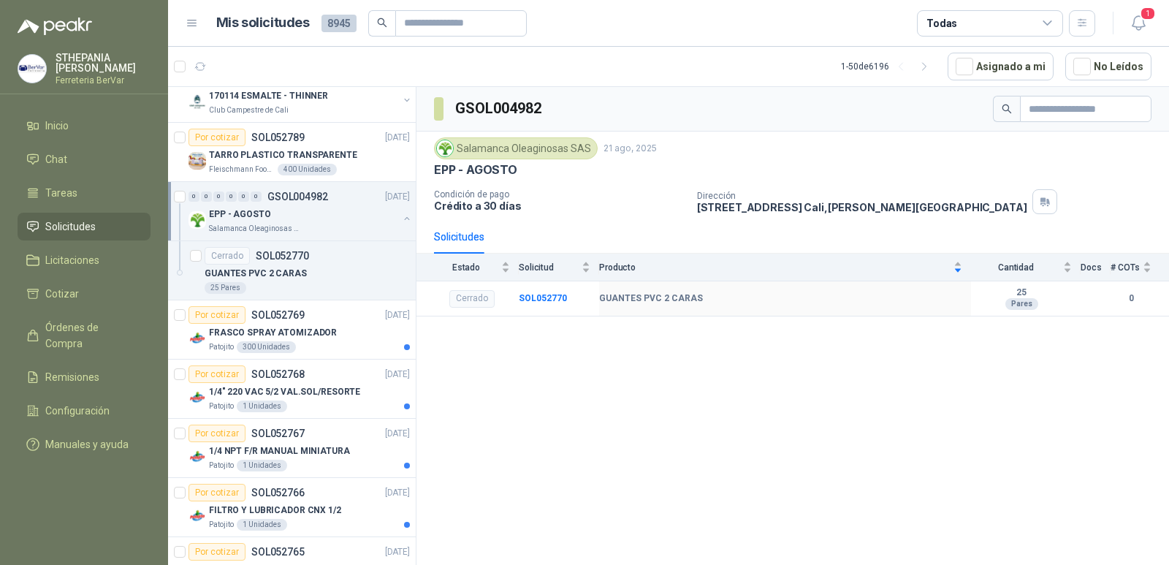
click at [228, 221] on div "EPP - AGOSTO" at bounding box center [303, 214] width 189 height 18
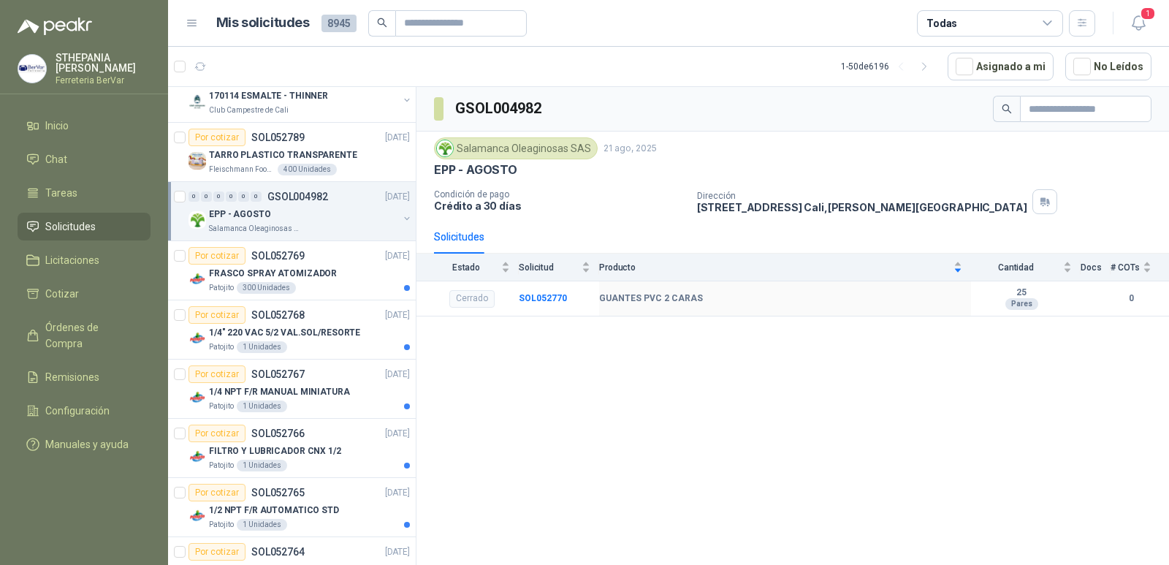
drag, startPoint x: 205, startPoint y: 221, endPoint x: 348, endPoint y: 211, distance: 143.6
click at [348, 211] on div "EPP - AGOSTO" at bounding box center [303, 214] width 189 height 18
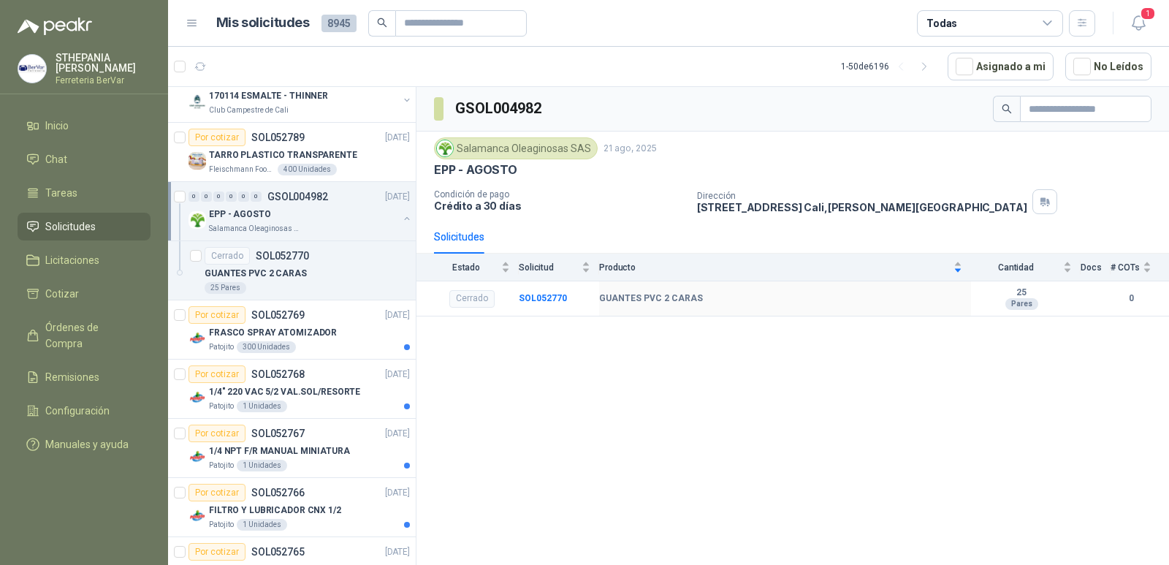
click at [227, 208] on p "EPP - AGOSTO" at bounding box center [240, 215] width 62 height 14
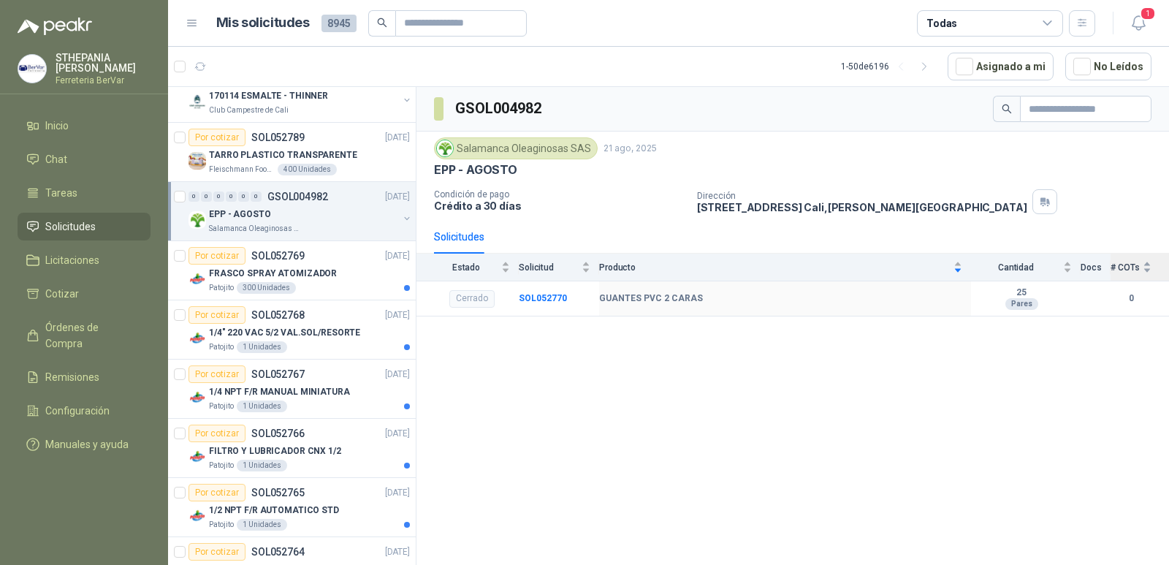
click at [1149, 266] on div "# COTs" at bounding box center [1131, 266] width 41 height 15
click at [1142, 266] on div "# COTs" at bounding box center [1131, 266] width 41 height 15
click at [316, 281] on div "FRASCO SPRAY ATOMIZADOR" at bounding box center [309, 274] width 201 height 18
